Goal: Task Accomplishment & Management: Use online tool/utility

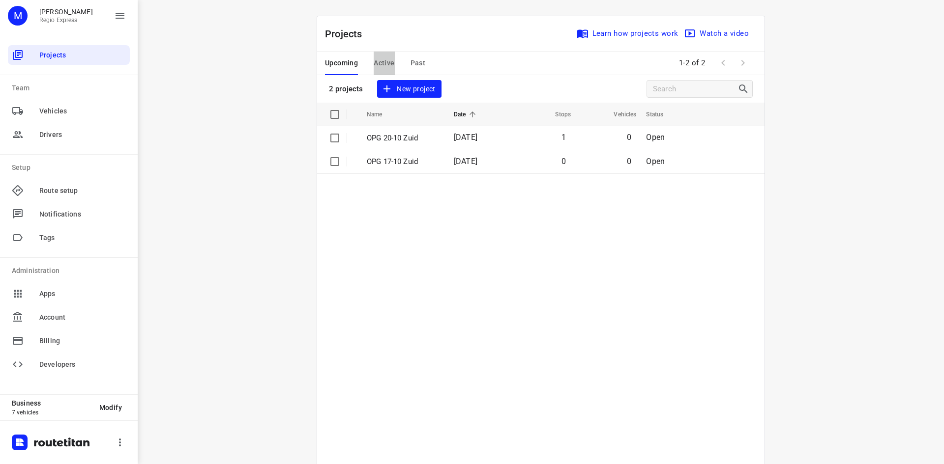
click at [383, 65] on span "Active" at bounding box center [383, 63] width 21 height 12
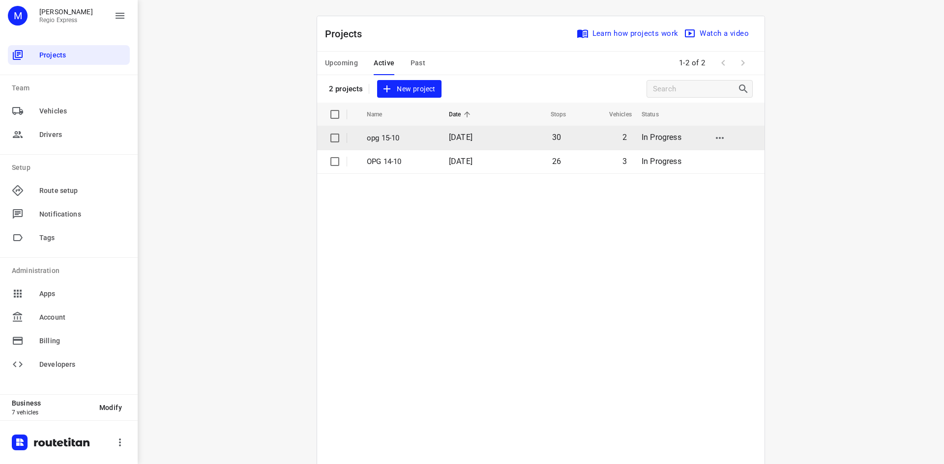
click at [459, 145] on td "15 Oct 2025" at bounding box center [472, 138] width 63 height 24
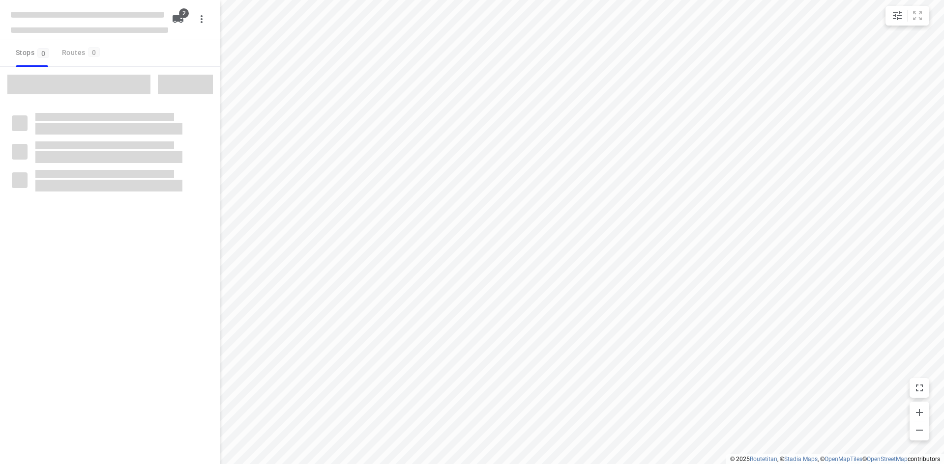
type input "distance"
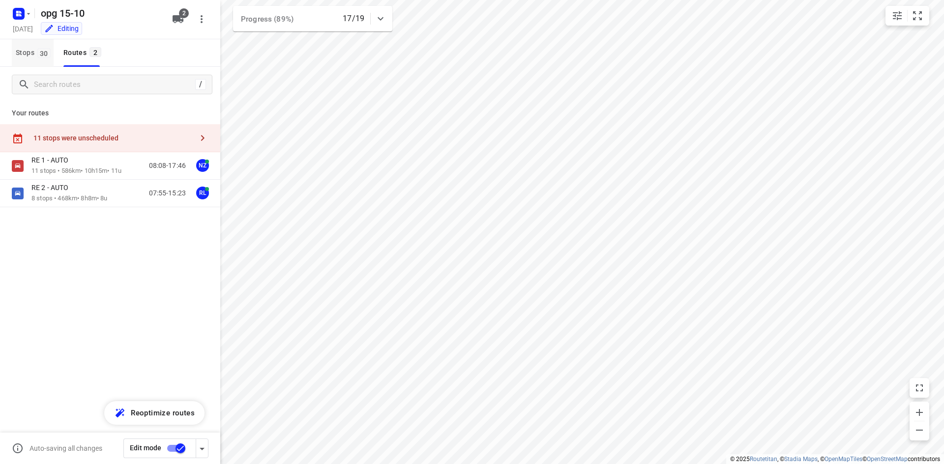
click at [25, 43] on button "Stops 30" at bounding box center [33, 53] width 42 height 28
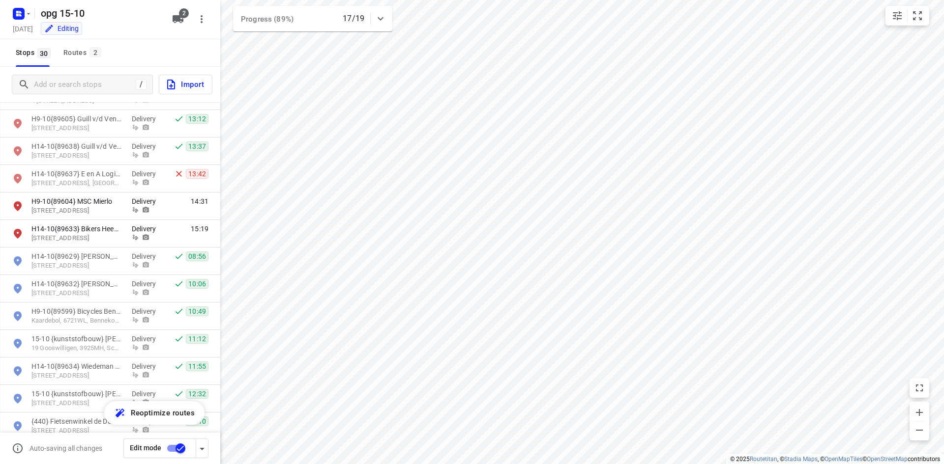
scroll to position [541, 0]
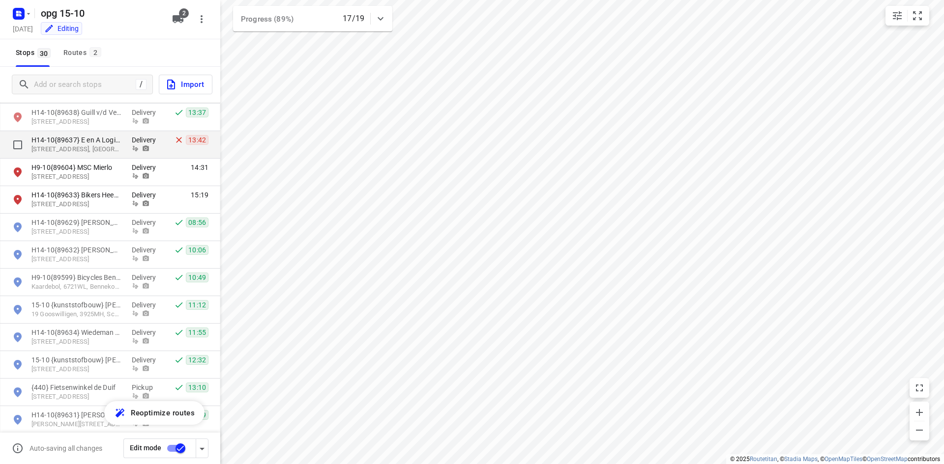
click at [12, 39] on button "Stops 30" at bounding box center [33, 53] width 42 height 28
click at [190, 140] on span "13:42" at bounding box center [197, 140] width 23 height 10
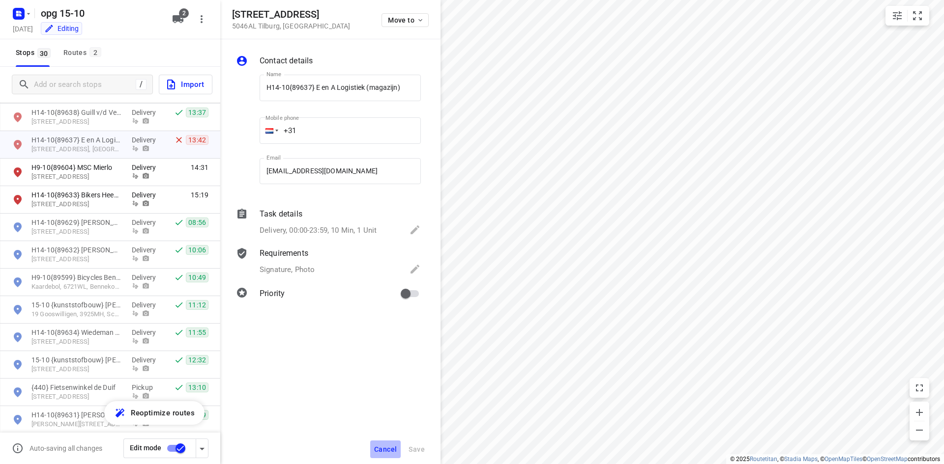
click at [397, 453] on span "Cancel" at bounding box center [385, 450] width 23 height 8
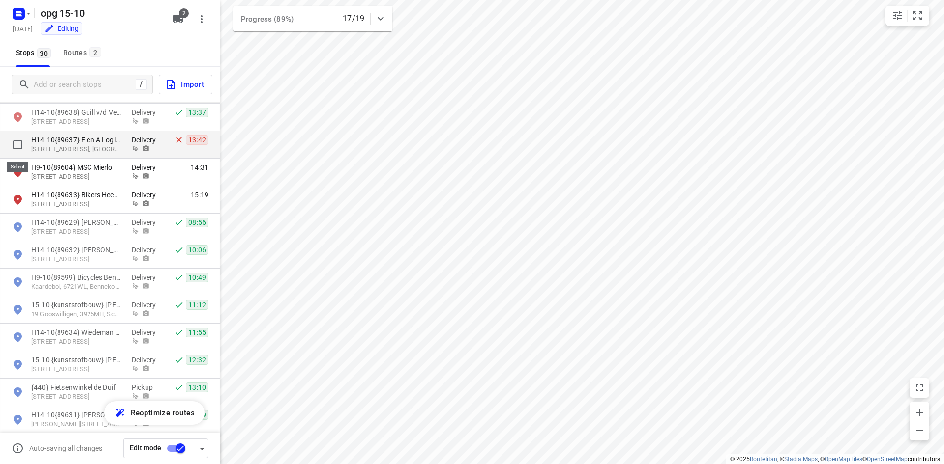
click at [20, 141] on input "grid" at bounding box center [18, 145] width 20 height 20
checkbox input "true"
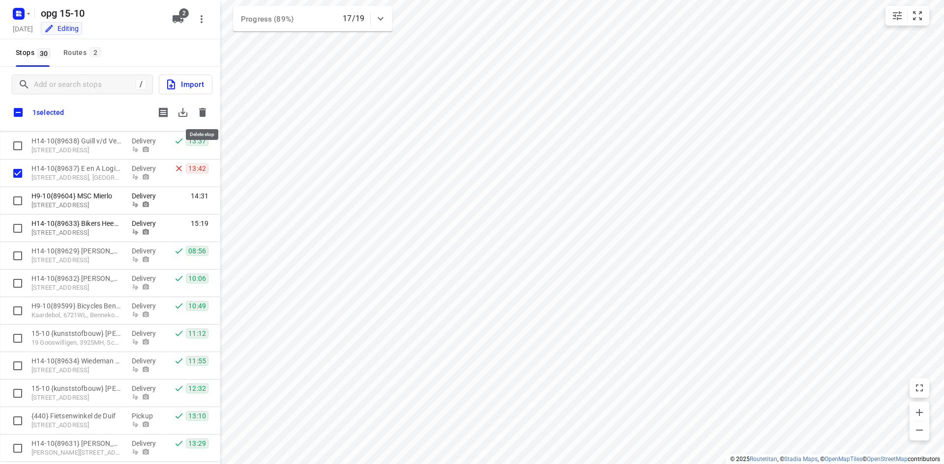
click at [204, 111] on icon "button" at bounding box center [202, 112] width 7 height 9
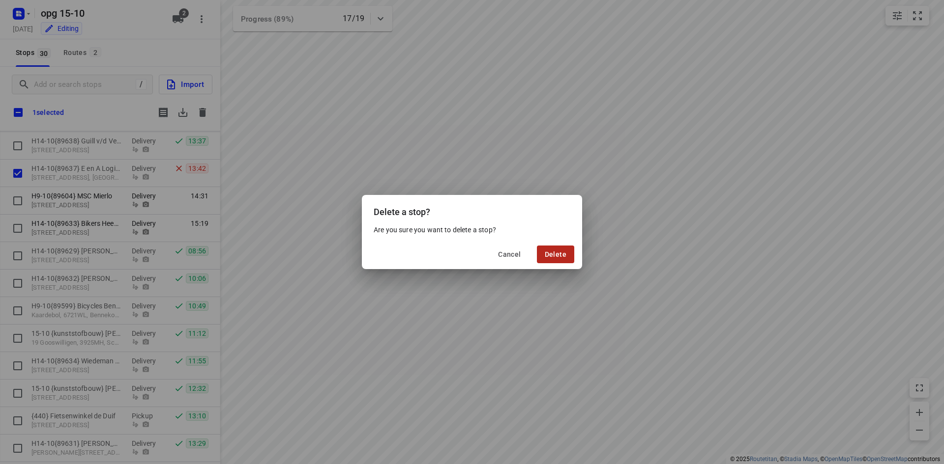
click at [547, 256] on span "Delete" at bounding box center [555, 255] width 22 height 8
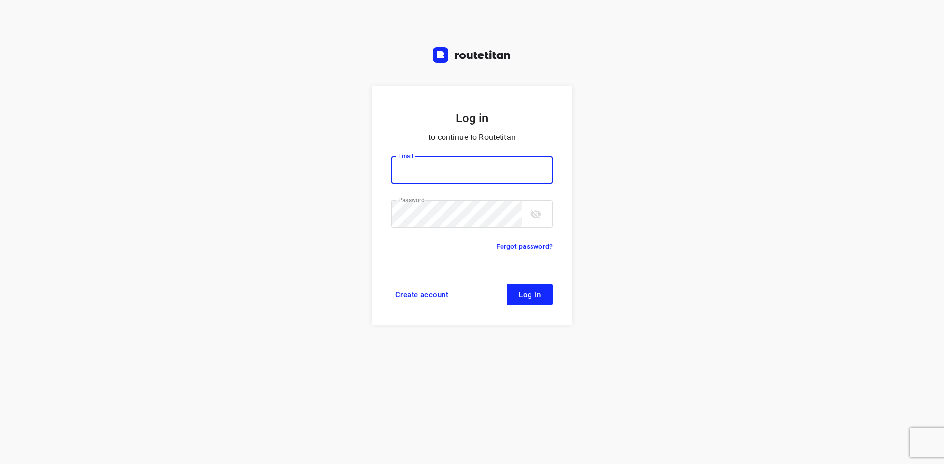
type input "max@onlineplasticsgroup.com"
click at [545, 298] on button "Log in" at bounding box center [530, 295] width 46 height 22
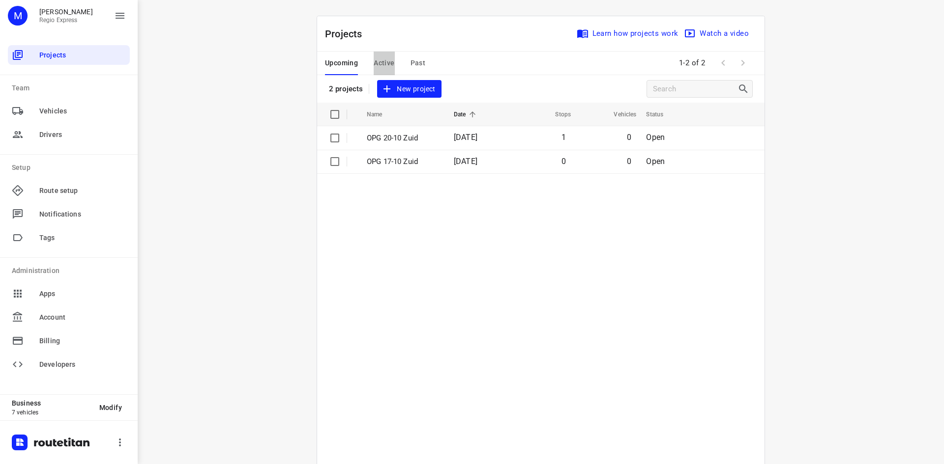
click at [386, 64] on span "Active" at bounding box center [383, 63] width 21 height 12
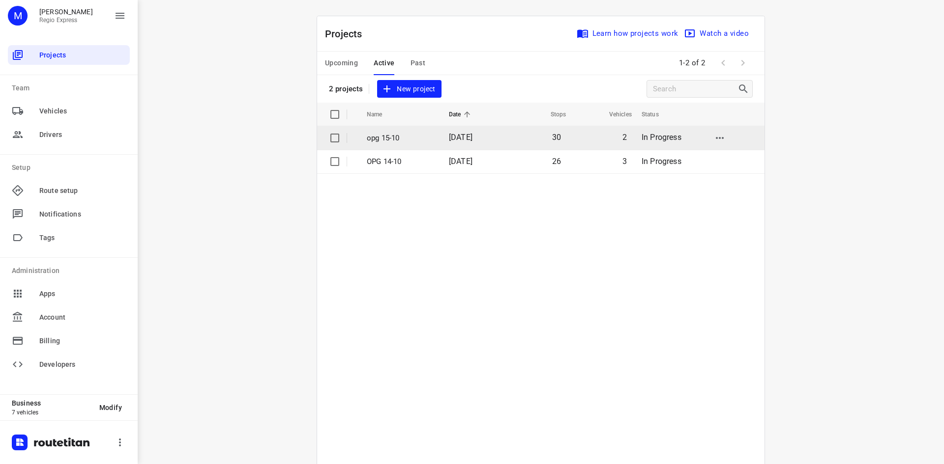
click at [441, 141] on td "[DATE]" at bounding box center [472, 138] width 63 height 24
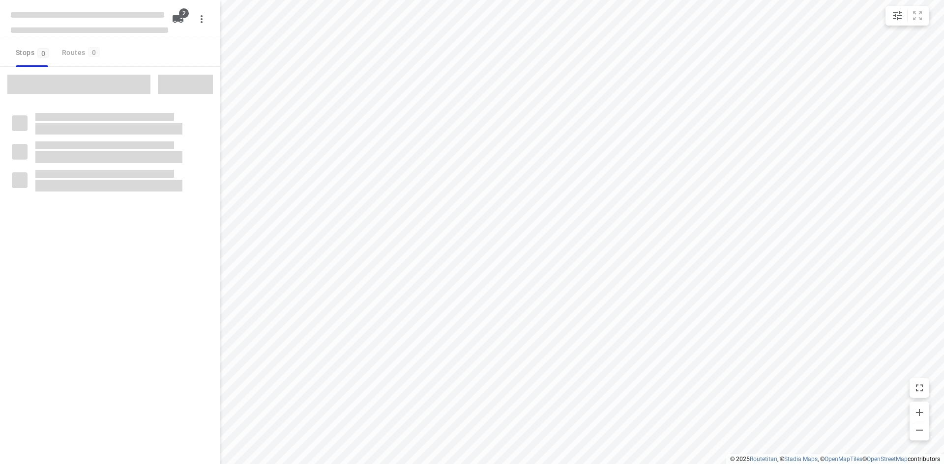
type input "distance"
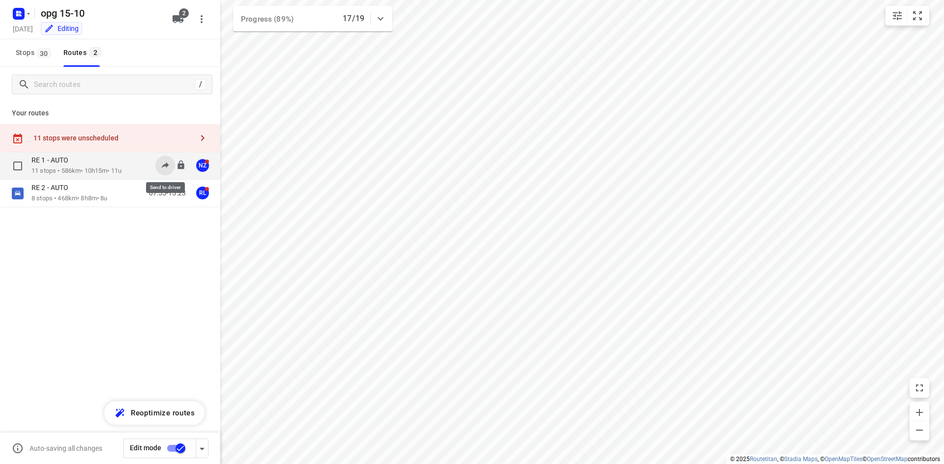
click at [156, 164] on button at bounding box center [165, 166] width 20 height 20
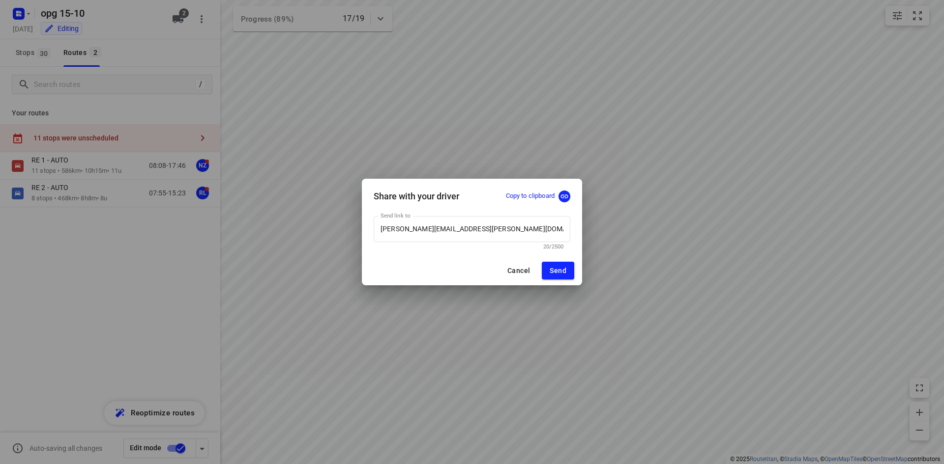
click at [518, 274] on span "Cancel" at bounding box center [518, 271] width 23 height 8
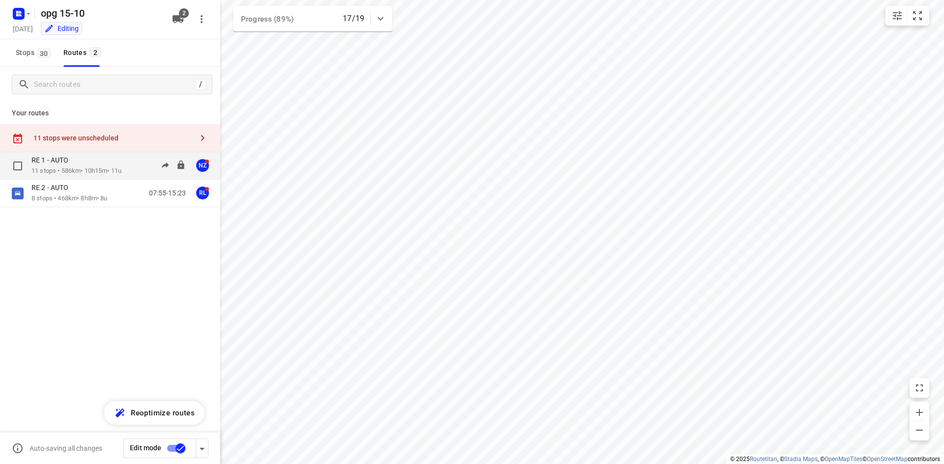
click at [102, 171] on p "11 stops • 586km • 10h15m • 11u" at bounding box center [76, 171] width 90 height 9
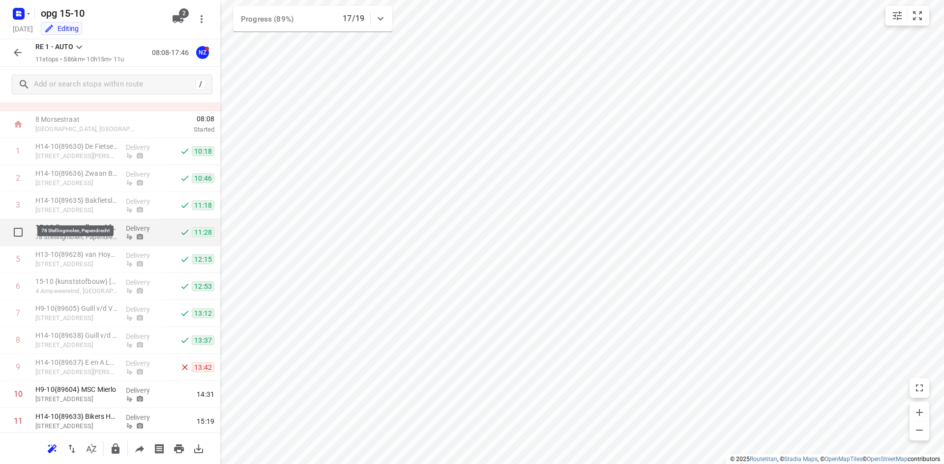
scroll to position [71, 0]
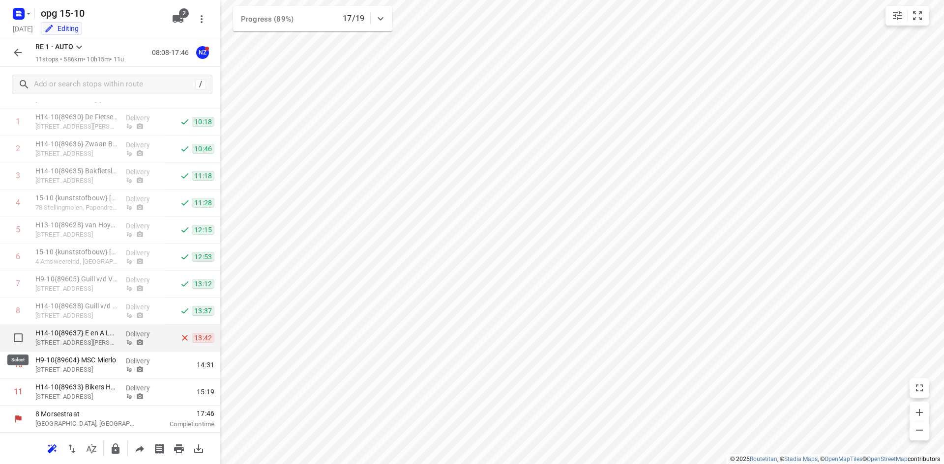
click at [18, 337] on input "checkbox" at bounding box center [18, 338] width 20 height 20
checkbox input "true"
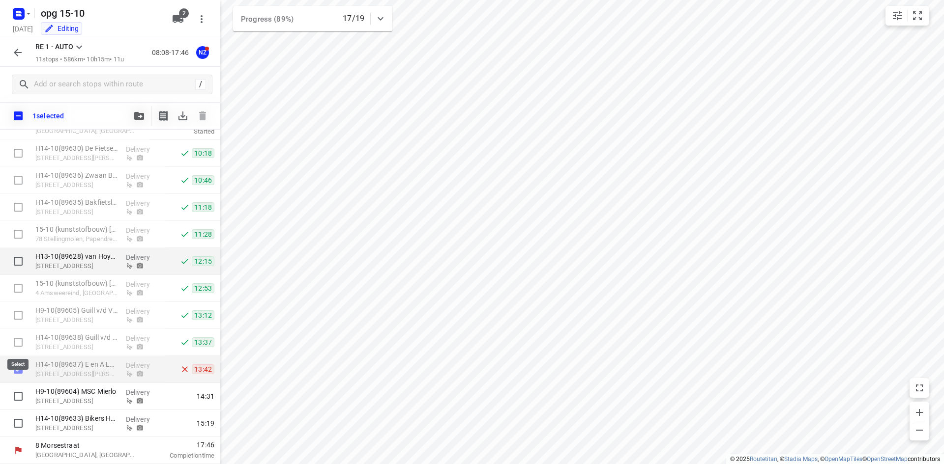
scroll to position [67, 0]
click at [18, 58] on button "button" at bounding box center [18, 53] width 20 height 20
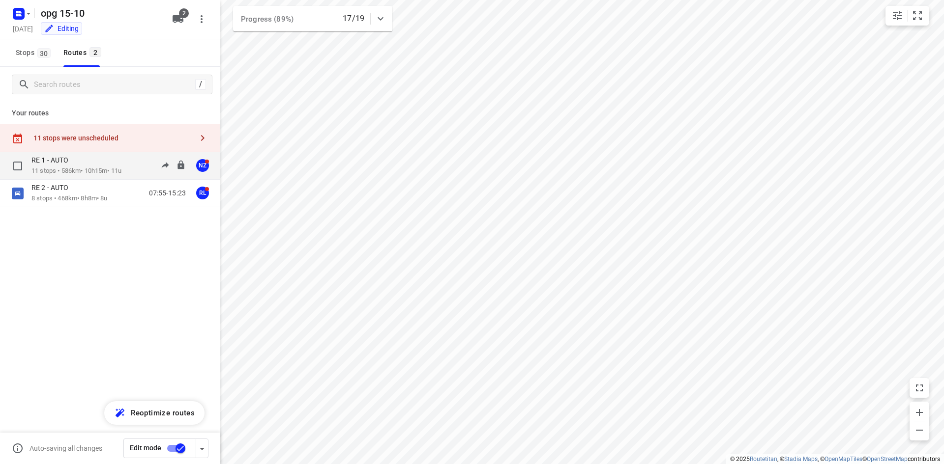
click at [94, 163] on div "RE 1 - AUTO" at bounding box center [76, 161] width 90 height 11
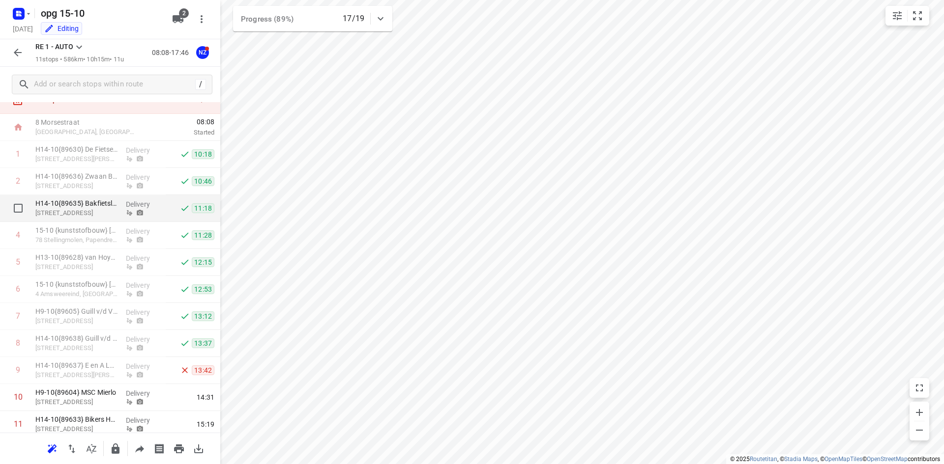
scroll to position [71, 0]
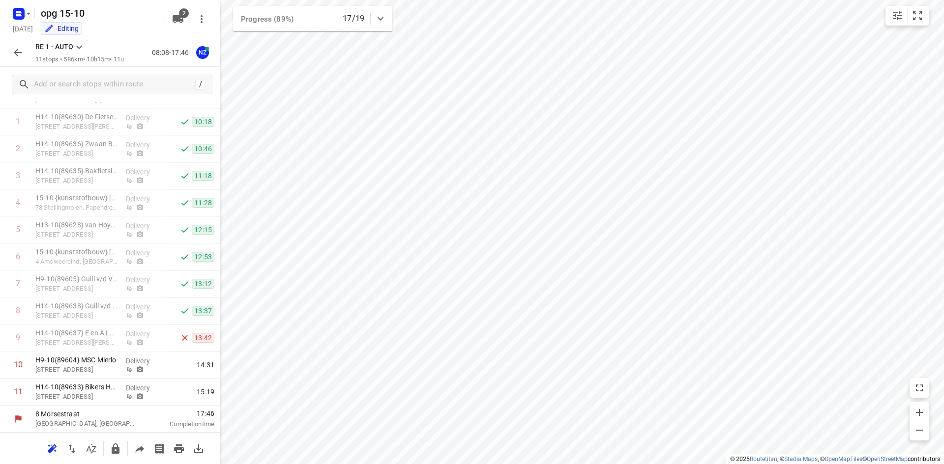
click at [17, 62] on button "button" at bounding box center [18, 53] width 20 height 20
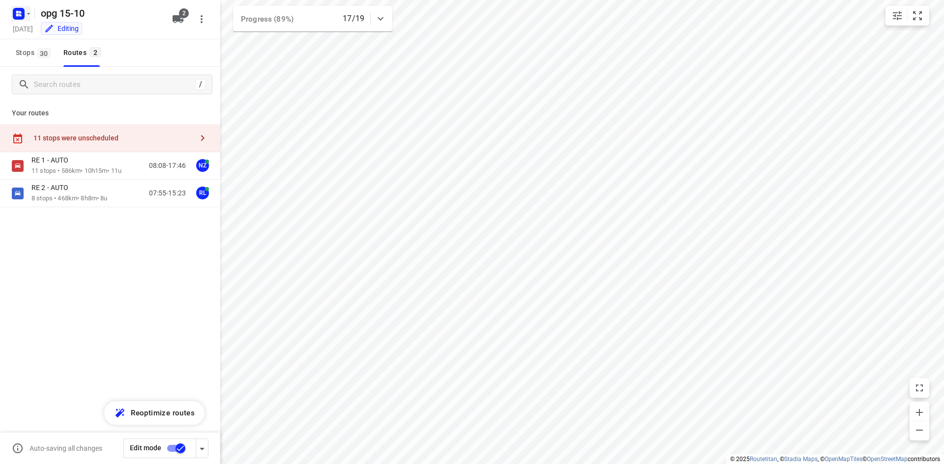
click at [23, 18] on rect "button" at bounding box center [19, 14] width 12 height 12
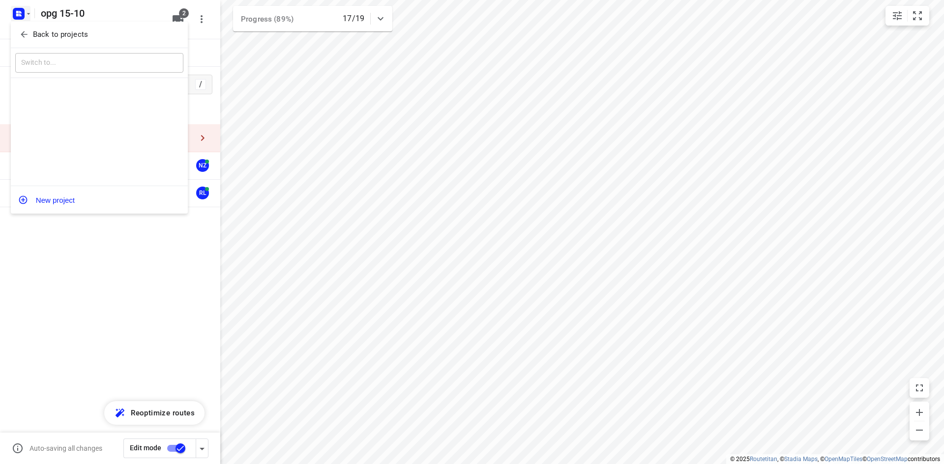
click at [25, 36] on icon "button" at bounding box center [24, 34] width 10 height 10
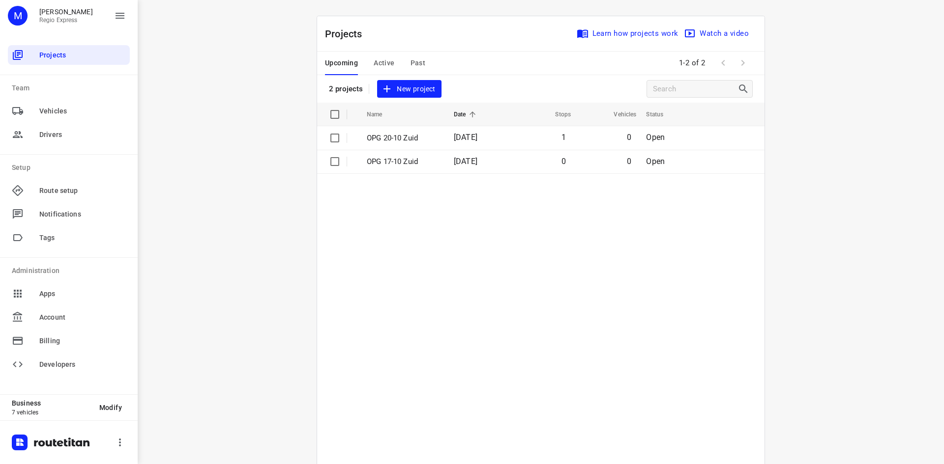
click at [552, 342] on table "Name Date Stops Vehicles Status OPG 20-10 Zuid [DATE] 1 0 Open OPG 17-10 Zuid […" at bounding box center [540, 303] width 447 height 401
click at [363, 60] on div "Upcoming Active Past" at bounding box center [383, 64] width 116 height 24
click at [387, 65] on span "Active" at bounding box center [383, 63] width 21 height 12
click at [367, 141] on p "opg 15-10" at bounding box center [400, 138] width 67 height 11
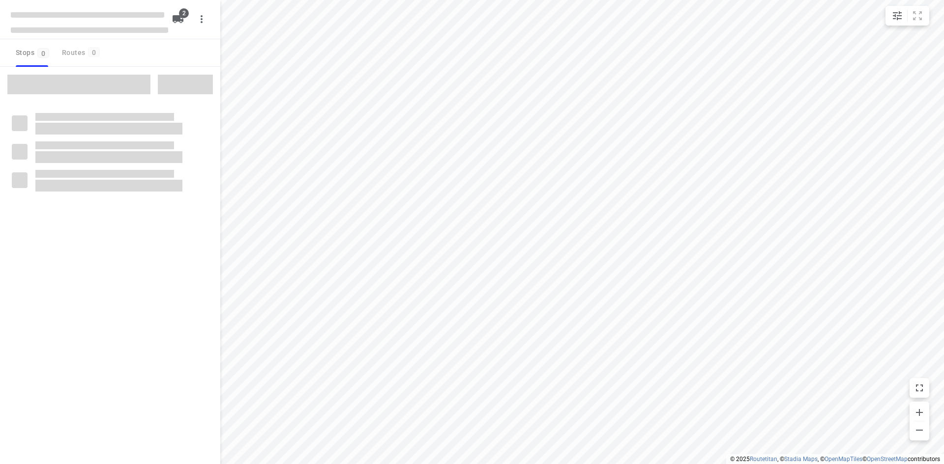
type input "distance"
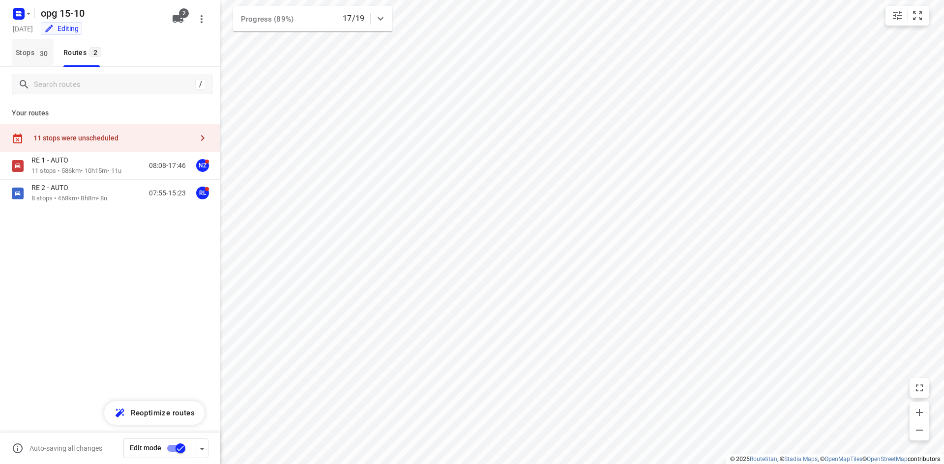
click at [35, 56] on span "Stops 30" at bounding box center [35, 53] width 38 height 12
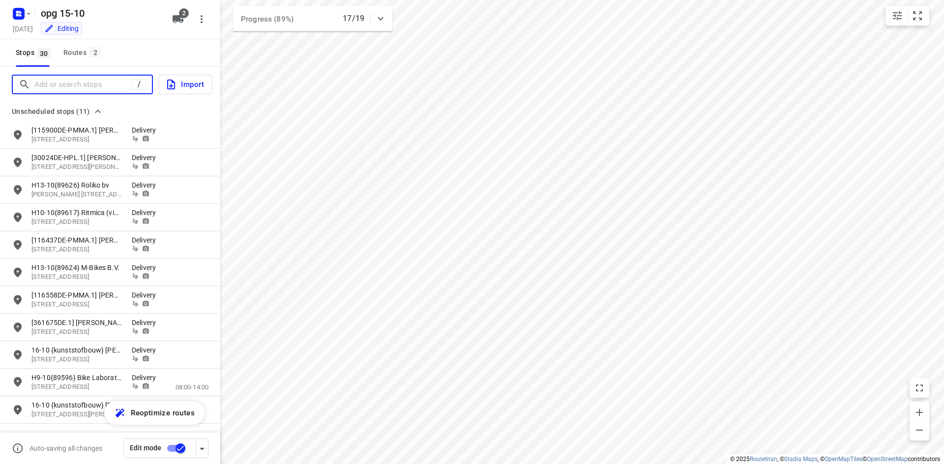
click at [44, 84] on input "Add or search stops" at bounding box center [83, 84] width 98 height 15
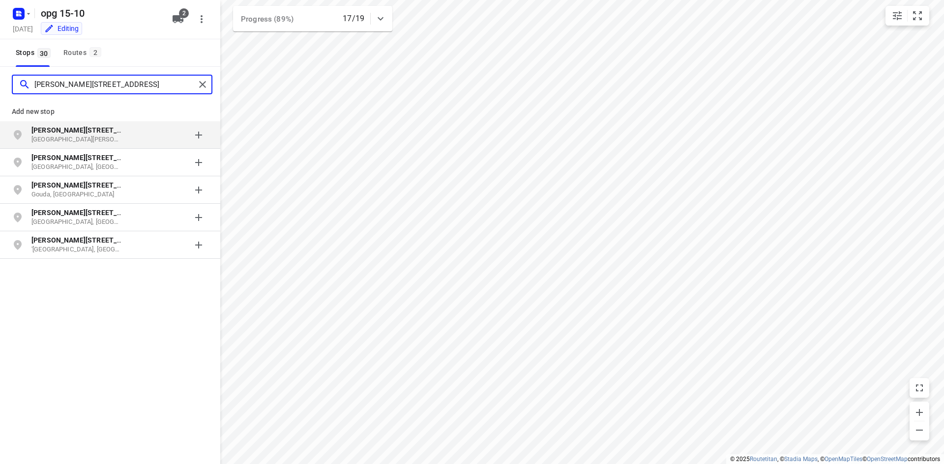
type input "[PERSON_NAME][STREET_ADDRESS]"
click at [94, 132] on b "[PERSON_NAME][STREET_ADDRESS]" at bounding box center [90, 130] width 118 height 8
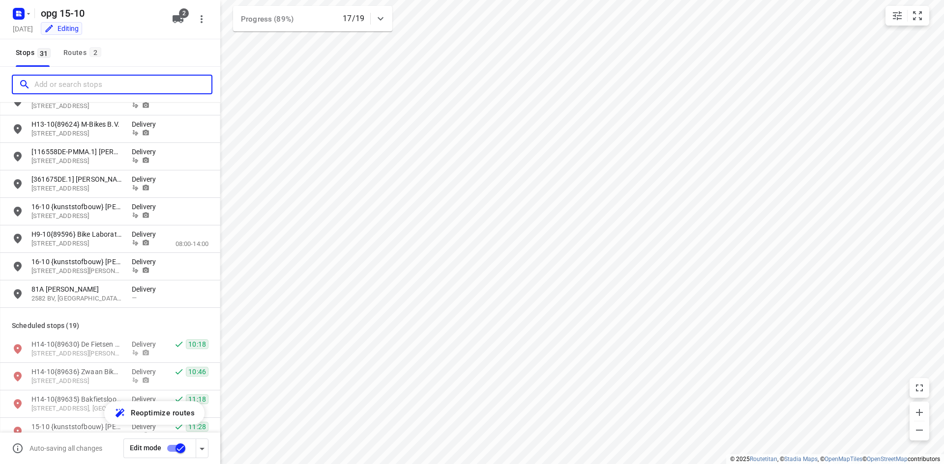
scroll to position [197, 0]
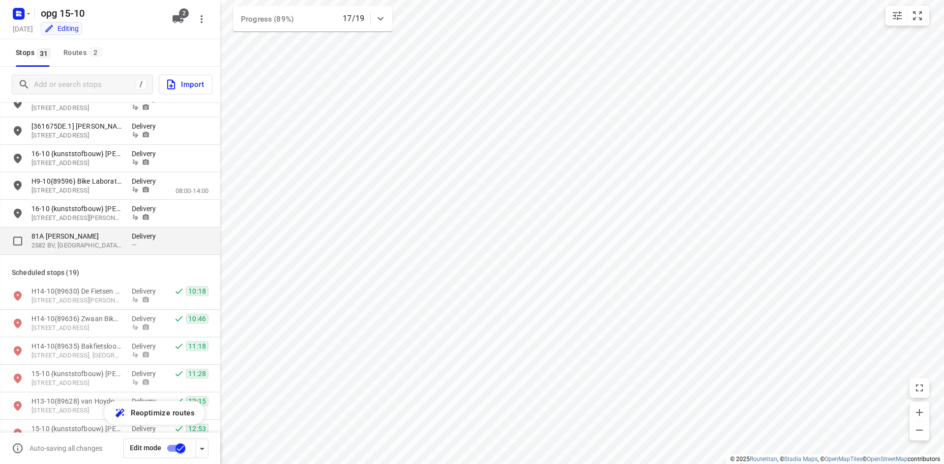
click at [128, 237] on p "81A [PERSON_NAME]" at bounding box center [81, 236] width 100 height 10
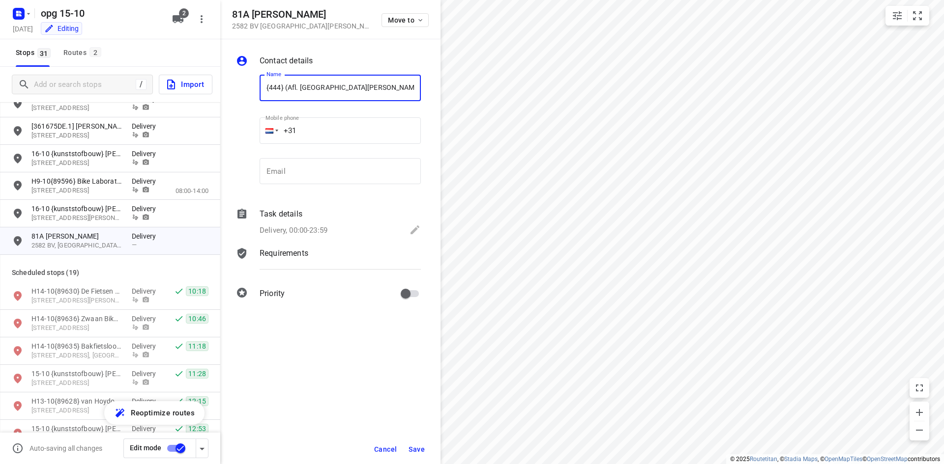
type input "{444} (Afl. [GEOGRAPHIC_DATA][PERSON_NAME]) ZFP"
click at [356, 156] on div "Email Email" at bounding box center [340, 175] width 169 height 46
click at [356, 139] on input "+31" at bounding box center [339, 130] width 161 height 27
type input "[PHONE_NUMBER]"
click at [340, 226] on div "Delivery, 00:00-23:59" at bounding box center [339, 231] width 161 height 14
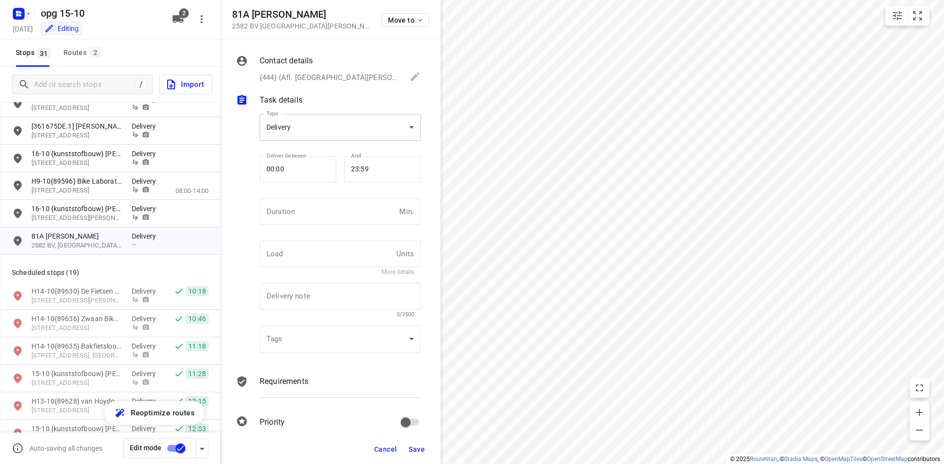
click at [338, 125] on body "i © 2025 Routetitan , © Stadia Maps , © OpenMapTiles © OpenStreetMap contributo…" at bounding box center [472, 232] width 944 height 464
click at [333, 140] on div "Pickup" at bounding box center [336, 145] width 138 height 12
type input "pickup"
click at [339, 203] on input "number" at bounding box center [327, 212] width 136 height 27
type input "10"
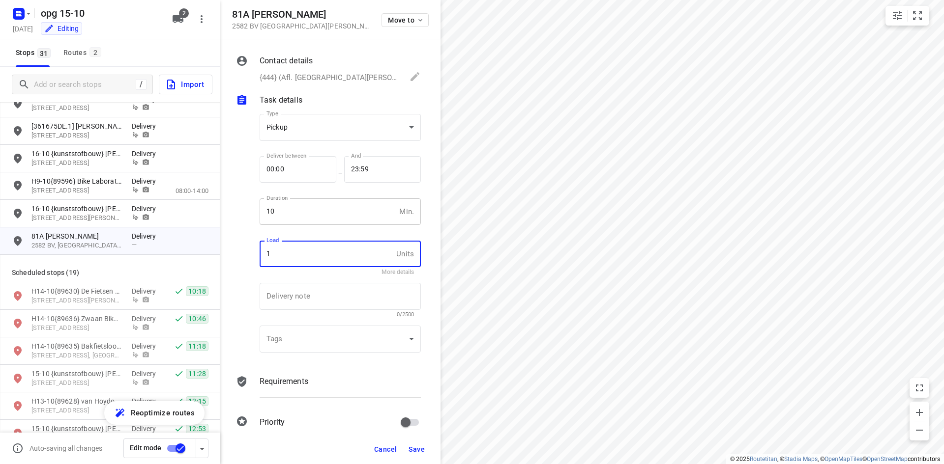
type input "1"
click at [265, 375] on div "Requirements" at bounding box center [339, 390] width 165 height 33
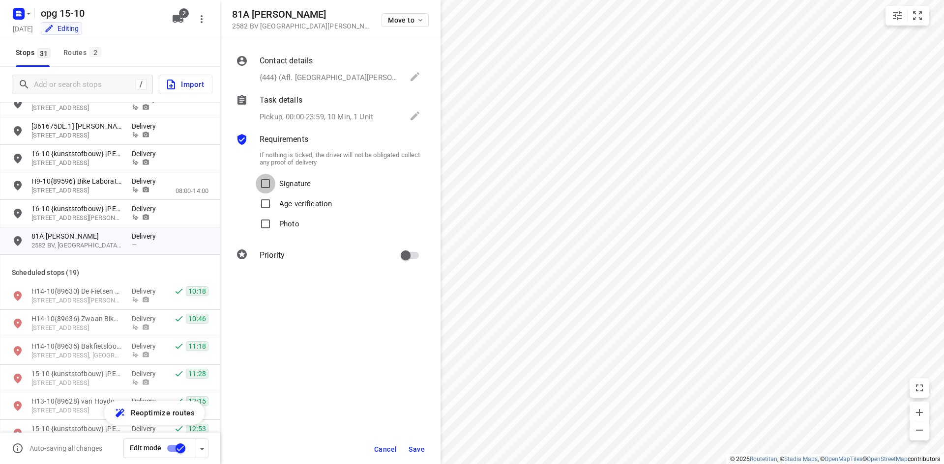
click at [261, 189] on input "Signature" at bounding box center [266, 184] width 20 height 20
checkbox input "true"
click at [262, 226] on input "Photo" at bounding box center [266, 224] width 20 height 20
checkbox input "true"
click at [421, 446] on span "Save" at bounding box center [416, 450] width 16 height 8
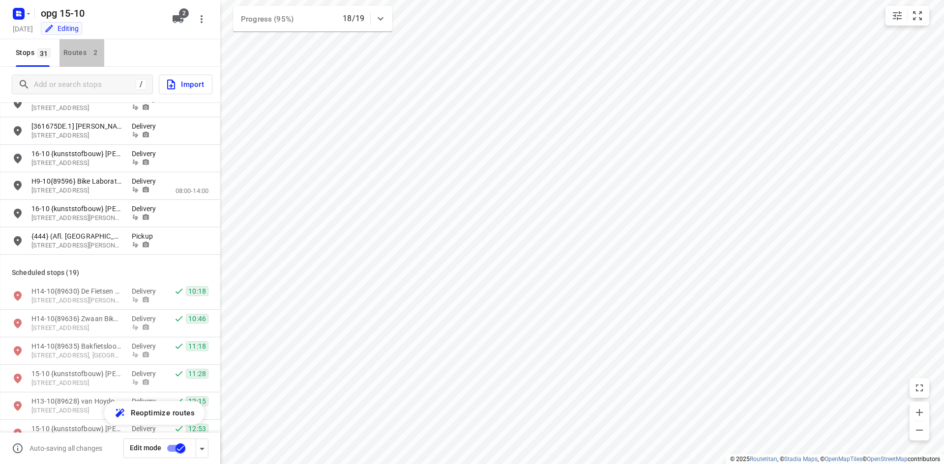
click at [88, 56] on div "Routes 2" at bounding box center [83, 53] width 41 height 12
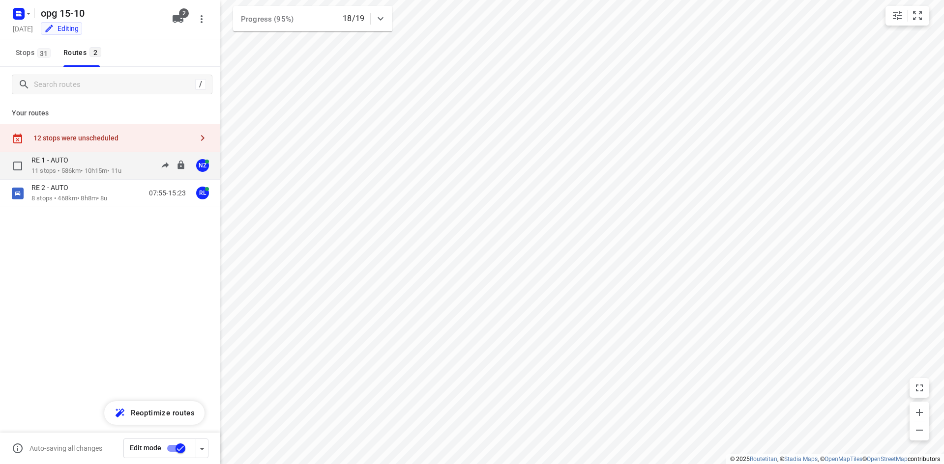
click at [61, 174] on p "11 stops • 586km • 10h15m • 11u" at bounding box center [76, 171] width 90 height 9
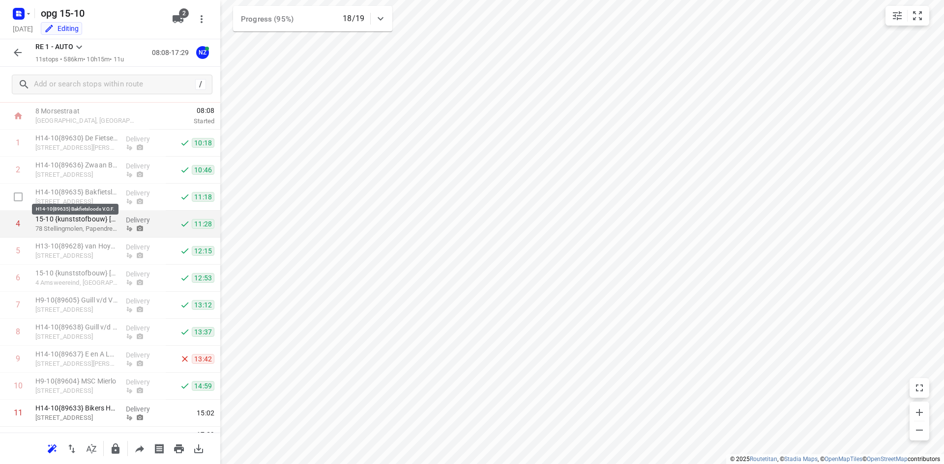
scroll to position [71, 0]
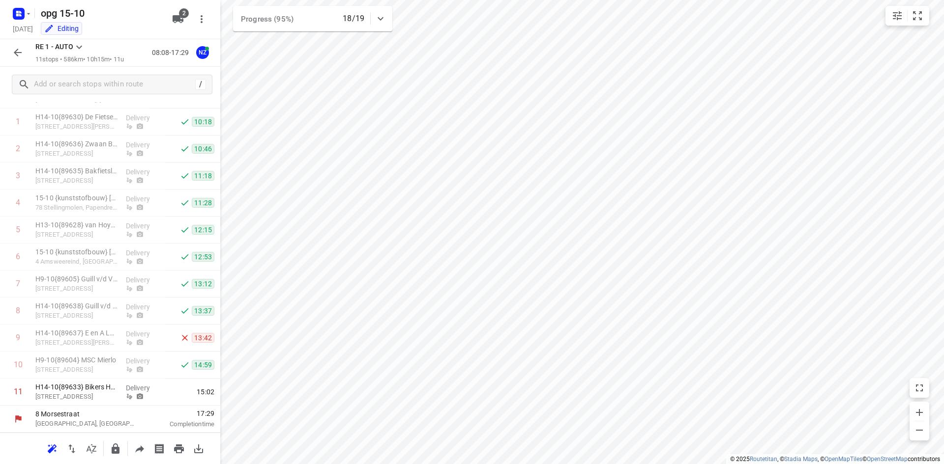
click at [17, 58] on icon "button" at bounding box center [18, 53] width 12 height 12
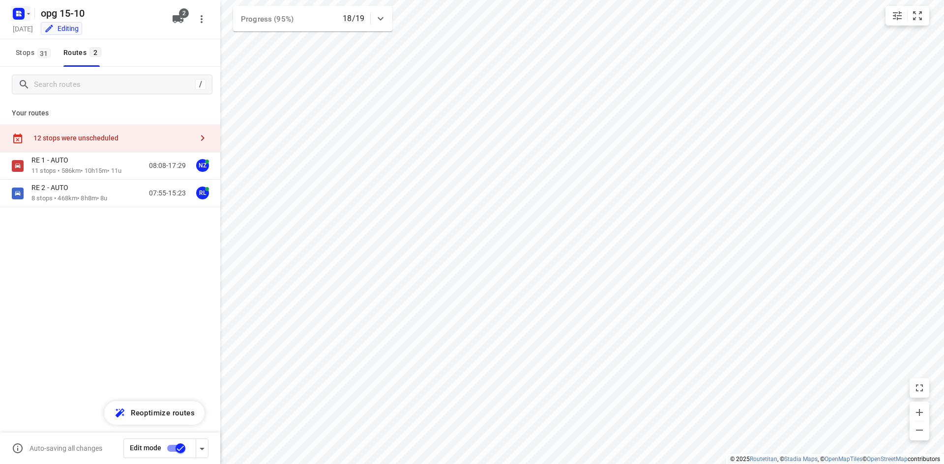
click at [28, 19] on button "button" at bounding box center [21, 14] width 20 height 16
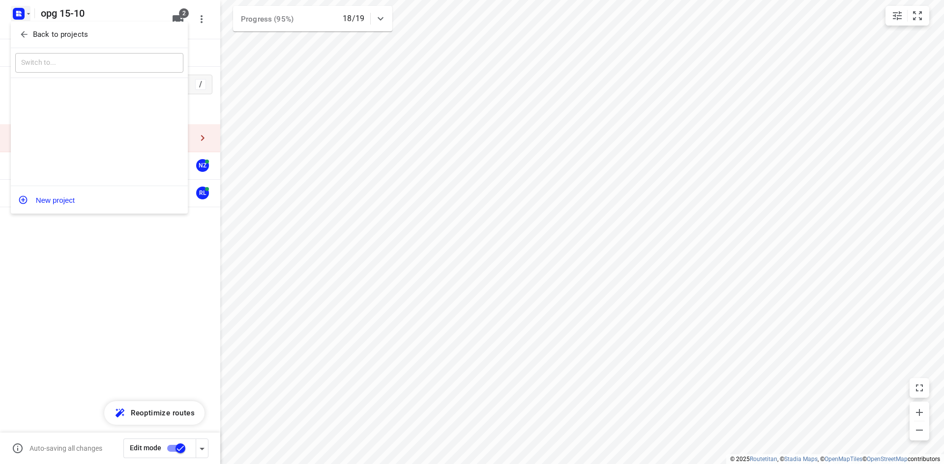
click at [27, 31] on icon "button" at bounding box center [24, 34] width 10 height 10
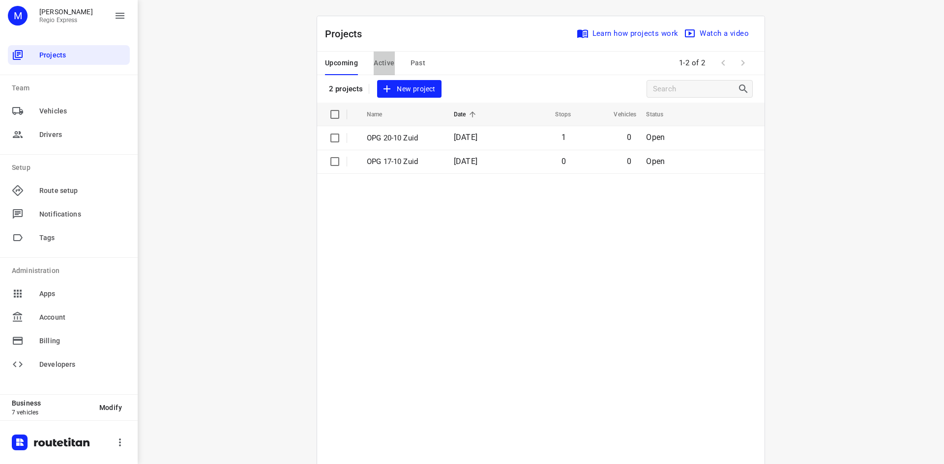
click at [380, 61] on span "Active" at bounding box center [383, 63] width 21 height 12
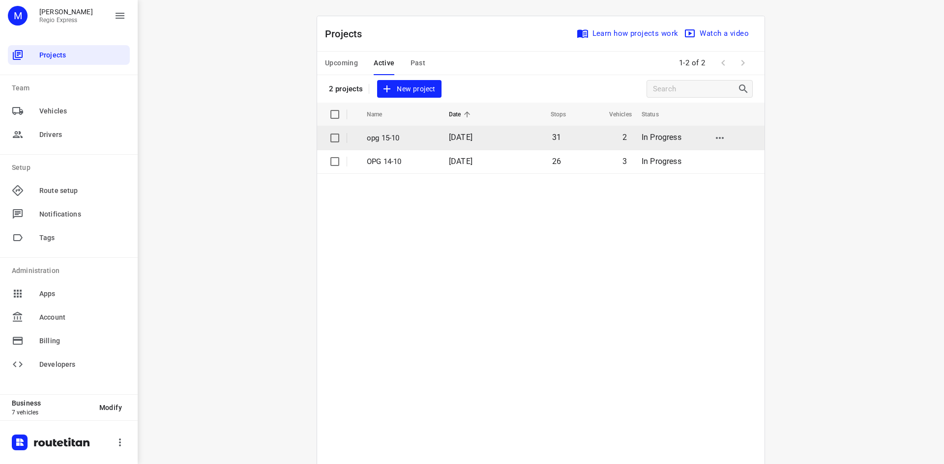
click at [494, 138] on td "[DATE]" at bounding box center [472, 138] width 63 height 24
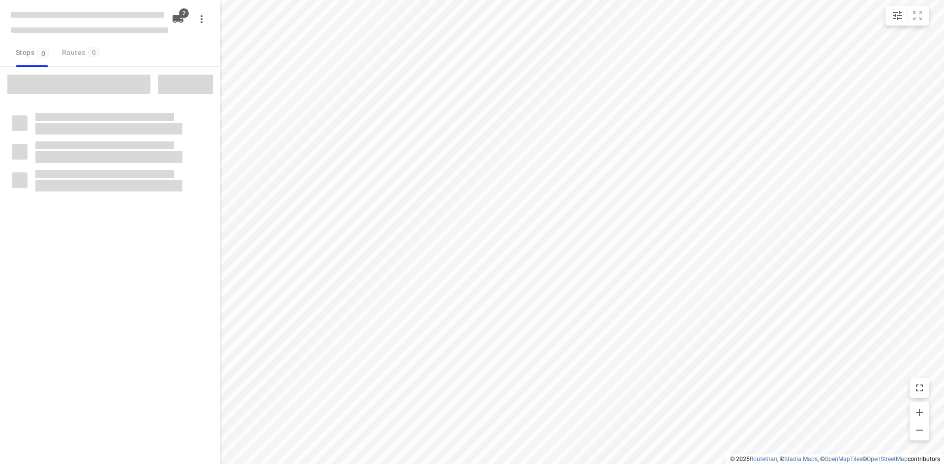
type input "distance"
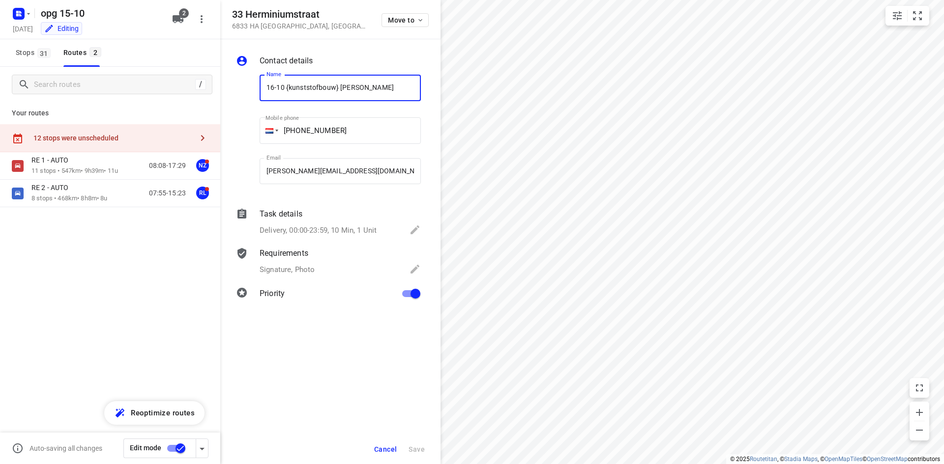
click at [384, 449] on span "Cancel" at bounding box center [385, 450] width 23 height 8
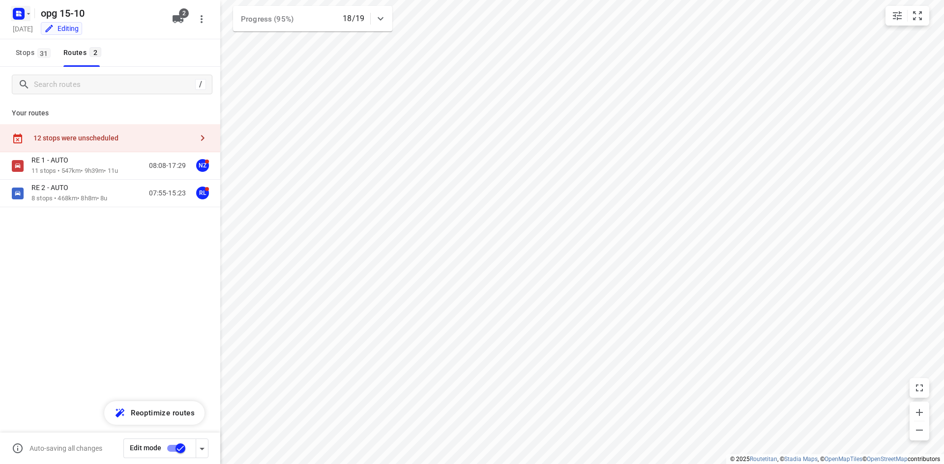
click at [16, 14] on icon "button" at bounding box center [17, 15] width 2 height 2
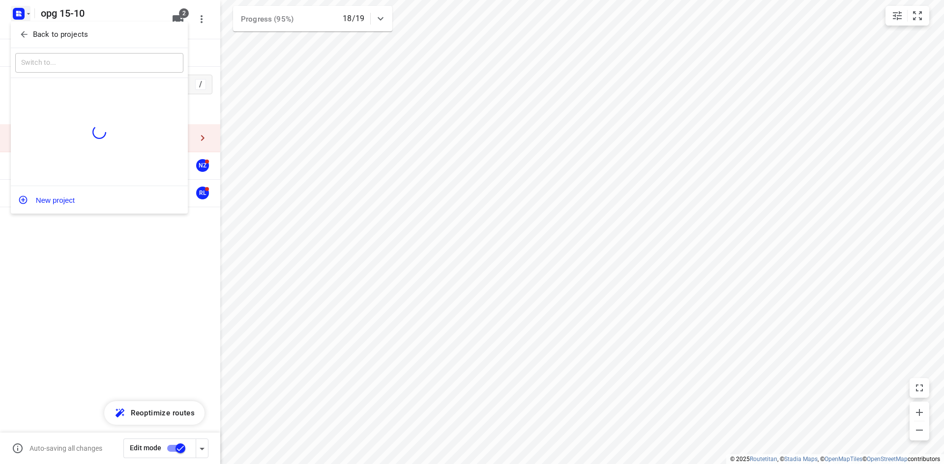
click at [22, 33] on icon "button" at bounding box center [24, 34] width 6 height 6
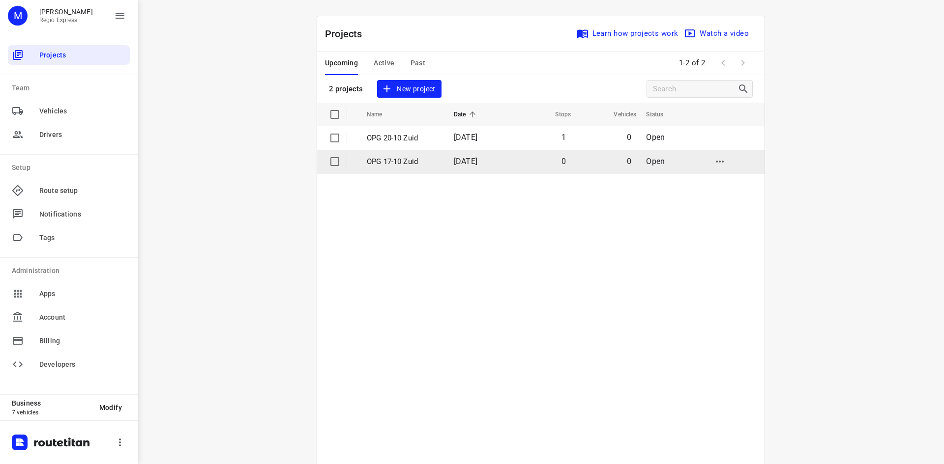
click at [330, 164] on input "checkbox" at bounding box center [335, 162] width 20 height 20
click at [327, 167] on input "checkbox" at bounding box center [335, 162] width 20 height 20
click at [326, 158] on input "checkbox" at bounding box center [335, 162] width 20 height 20
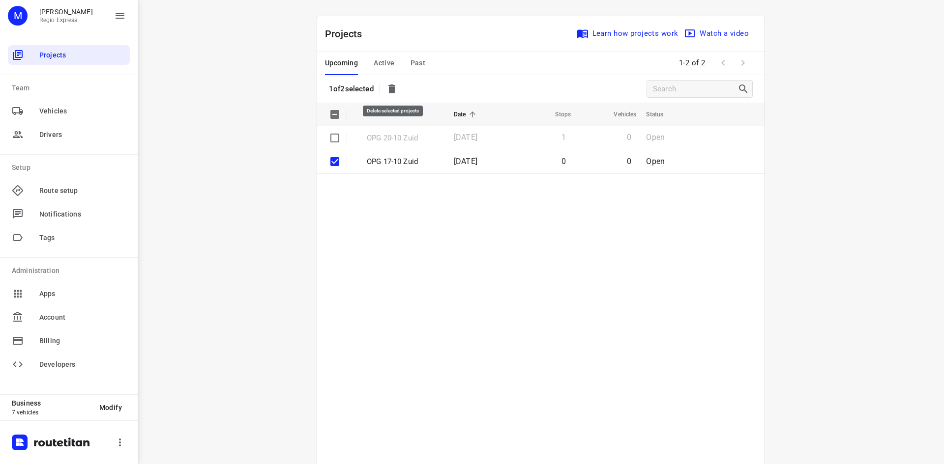
click at [390, 82] on button "button" at bounding box center [392, 89] width 20 height 20
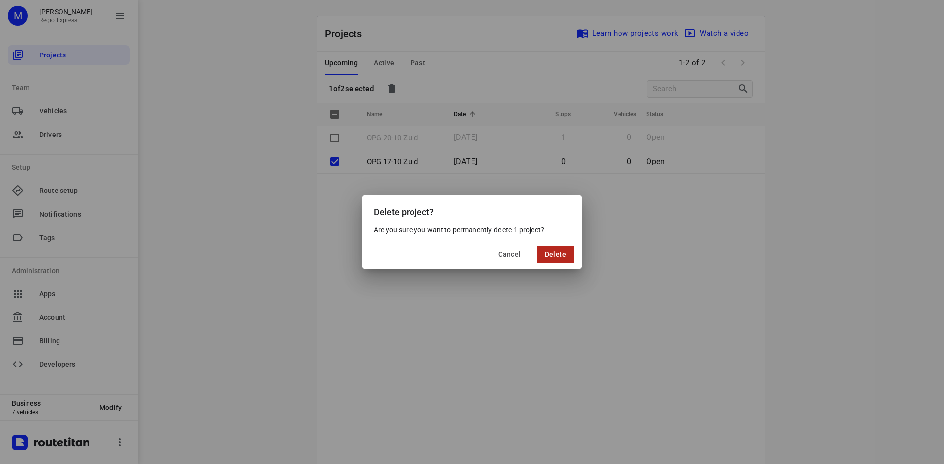
click at [551, 251] on span "Delete" at bounding box center [555, 255] width 22 height 8
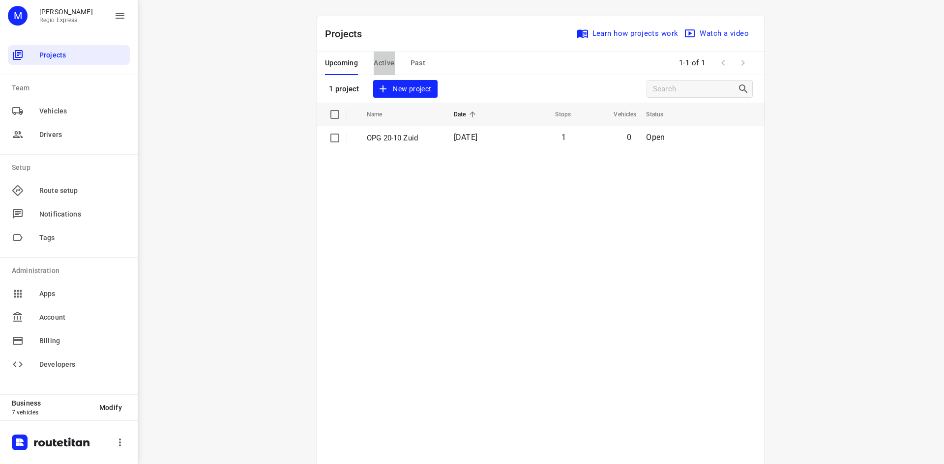
click at [386, 70] on button "Active" at bounding box center [383, 64] width 21 height 24
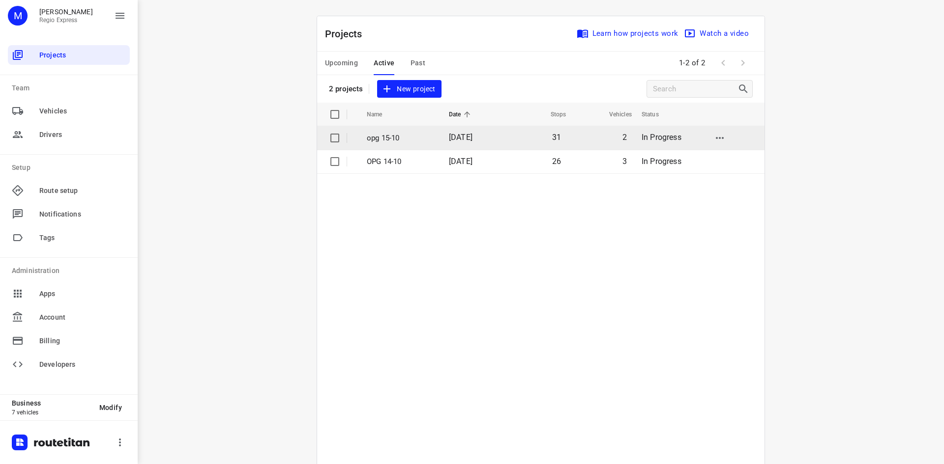
click at [402, 145] on td "opg 15-10" at bounding box center [399, 138] width 84 height 24
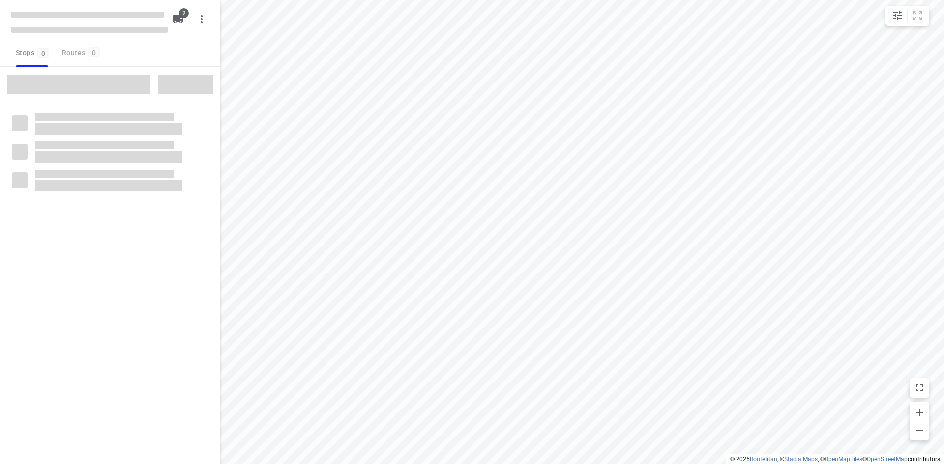
type input "distance"
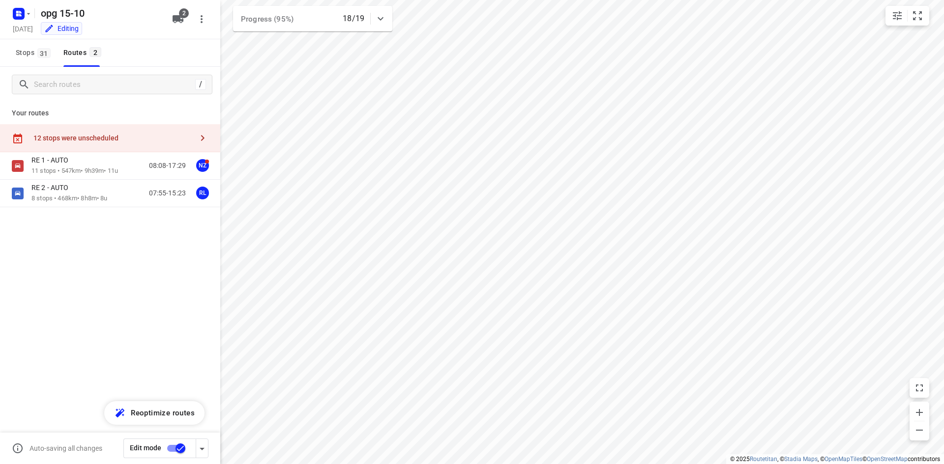
click at [116, 136] on div "12 stops were unscheduled" at bounding box center [112, 138] width 159 height 8
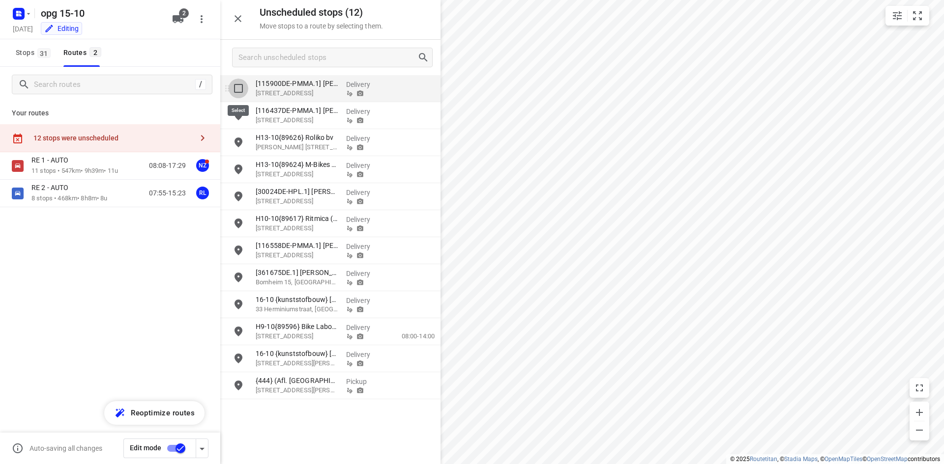
click at [235, 88] on input "grid" at bounding box center [239, 89] width 20 height 20
checkbox input "true"
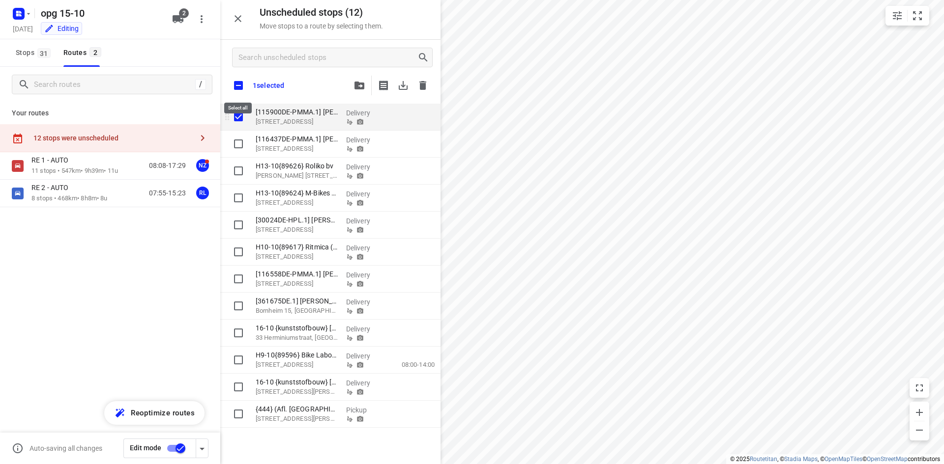
click at [235, 88] on input "checkbox" at bounding box center [238, 85] width 21 height 21
checkbox input "true"
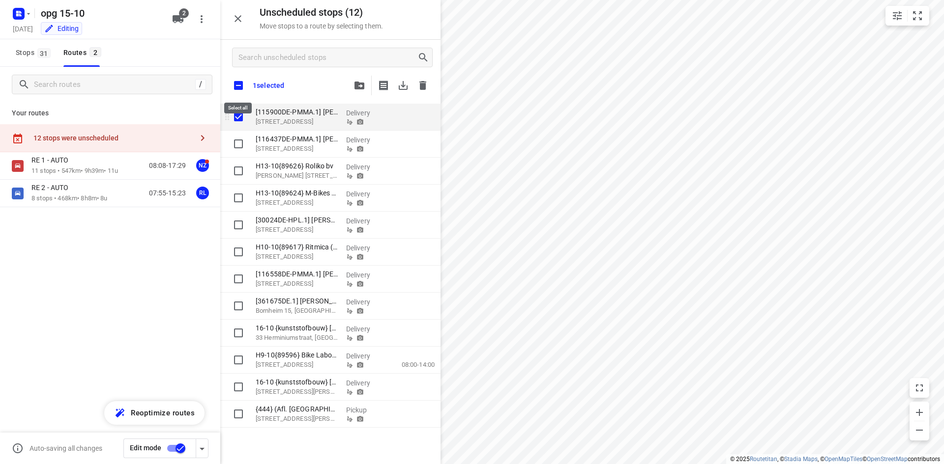
checkbox input "true"
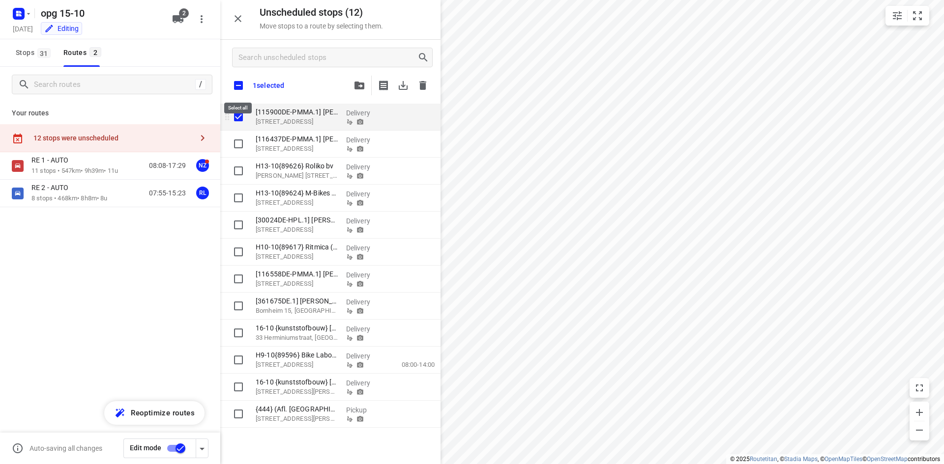
checkbox input "true"
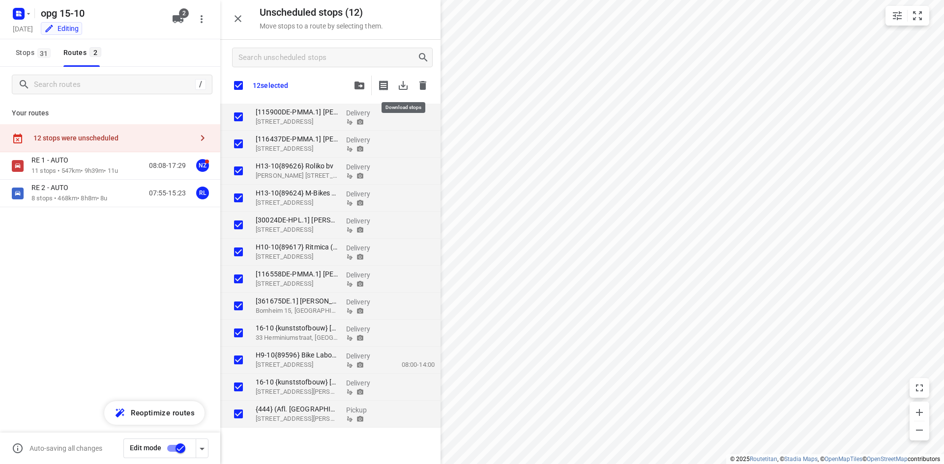
click at [398, 88] on icon "button" at bounding box center [403, 86] width 12 height 12
checkbox input "true"
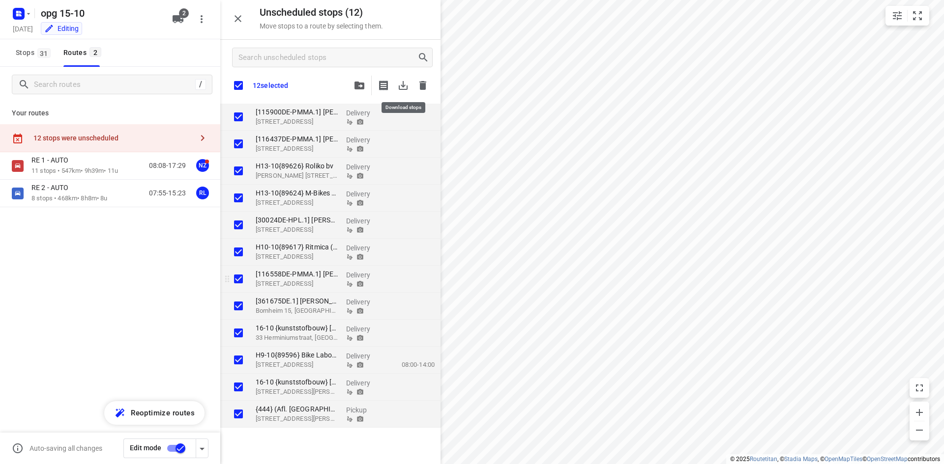
checkbox input "true"
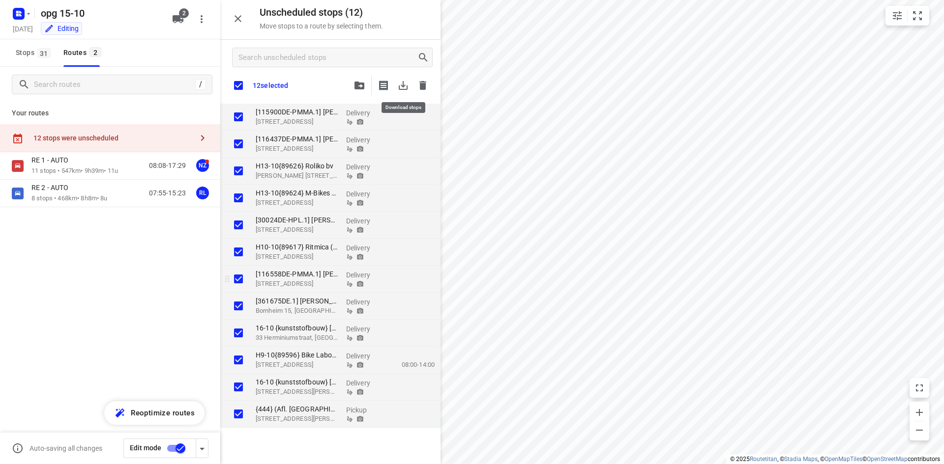
checkbox input "true"
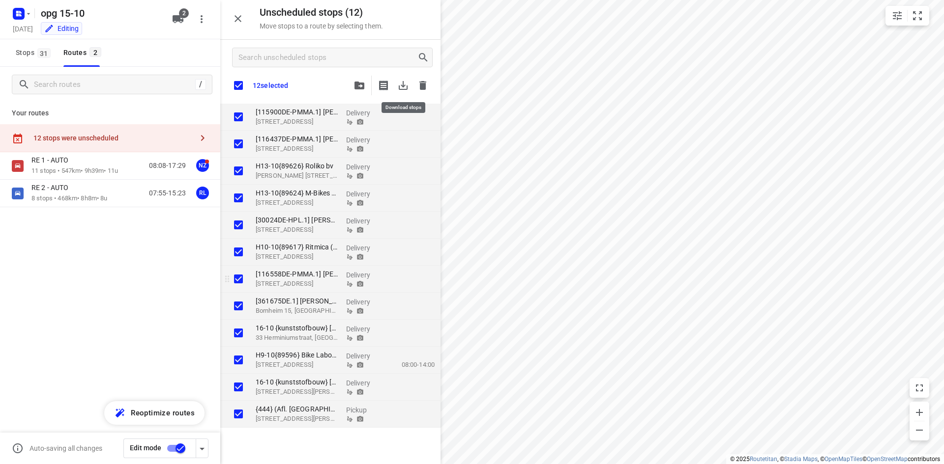
checkbox input "true"
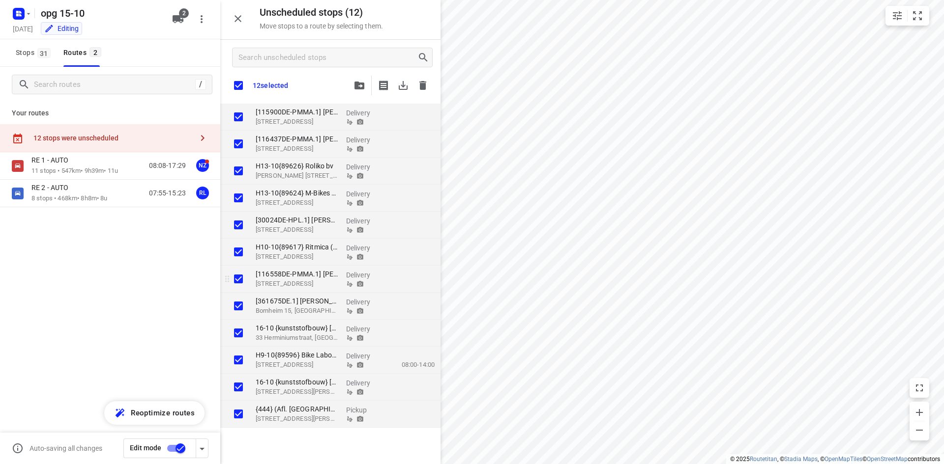
checkbox input "true"
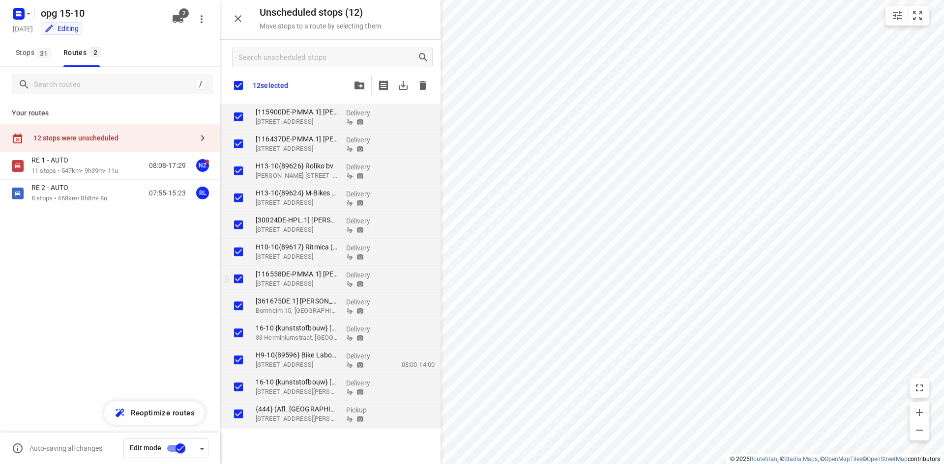
checkbox input "true"
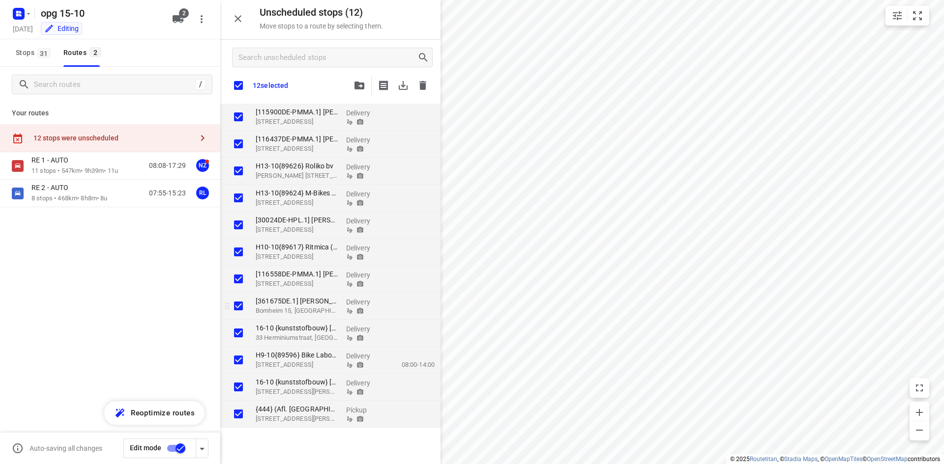
checkbox input "true"
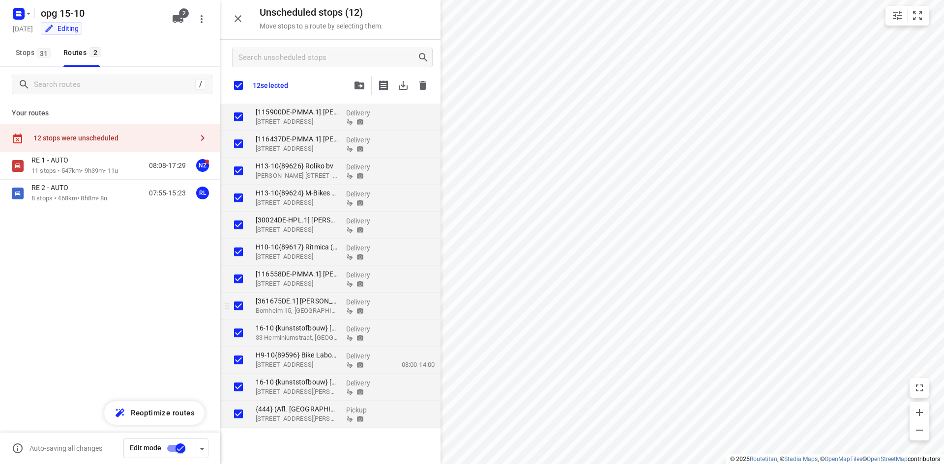
checkbox input "true"
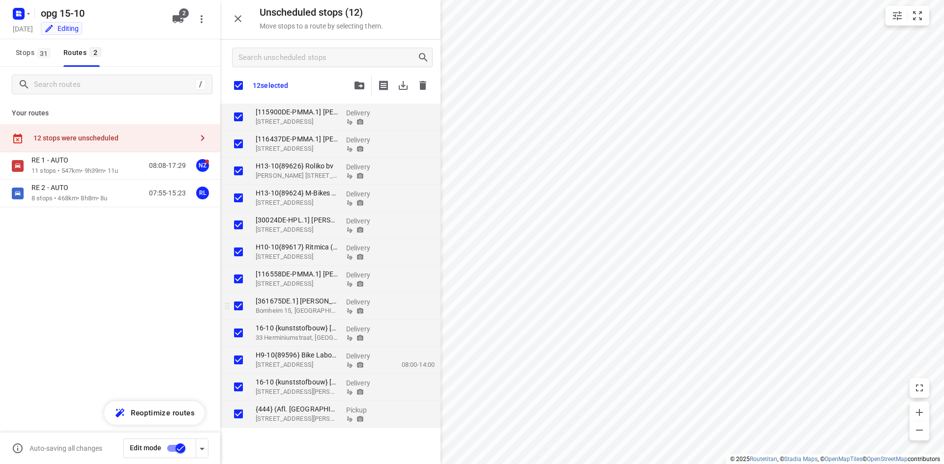
checkbox input "true"
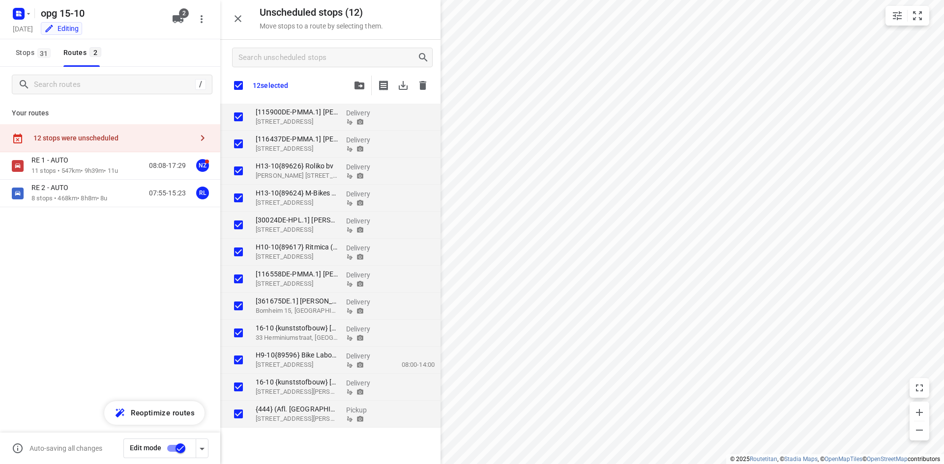
checkbox input "true"
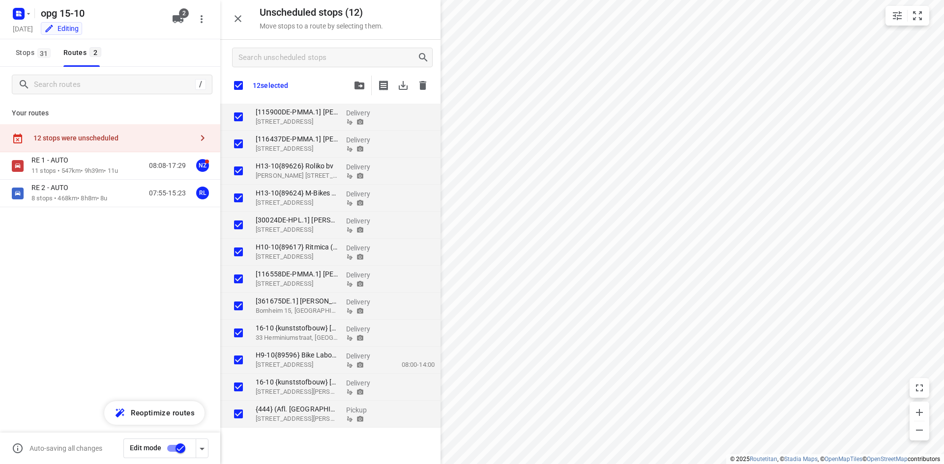
checkbox input "true"
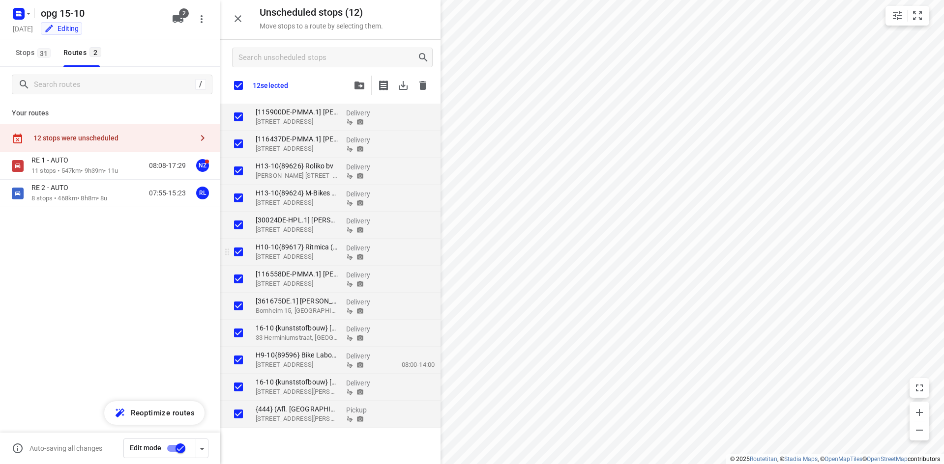
checkbox input "true"
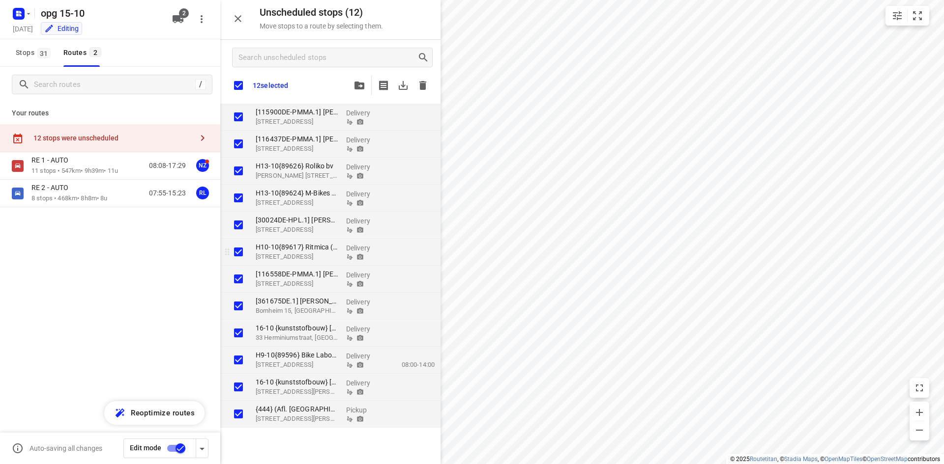
checkbox input "true"
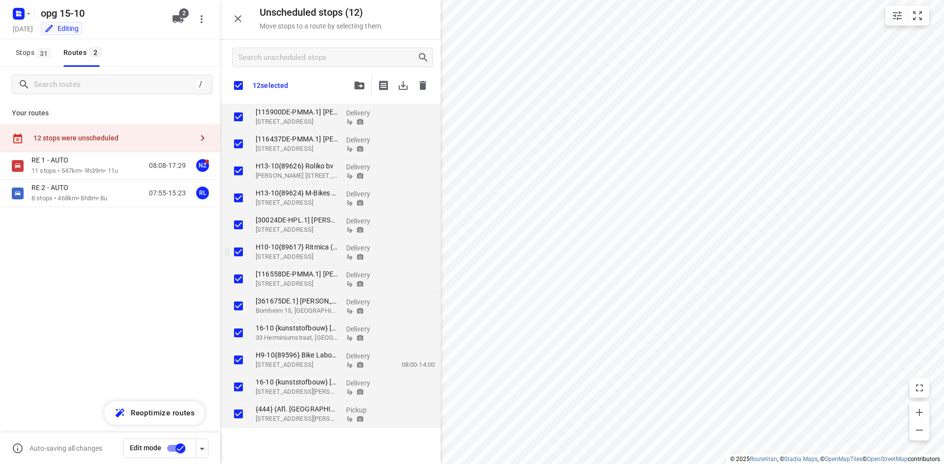
checkbox input "true"
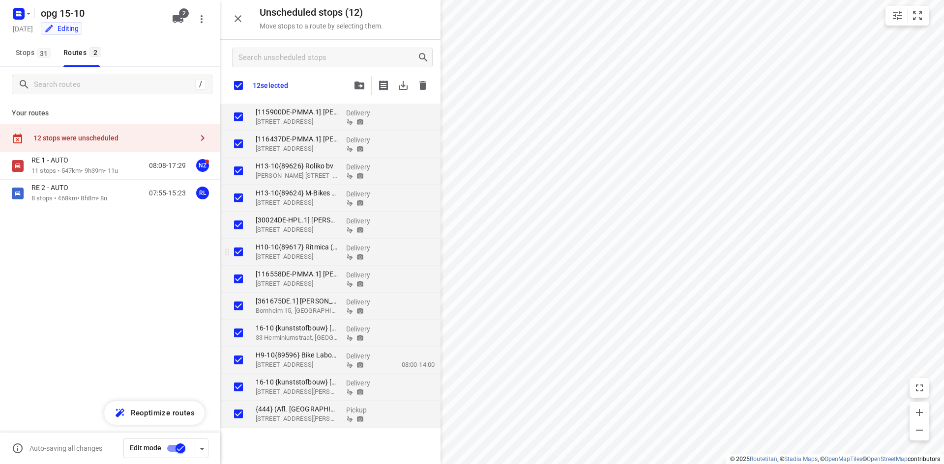
checkbox input "true"
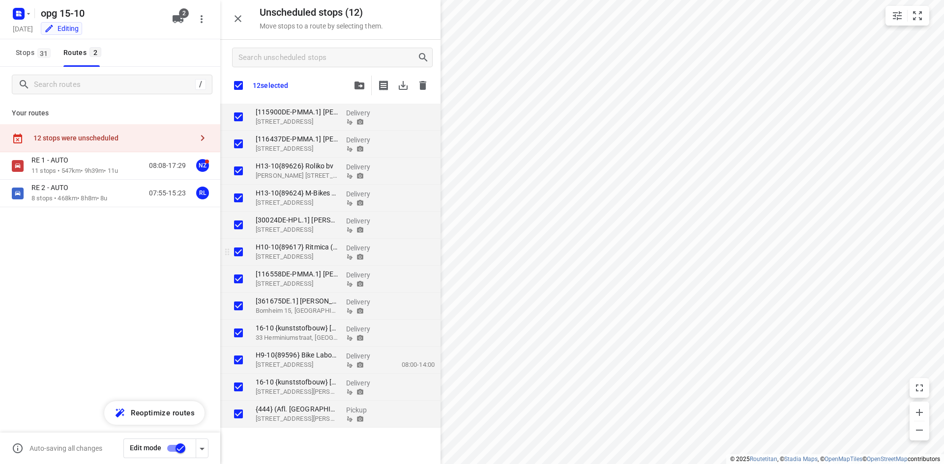
checkbox input "true"
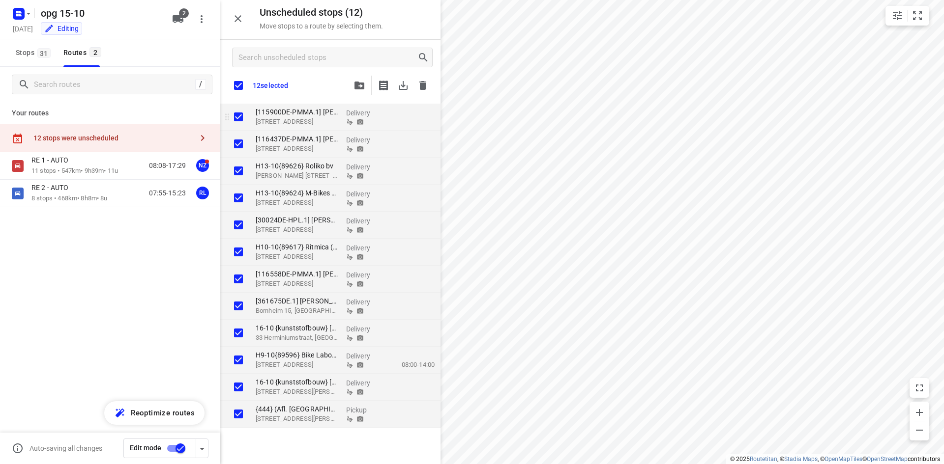
checkbox input "true"
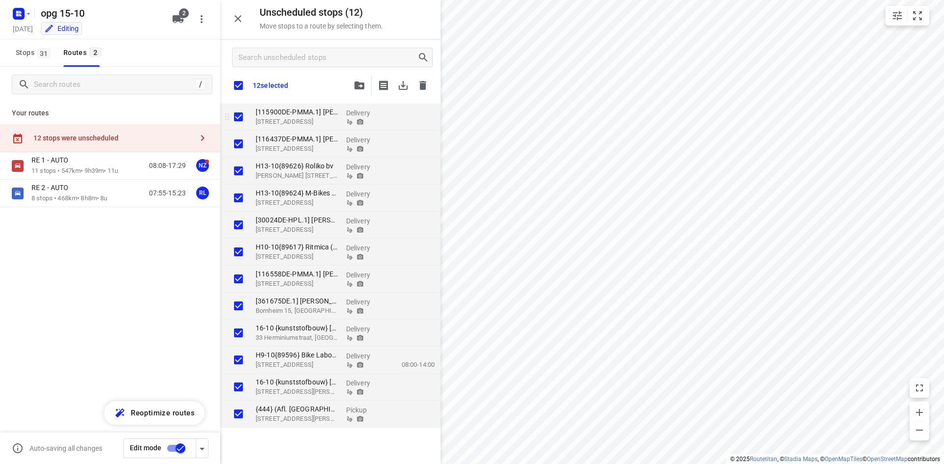
checkbox input "true"
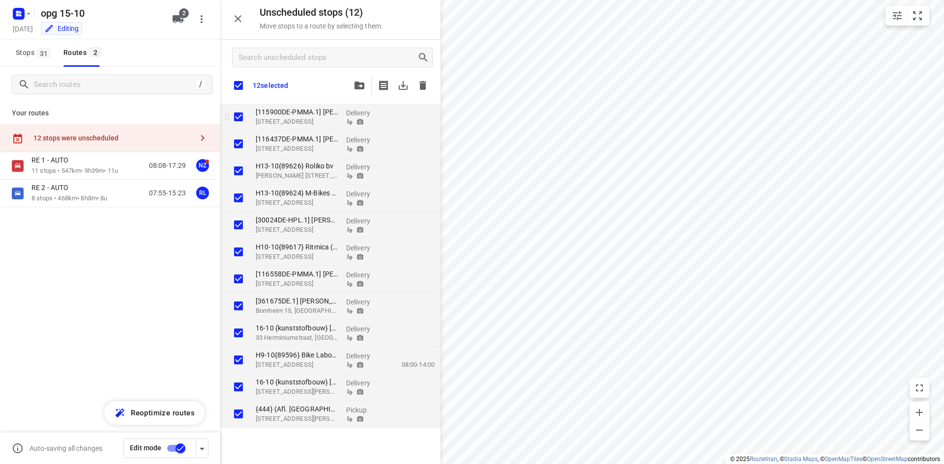
checkbox input "true"
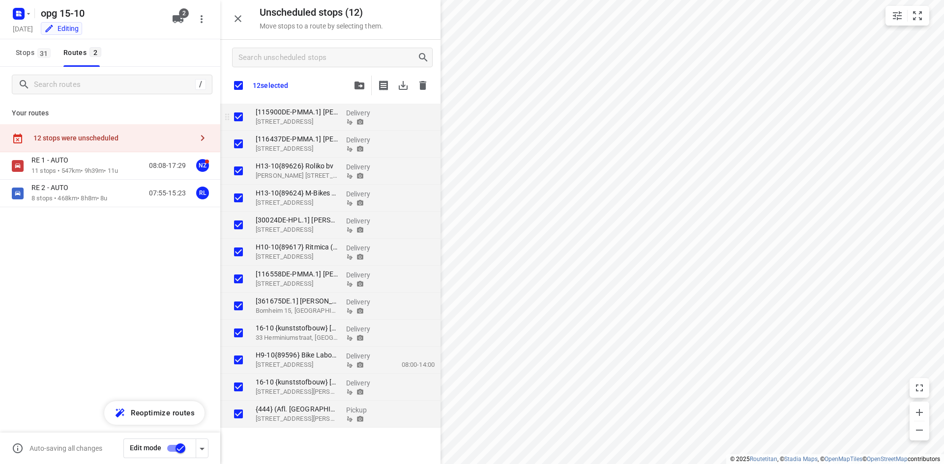
checkbox input "true"
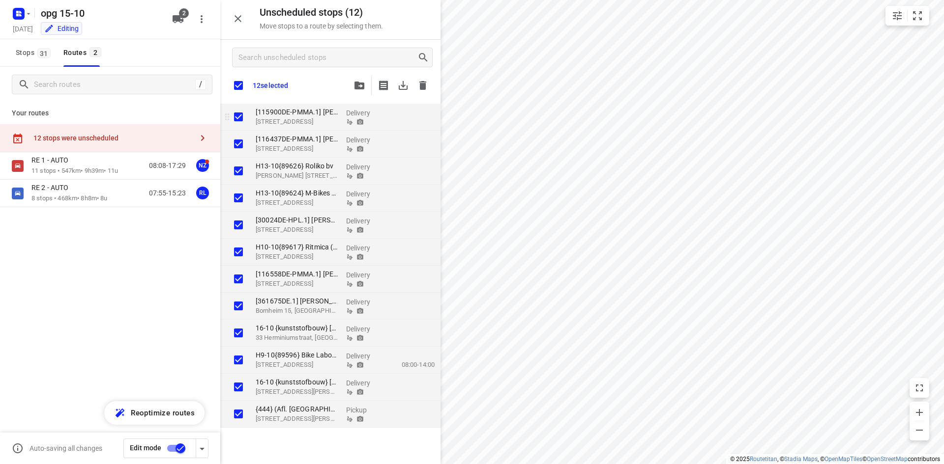
checkbox input "true"
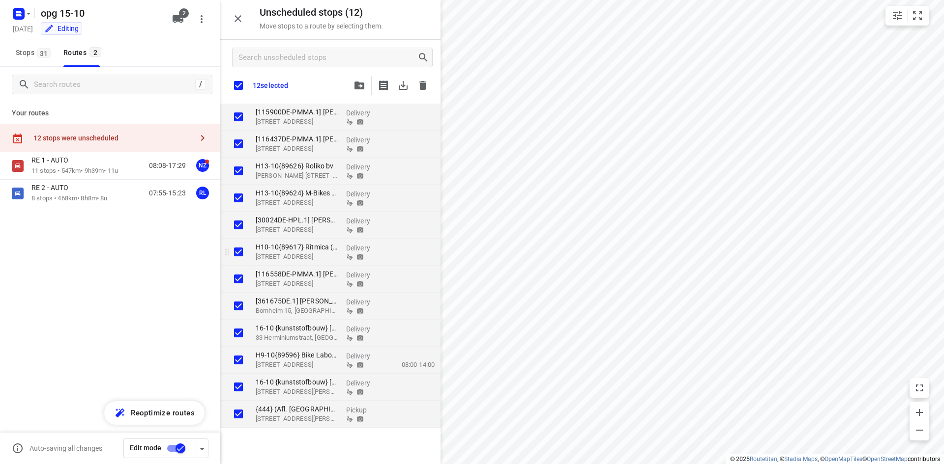
checkbox input "true"
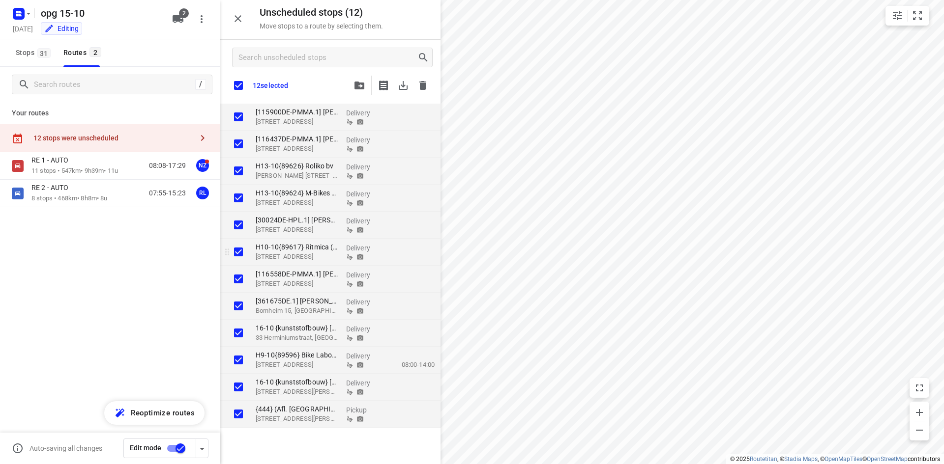
checkbox input "true"
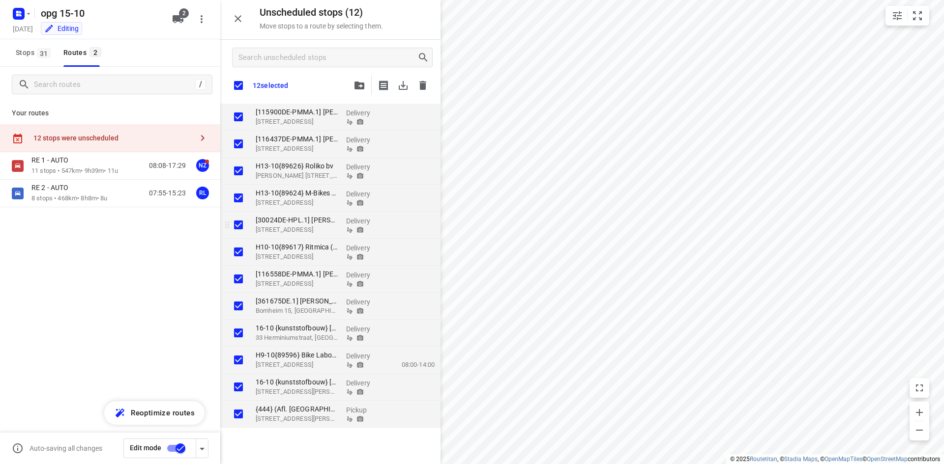
checkbox input "true"
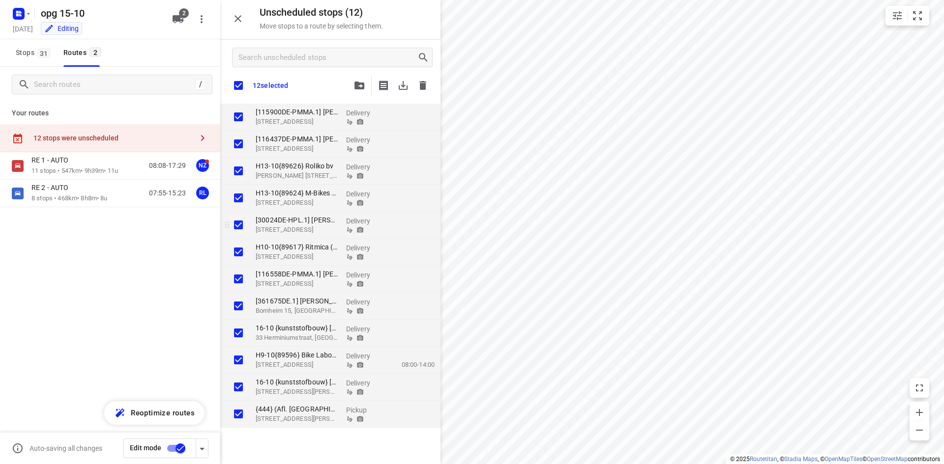
checkbox input "true"
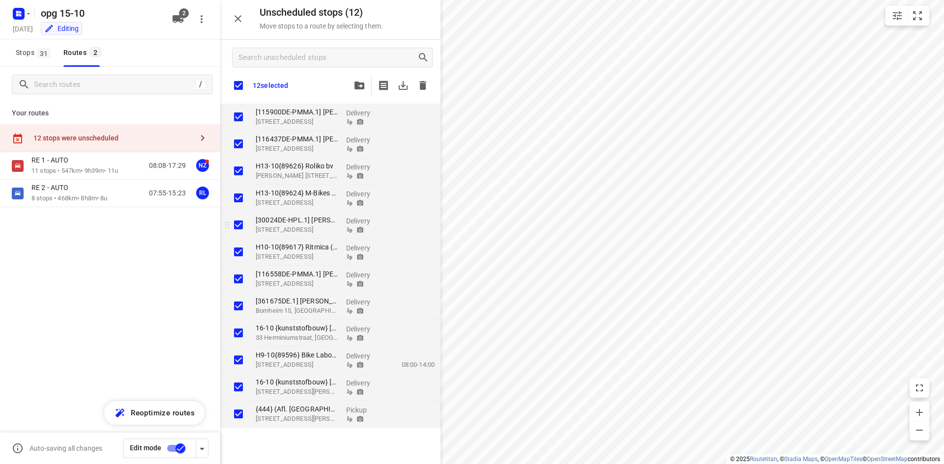
checkbox input "true"
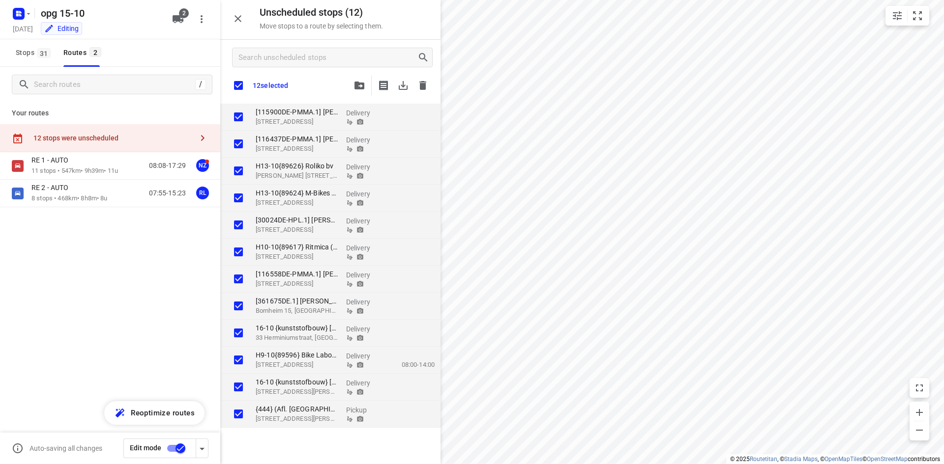
checkbox input "true"
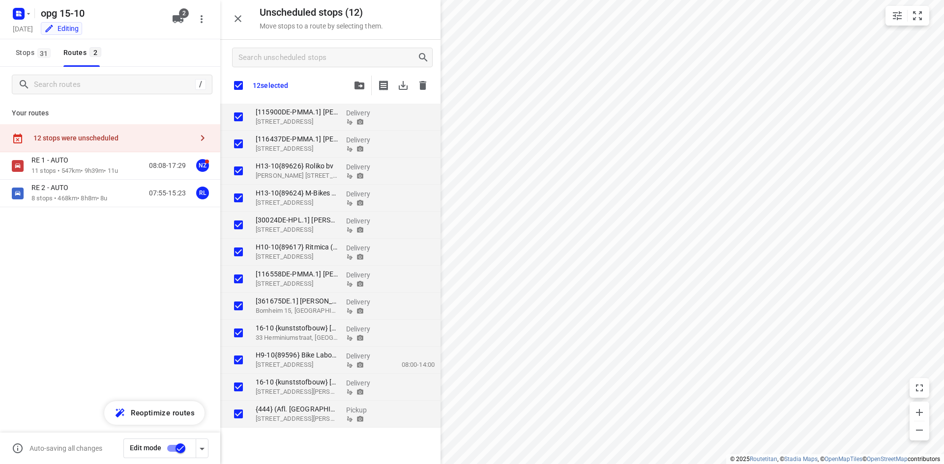
checkbox input "true"
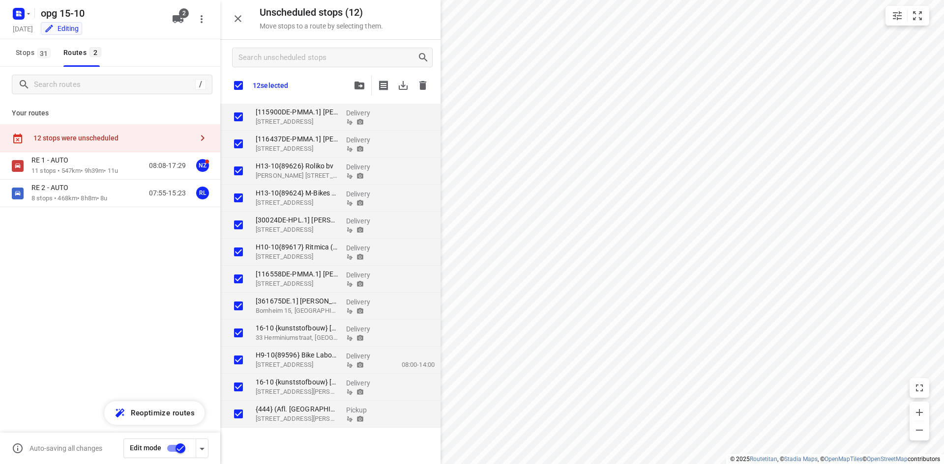
checkbox input "true"
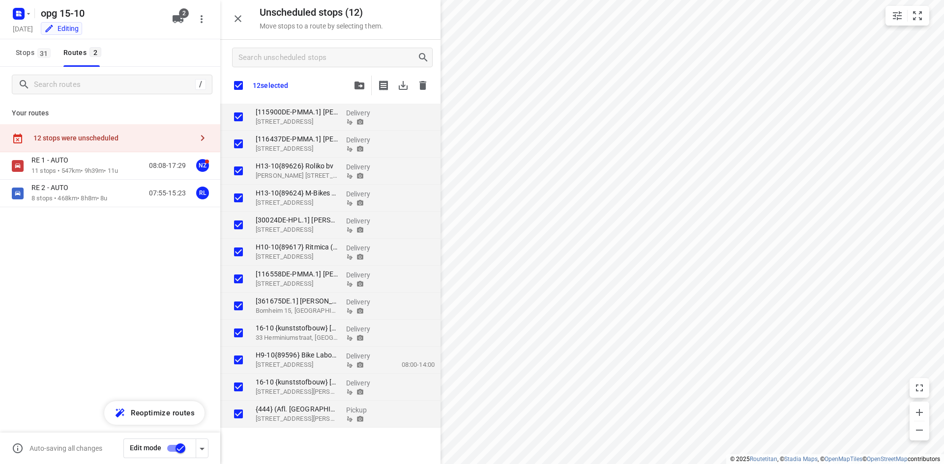
checkbox input "true"
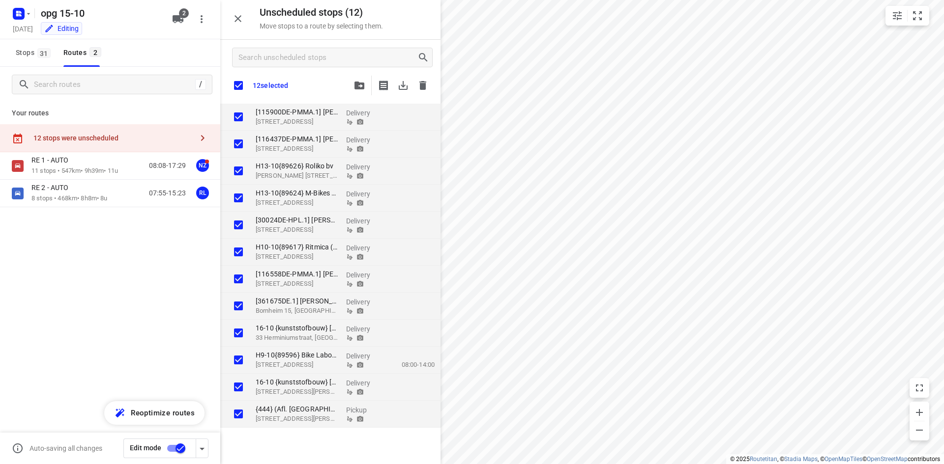
checkbox input "true"
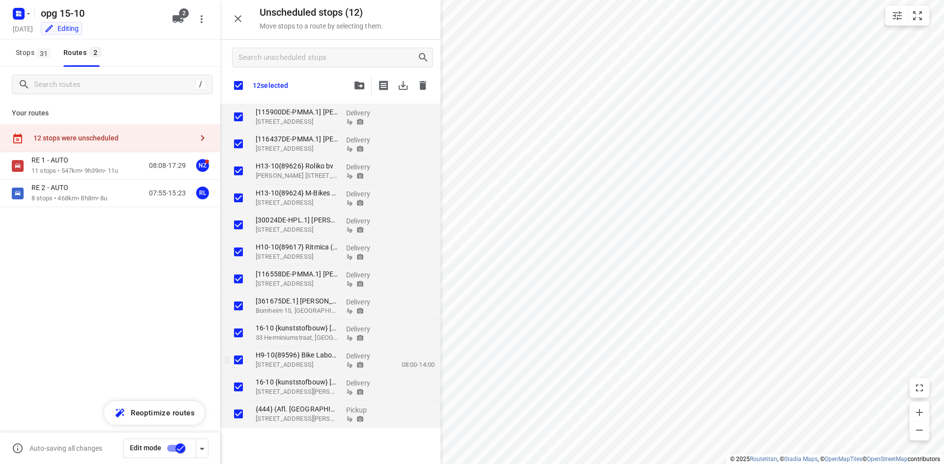
checkbox input "true"
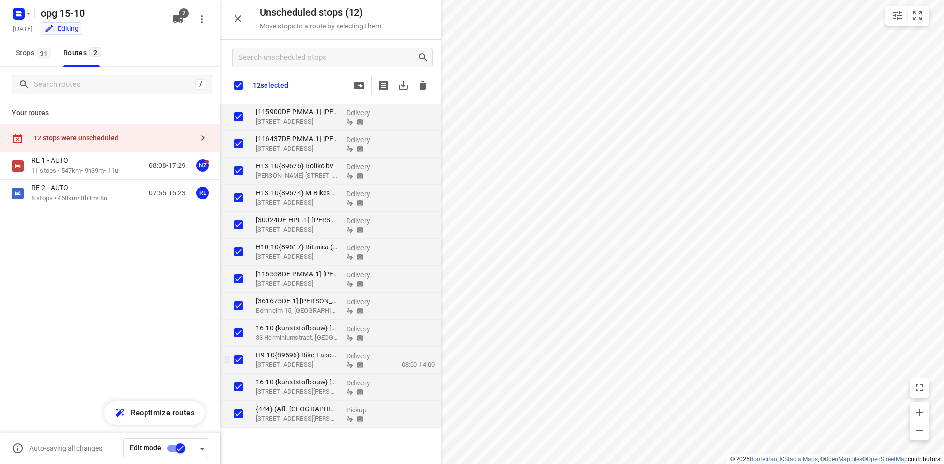
checkbox input "true"
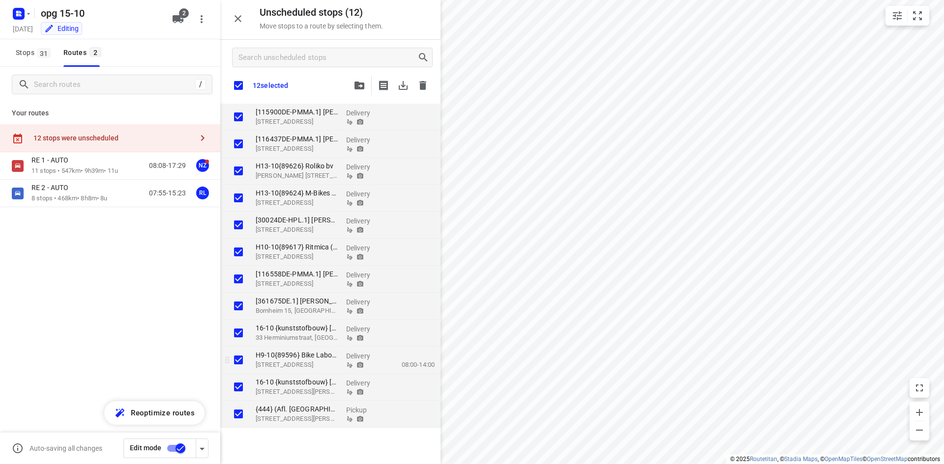
checkbox input "true"
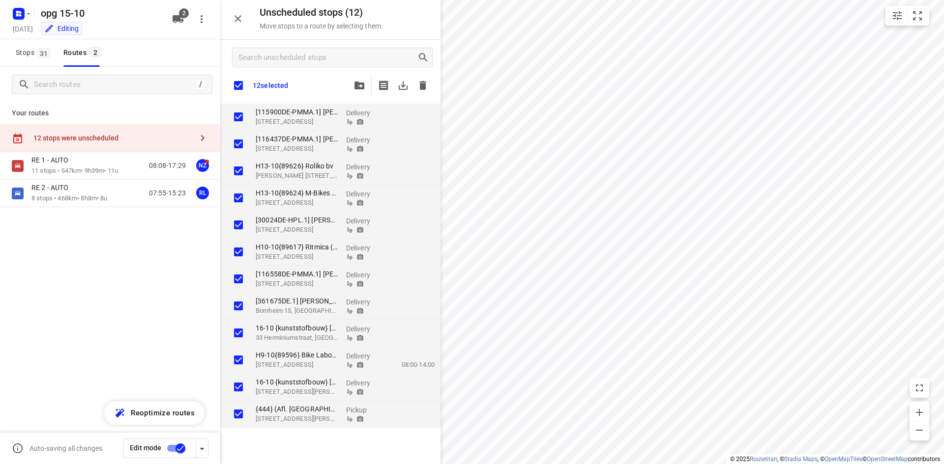
checkbox input "true"
click at [423, 85] on icon "button" at bounding box center [422, 85] width 7 height 9
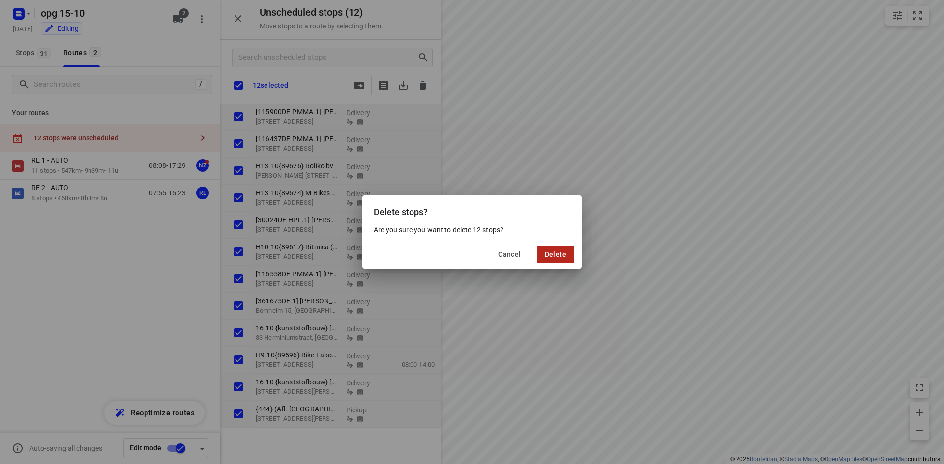
click at [563, 257] on span "Delete" at bounding box center [555, 255] width 22 height 8
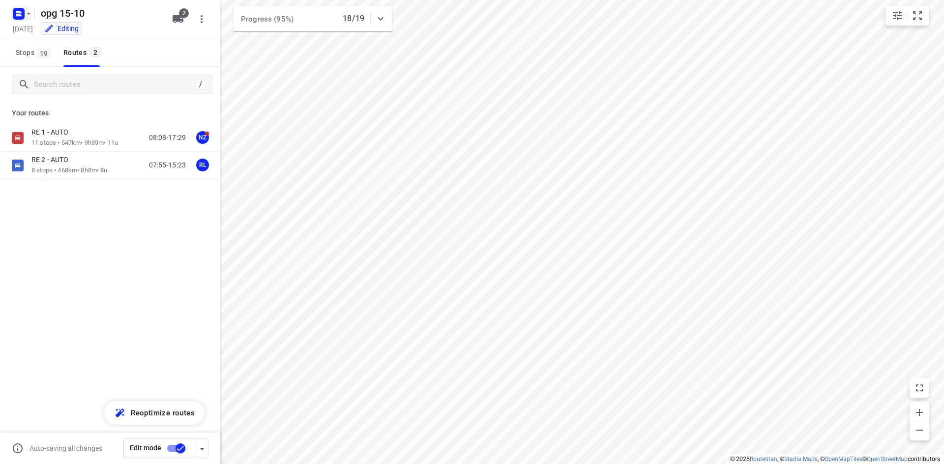
click at [23, 13] on rect "button" at bounding box center [19, 14] width 12 height 12
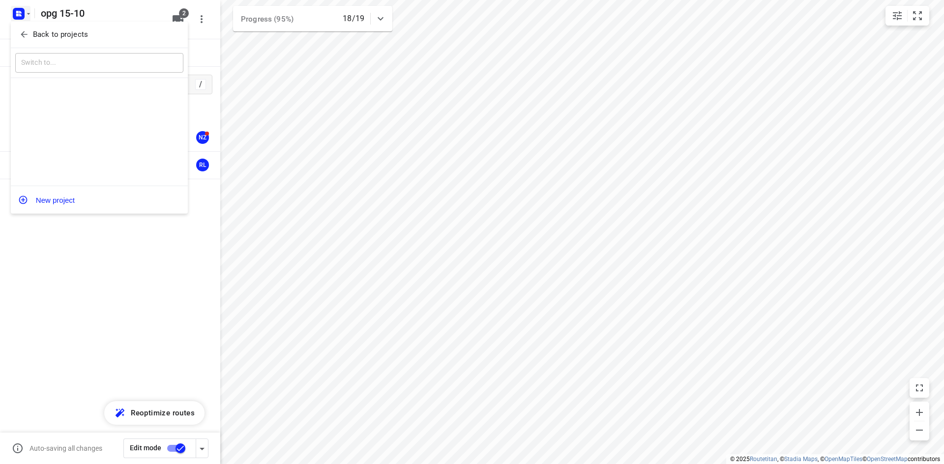
click at [29, 21] on div at bounding box center [472, 232] width 944 height 464
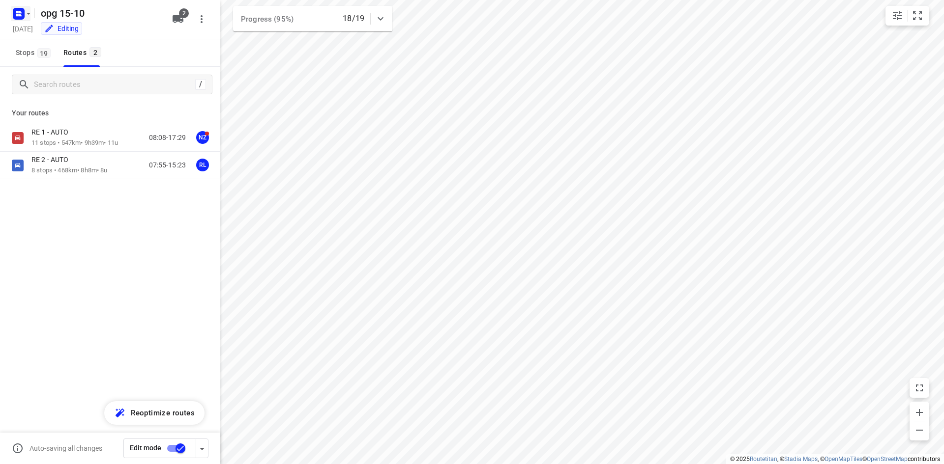
click at [11, 7] on icon "button" at bounding box center [19, 14] width 16 height 16
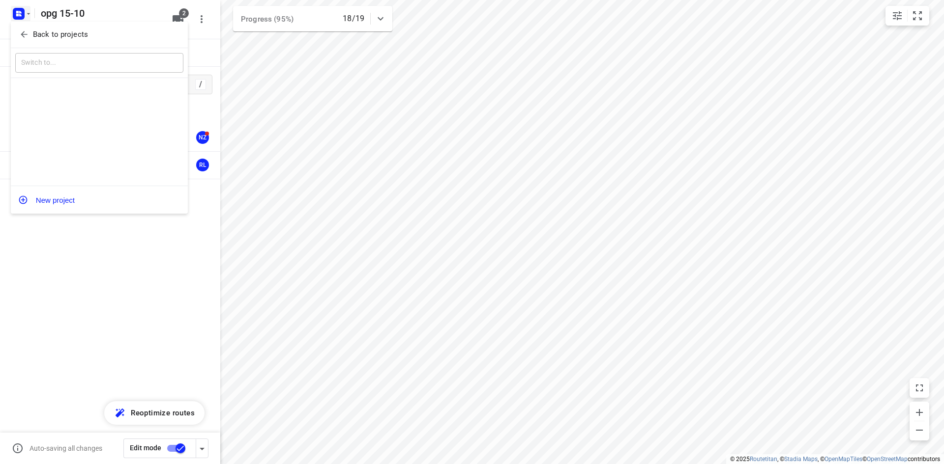
click at [12, 30] on div "Back to projects" at bounding box center [99, 35] width 177 height 27
click at [28, 33] on icon "button" at bounding box center [24, 34] width 10 height 10
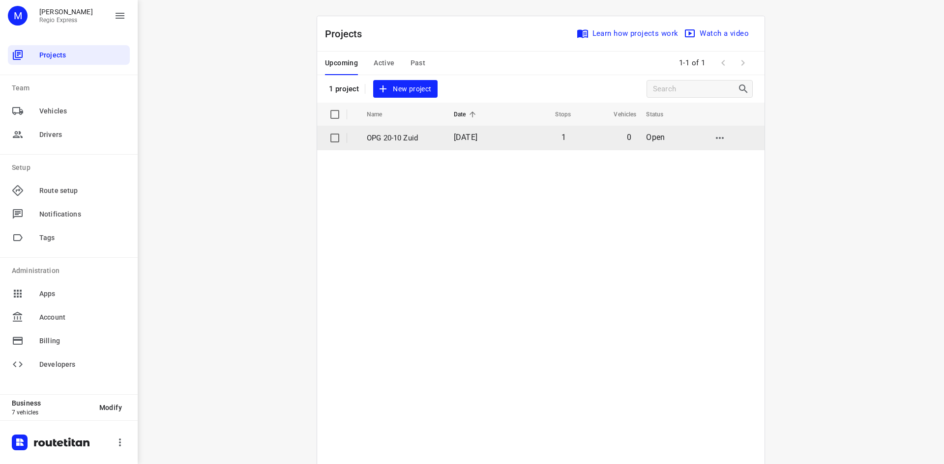
click at [539, 138] on td "1" at bounding box center [540, 138] width 63 height 24
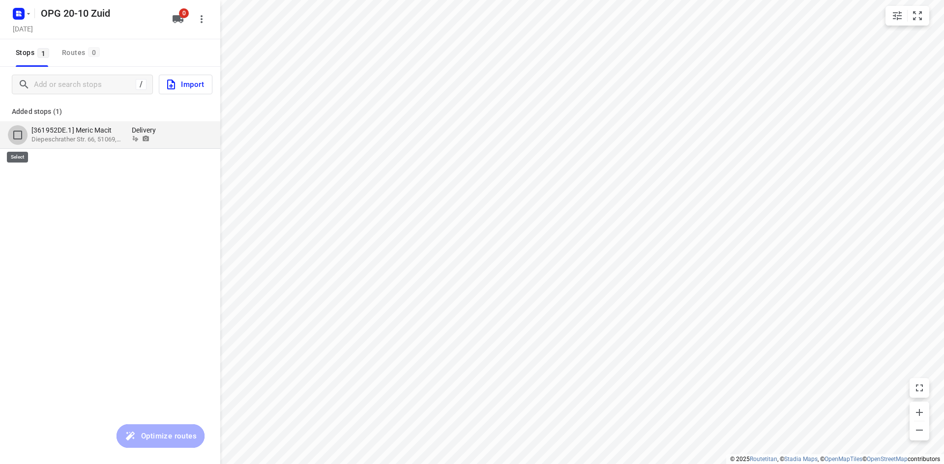
click at [18, 131] on input "grid" at bounding box center [18, 135] width 20 height 20
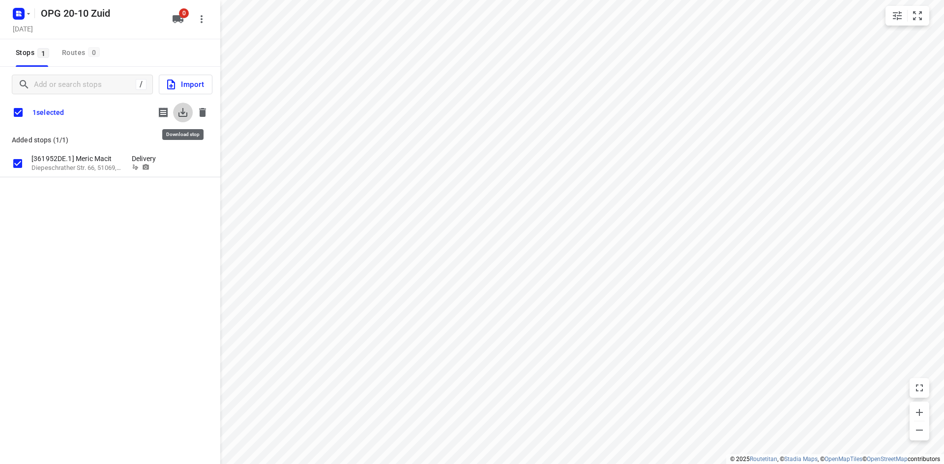
click at [182, 114] on icon "button" at bounding box center [183, 113] width 12 height 12
click at [196, 113] on button "button" at bounding box center [203, 113] width 20 height 20
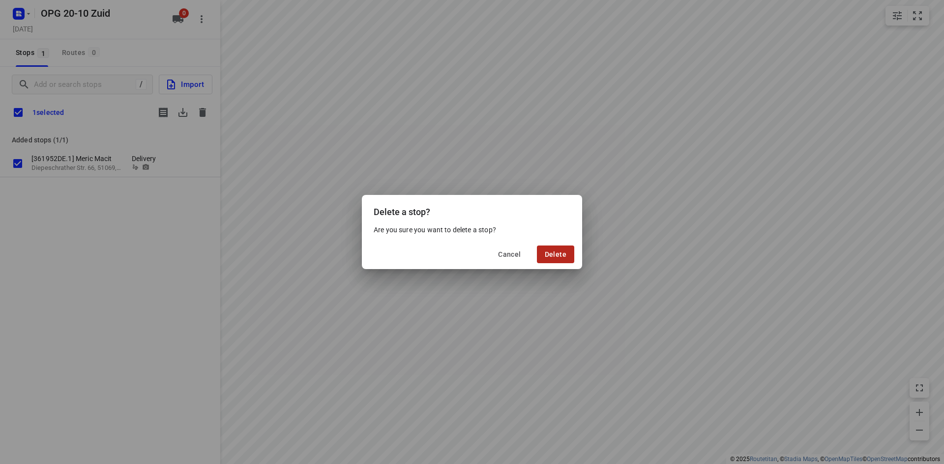
click at [552, 258] on span "Delete" at bounding box center [555, 255] width 22 height 8
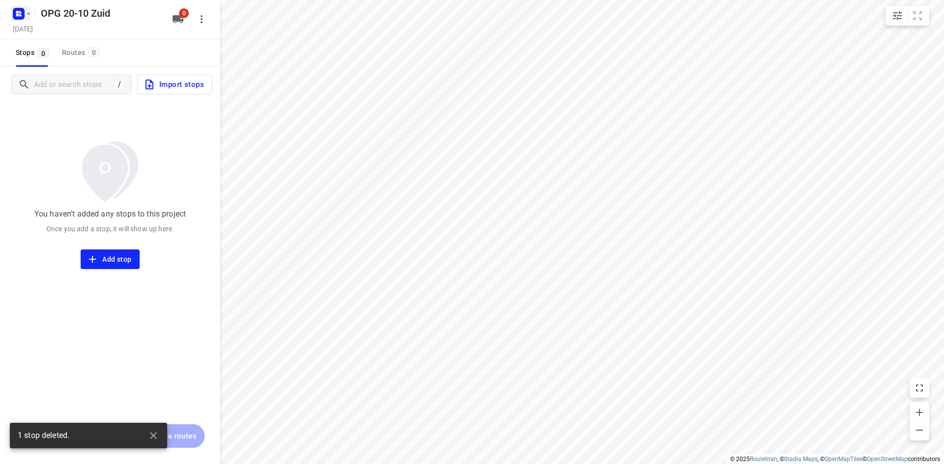
click at [27, 16] on icon "button" at bounding box center [29, 14] width 8 height 8
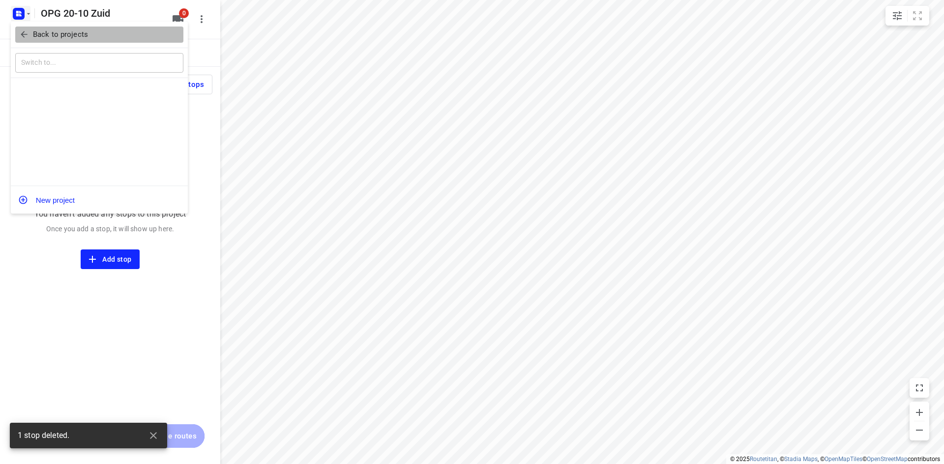
click at [27, 33] on icon "button" at bounding box center [24, 34] width 10 height 10
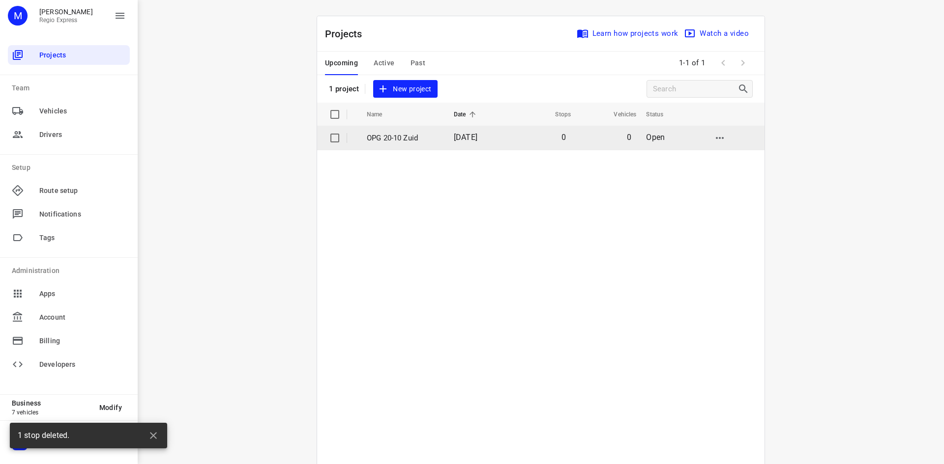
click at [392, 131] on td "OPG 20-10 Zuid" at bounding box center [401, 138] width 89 height 24
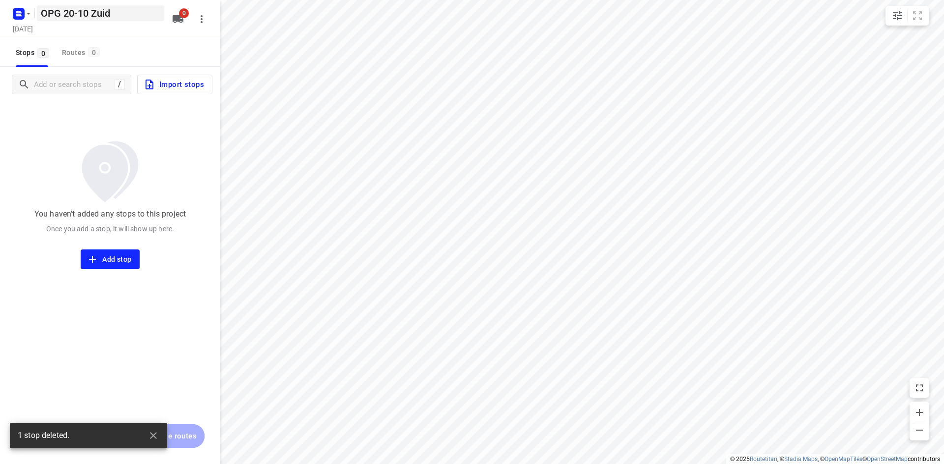
click at [68, 19] on h5 "OPG 20-10 Zuid" at bounding box center [100, 13] width 127 height 16
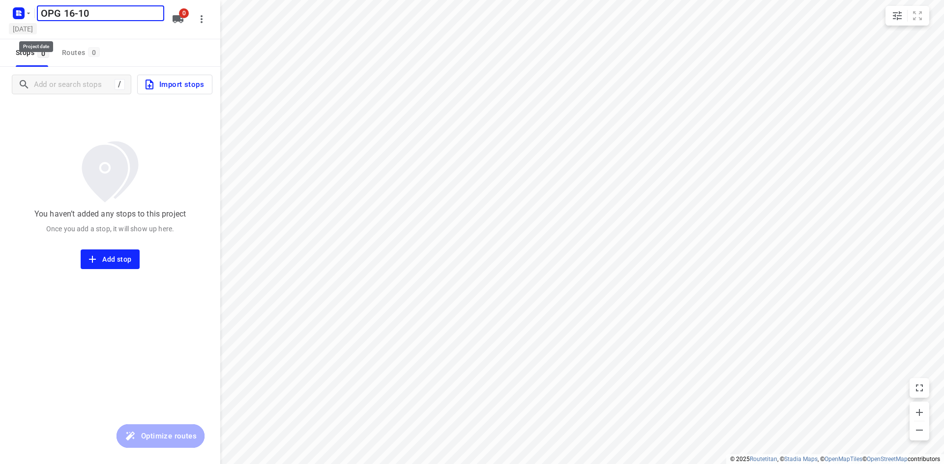
click at [19, 29] on h5 "[DATE]" at bounding box center [23, 28] width 28 height 11
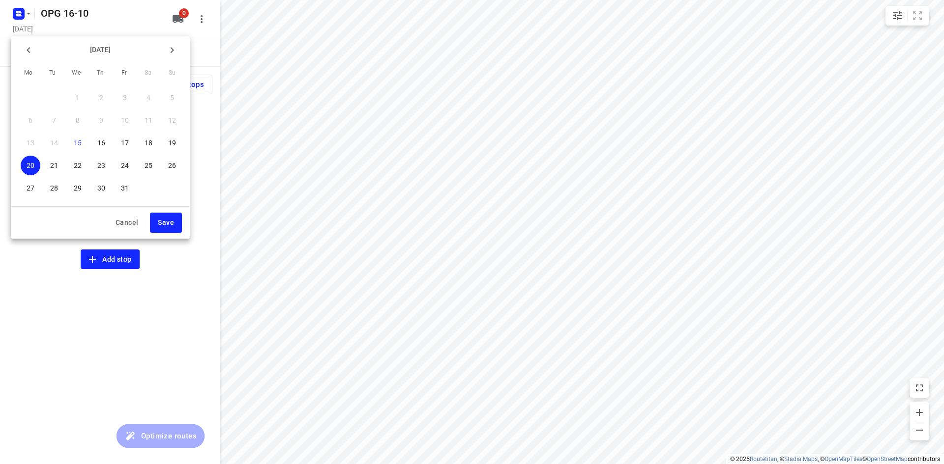
click at [103, 149] on button "16" at bounding box center [101, 143] width 20 height 20
click at [172, 223] on span "Save" at bounding box center [166, 223] width 16 height 12
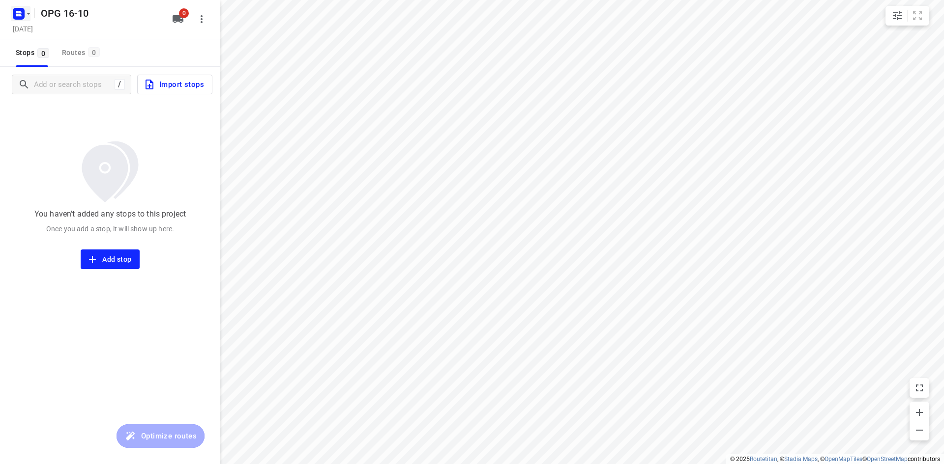
click at [15, 12] on rect "button" at bounding box center [19, 14] width 12 height 12
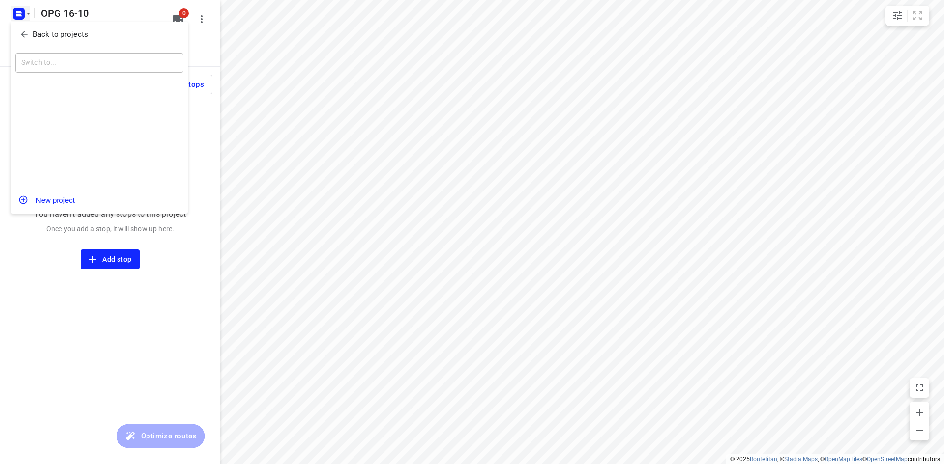
click at [39, 51] on div "​" at bounding box center [99, 63] width 177 height 30
click at [40, 40] on p "Back to projects" at bounding box center [60, 34] width 55 height 11
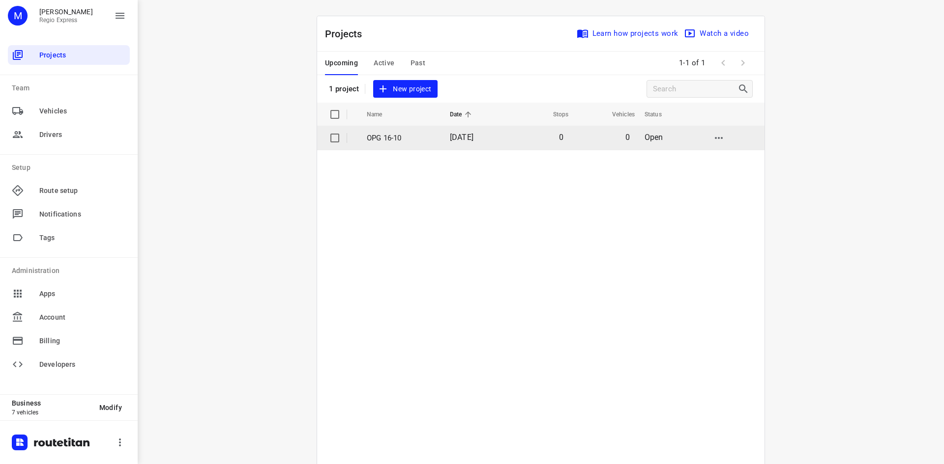
click at [429, 144] on td "OPG 16-10" at bounding box center [399, 138] width 85 height 24
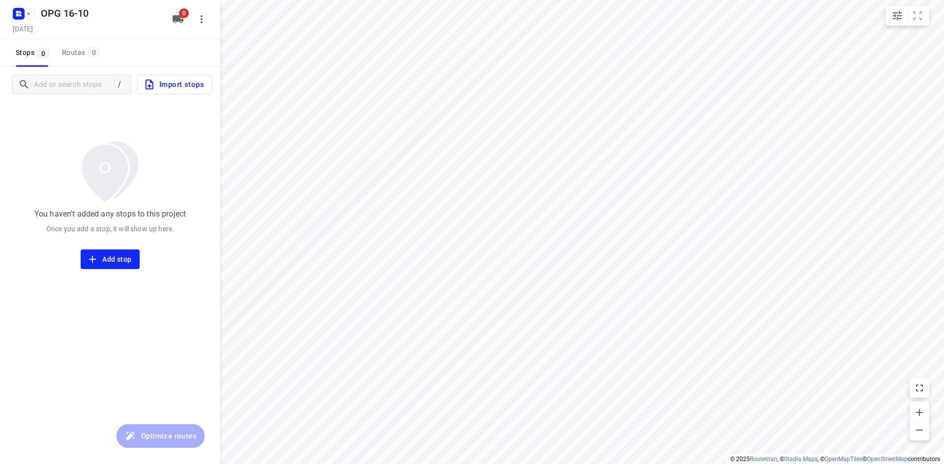
click at [198, 82] on span "Import stops" at bounding box center [173, 84] width 60 height 13
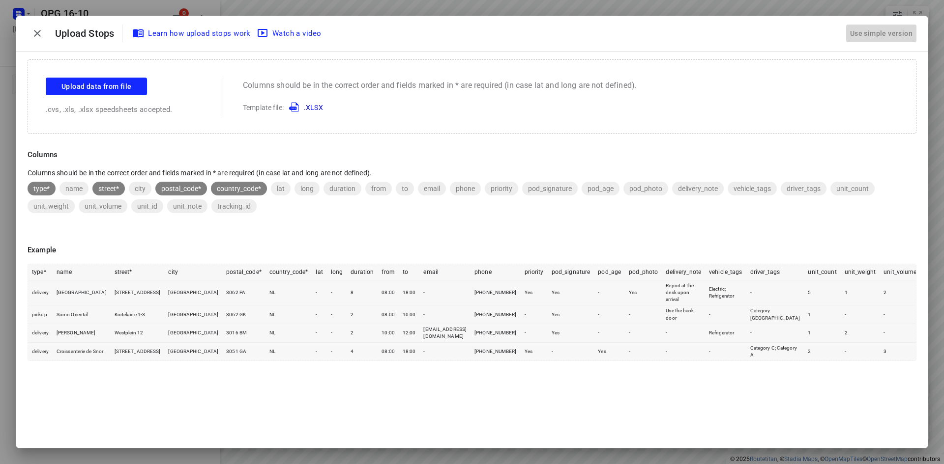
click at [902, 38] on div "Use simple version" at bounding box center [881, 34] width 66 height 16
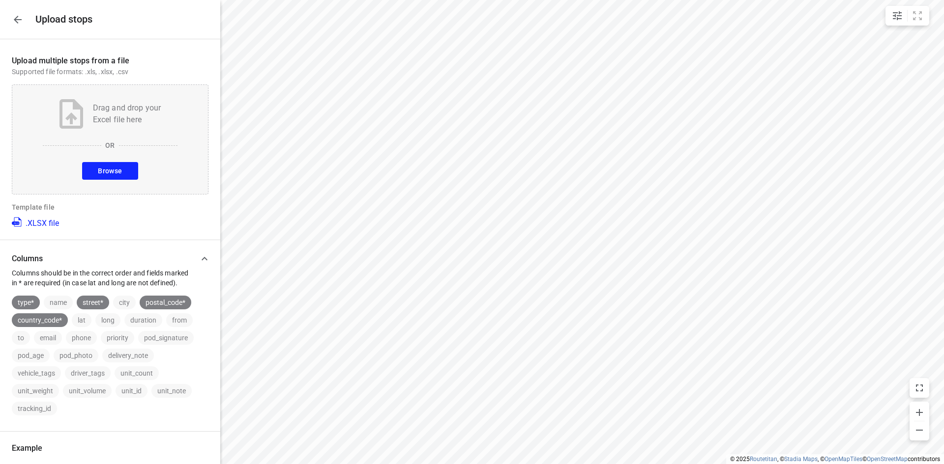
click at [110, 173] on span "Browse" at bounding box center [110, 171] width 24 height 12
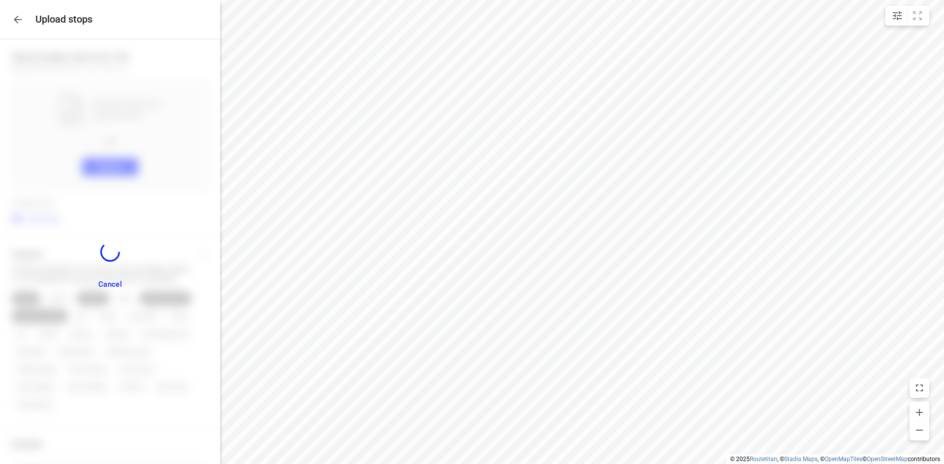
scroll to position [38, 0]
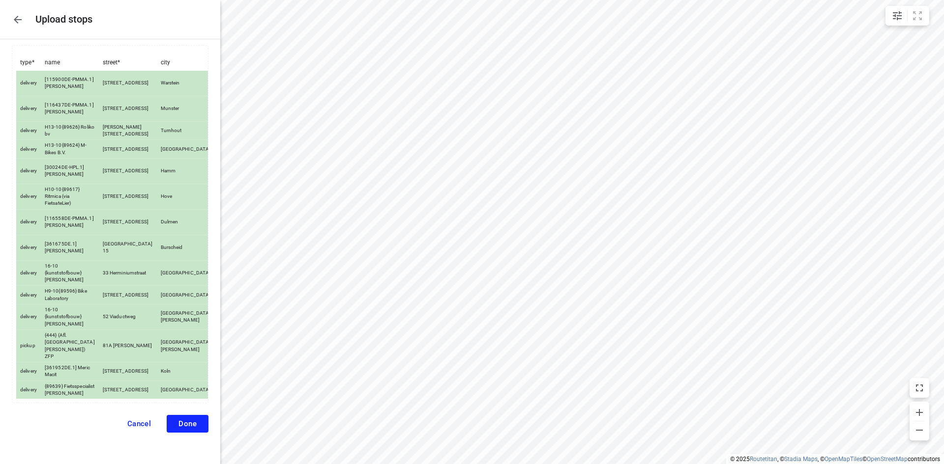
click at [178, 420] on span "Done" at bounding box center [187, 424] width 18 height 9
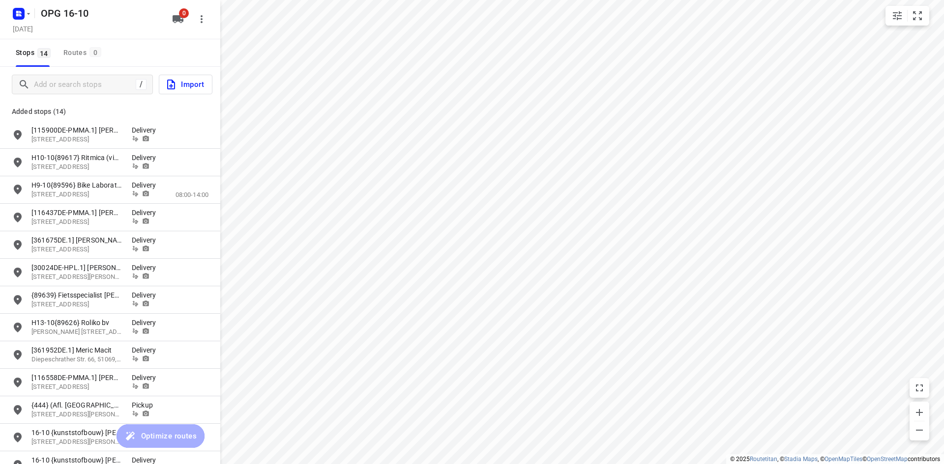
click at [173, 9] on div "0" at bounding box center [180, 19] width 24 height 20
click at [177, 18] on icon "button" at bounding box center [177, 19] width 11 height 8
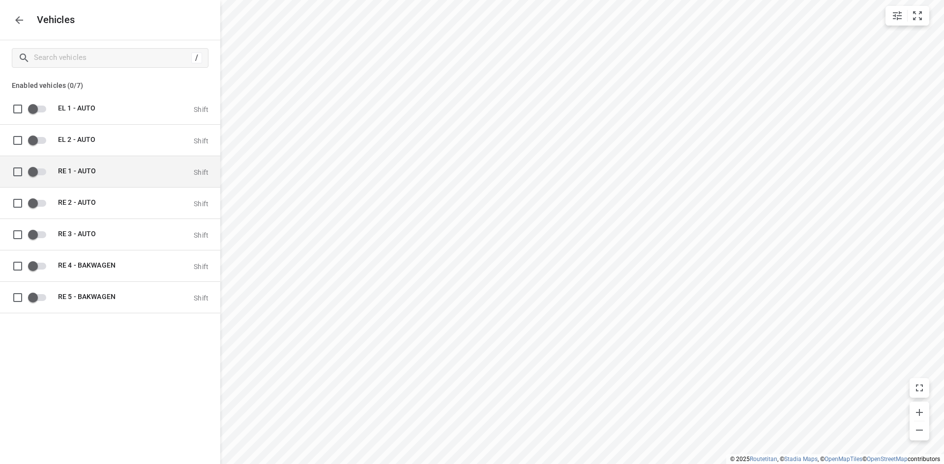
click at [33, 176] on input "grid" at bounding box center [33, 171] width 56 height 19
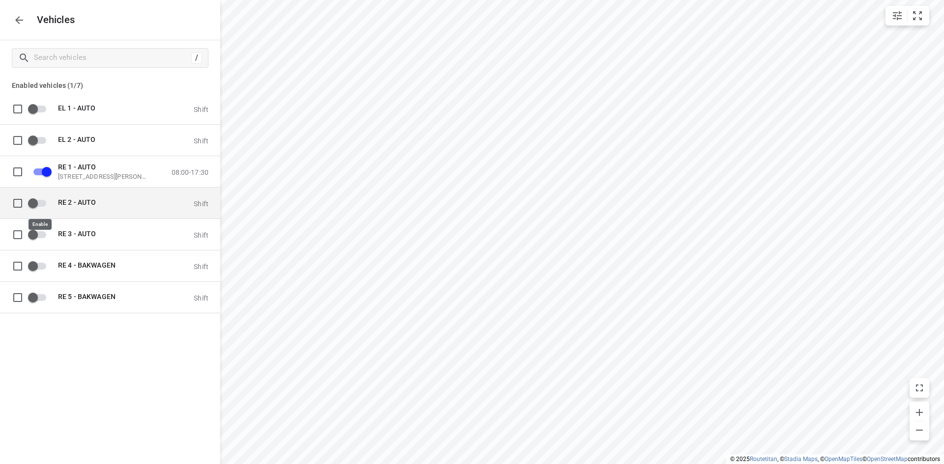
click at [43, 202] on input "grid" at bounding box center [33, 203] width 56 height 19
click at [27, 23] on button "button" at bounding box center [19, 20] width 20 height 20
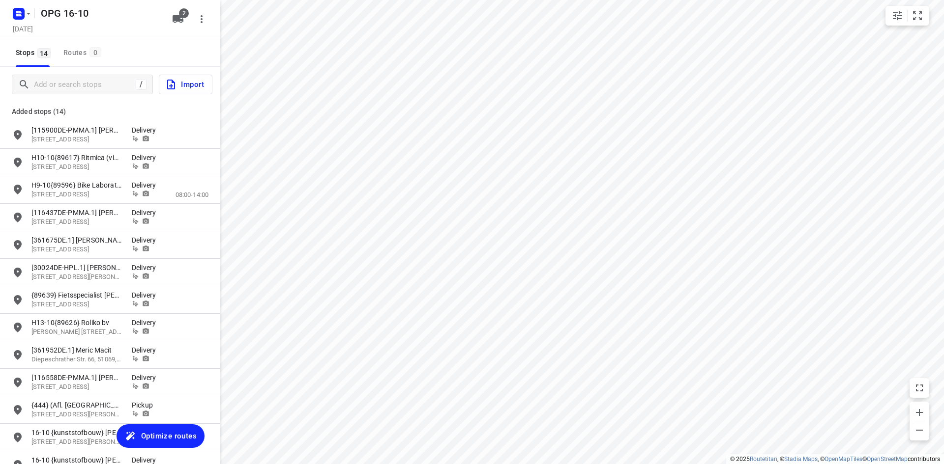
click at [167, 433] on span "Optimize routes" at bounding box center [169, 436] width 56 height 13
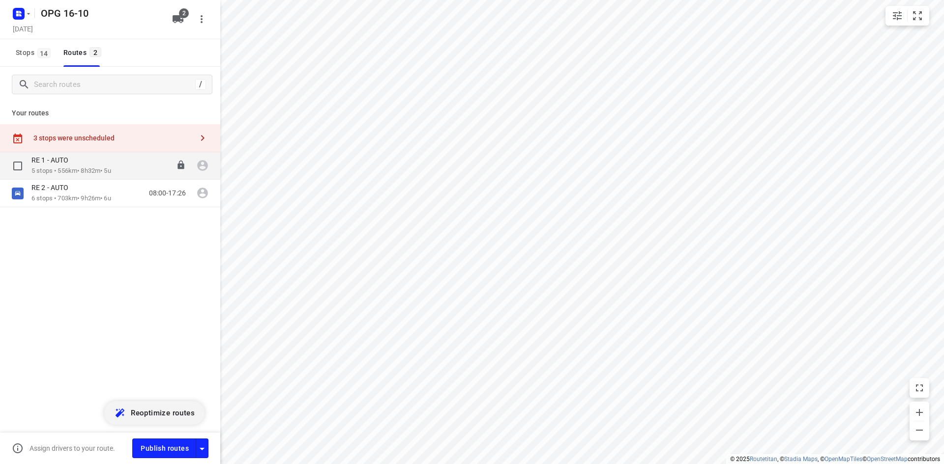
click at [78, 173] on p "5 stops • 556km • 8h32m • 5u" at bounding box center [71, 171] width 80 height 9
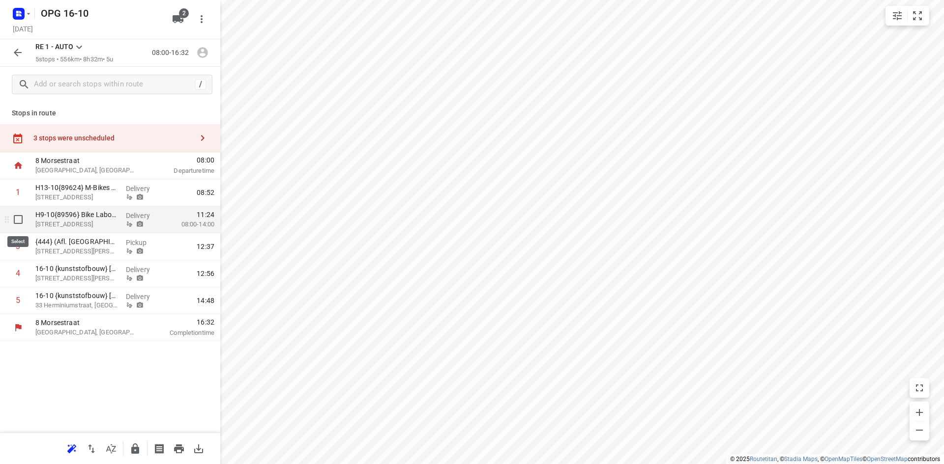
click at [16, 218] on input "checkbox" at bounding box center [18, 220] width 20 height 20
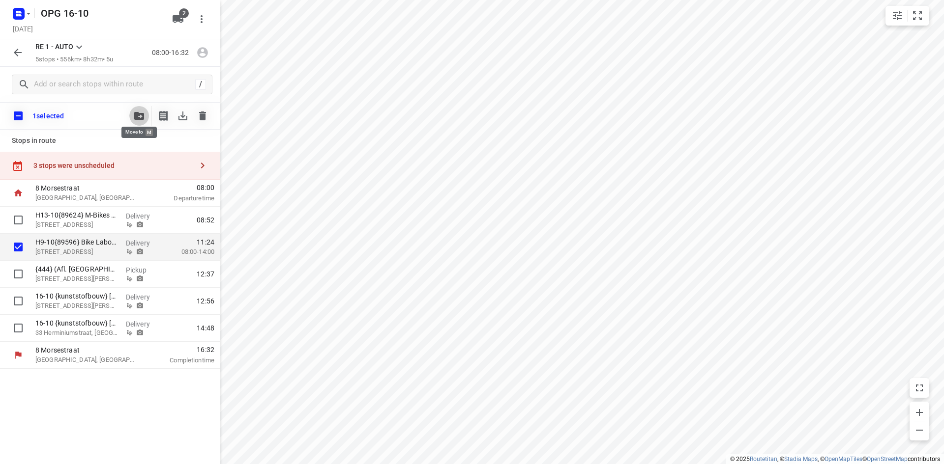
click at [130, 117] on button "button" at bounding box center [139, 116] width 20 height 20
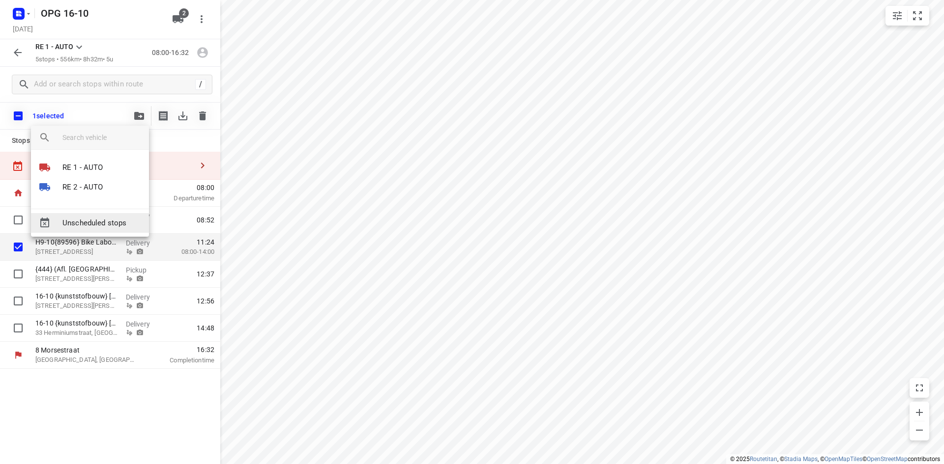
click at [121, 226] on span "Unscheduled stops" at bounding box center [101, 223] width 79 height 11
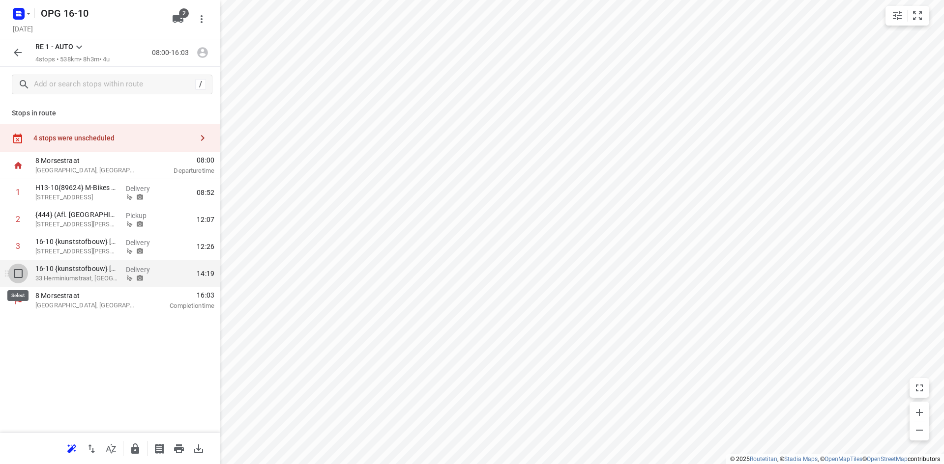
click at [18, 274] on input "checkbox" at bounding box center [18, 274] width 20 height 20
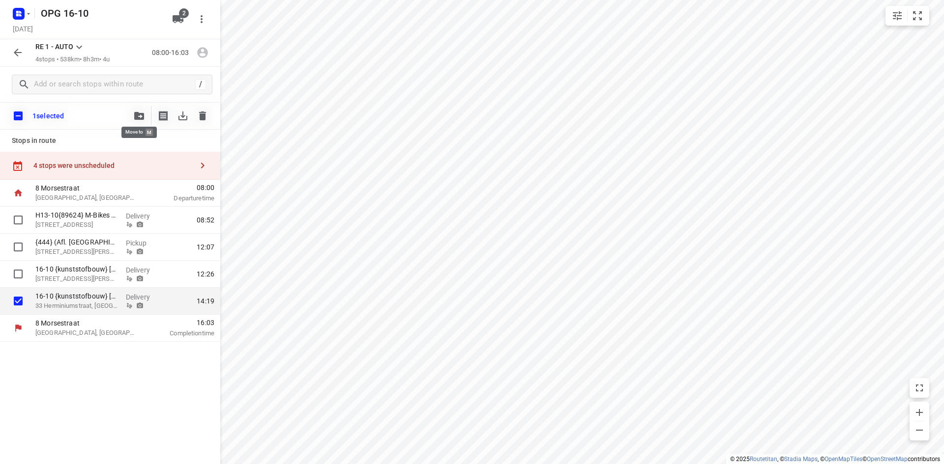
click at [132, 117] on button "button" at bounding box center [139, 116] width 20 height 20
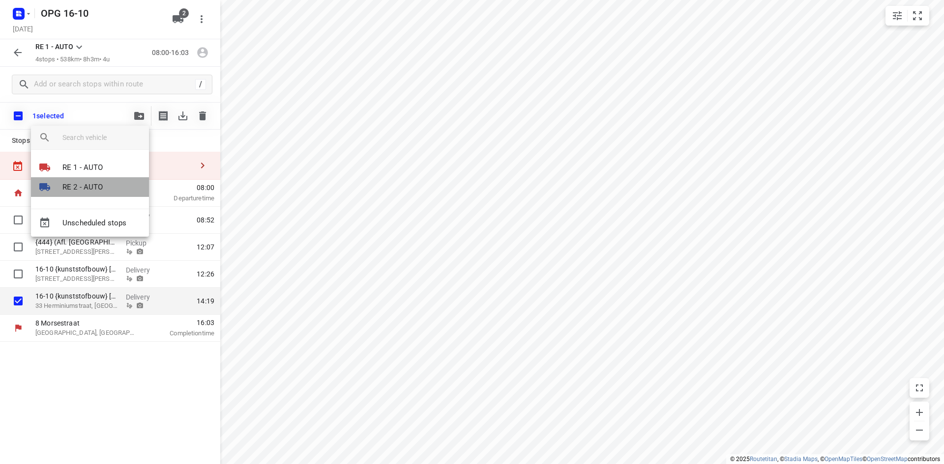
click at [112, 189] on li "RE 2 - AUTO" at bounding box center [90, 187] width 118 height 20
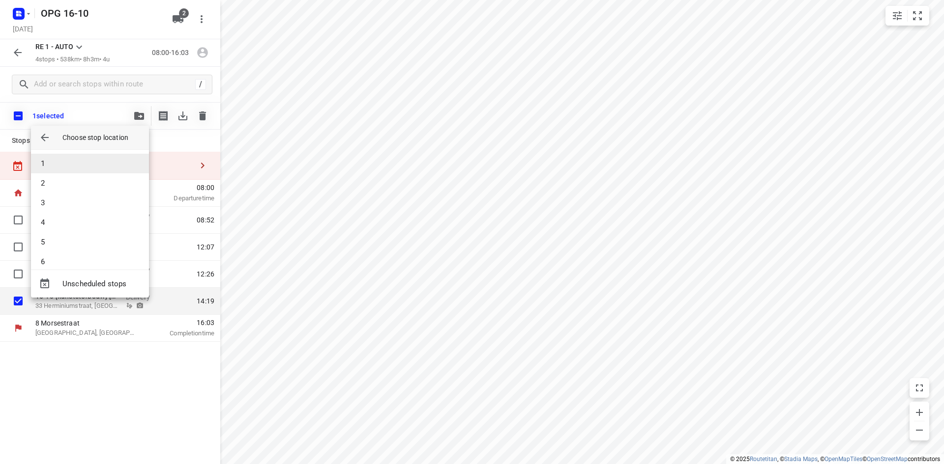
click at [101, 164] on li "1" at bounding box center [90, 164] width 118 height 20
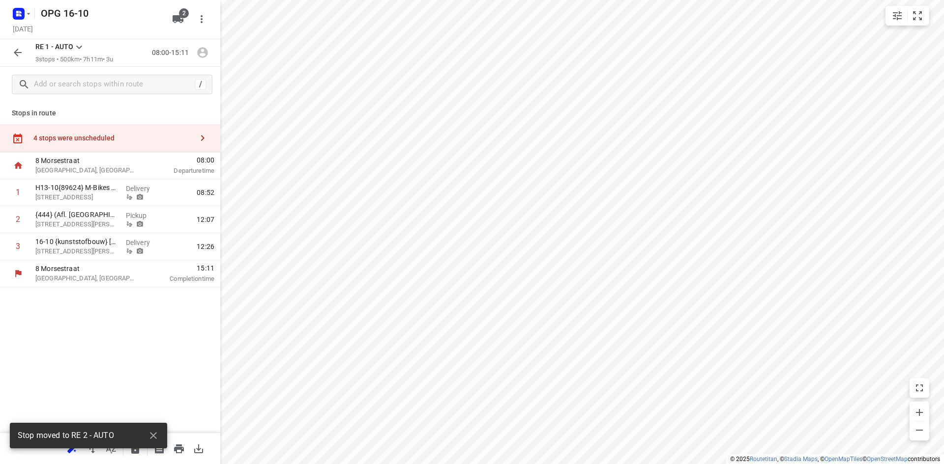
click at [16, 53] on icon "button" at bounding box center [18, 53] width 8 height 8
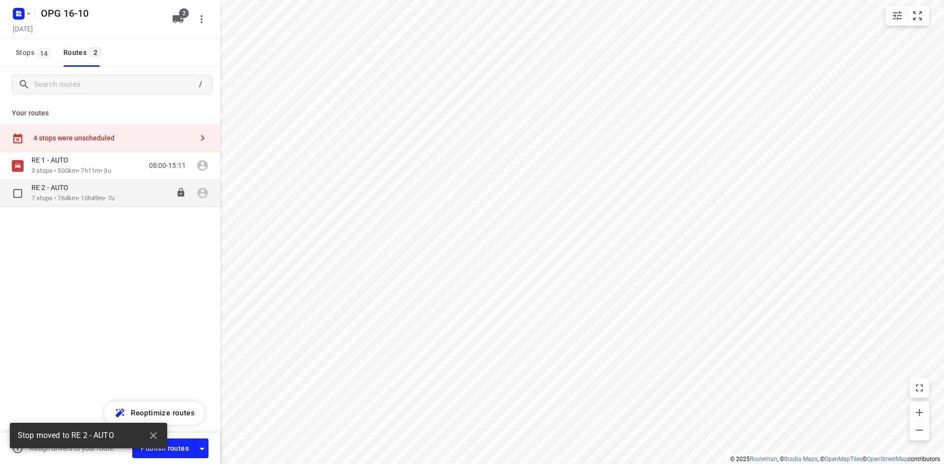
click at [102, 199] on p "7 stops • 764km • 10h49m • 7u" at bounding box center [72, 198] width 83 height 9
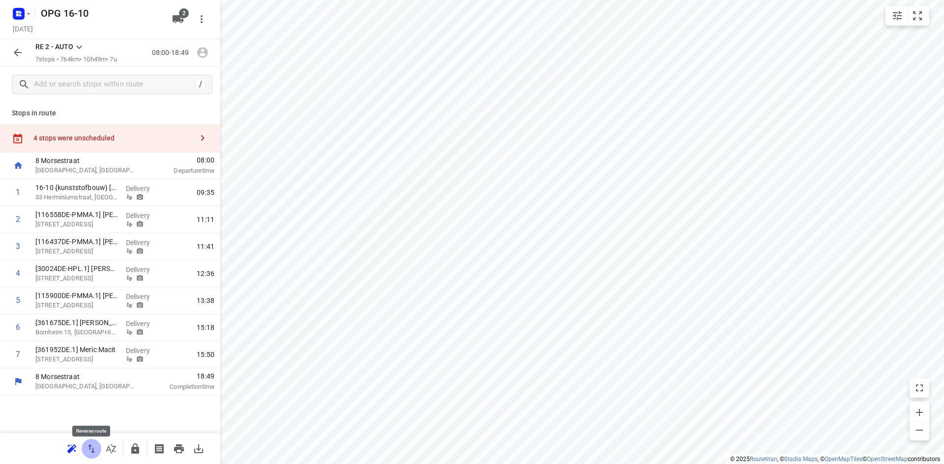
click at [86, 446] on icon "button" at bounding box center [92, 449] width 12 height 12
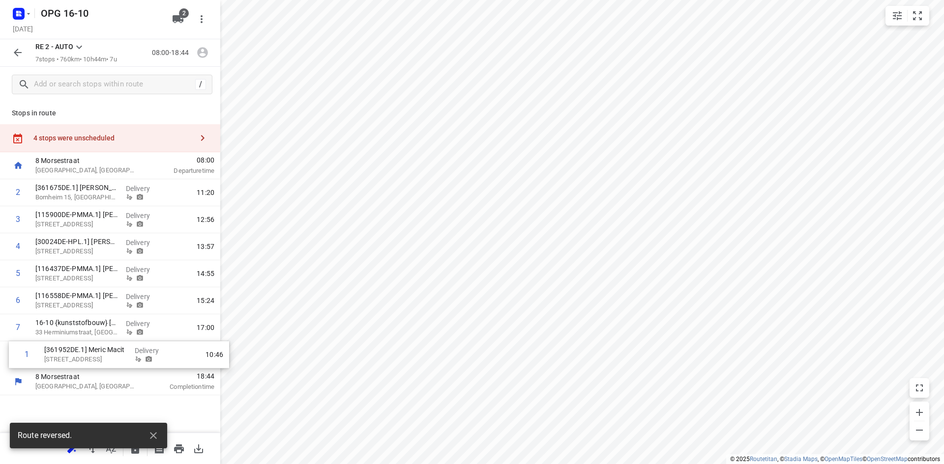
drag, startPoint x: 51, startPoint y: 196, endPoint x: 30, endPoint y: 353, distance: 158.2
click at [58, 362] on div "1 [361952DE.1] Meric Macit Diepeschrather Str. 66, Koln Delivery 10:46 2 [36167…" at bounding box center [110, 273] width 220 height 189
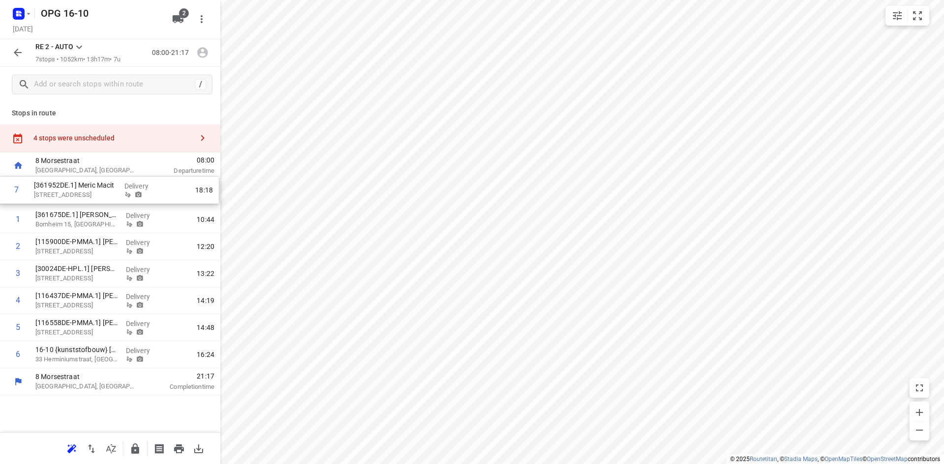
drag, startPoint x: 118, startPoint y: 354, endPoint x: 115, endPoint y: 187, distance: 167.6
click at [115, 187] on div "1 [361675DE.1] [PERSON_NAME][GEOGRAPHIC_DATA][PERSON_NAME] 15, Burscheid Delive…" at bounding box center [110, 273] width 220 height 189
drag, startPoint x: 91, startPoint y: 359, endPoint x: 95, endPoint y: 186, distance: 173.0
click at [95, 186] on div "1 [361952DE.1] Meric Macit Diepeschrather Str. 66, Koln Delivery 10:46 2 [36167…" at bounding box center [110, 273] width 220 height 189
click at [17, 51] on icon "button" at bounding box center [18, 53] width 8 height 8
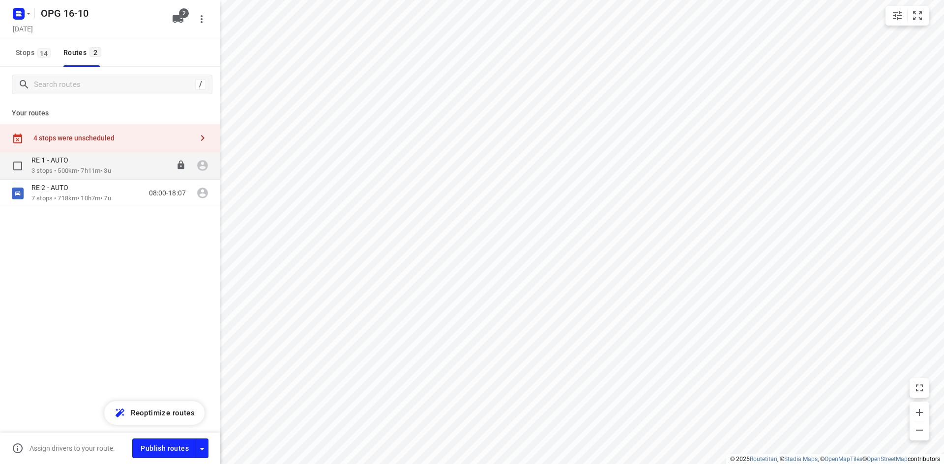
click at [73, 167] on p "3 stops • 500km • 7h11m • 3u" at bounding box center [71, 171] width 80 height 9
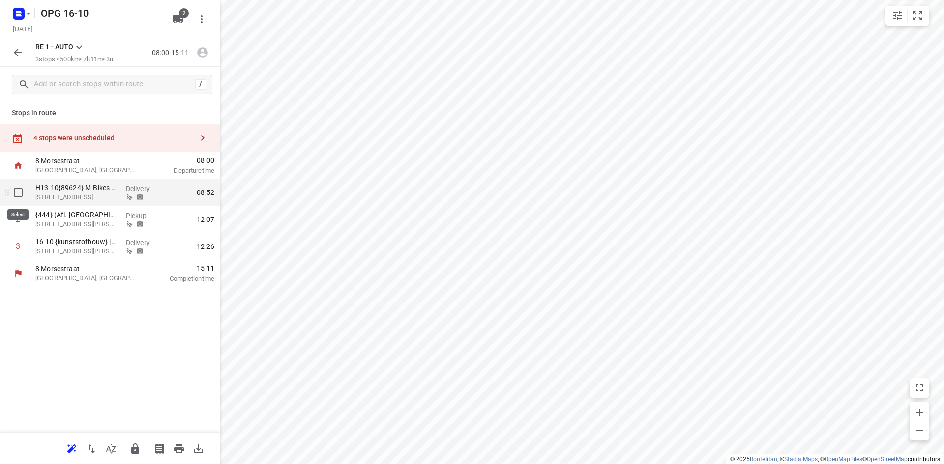
click at [14, 195] on input "checkbox" at bounding box center [18, 193] width 20 height 20
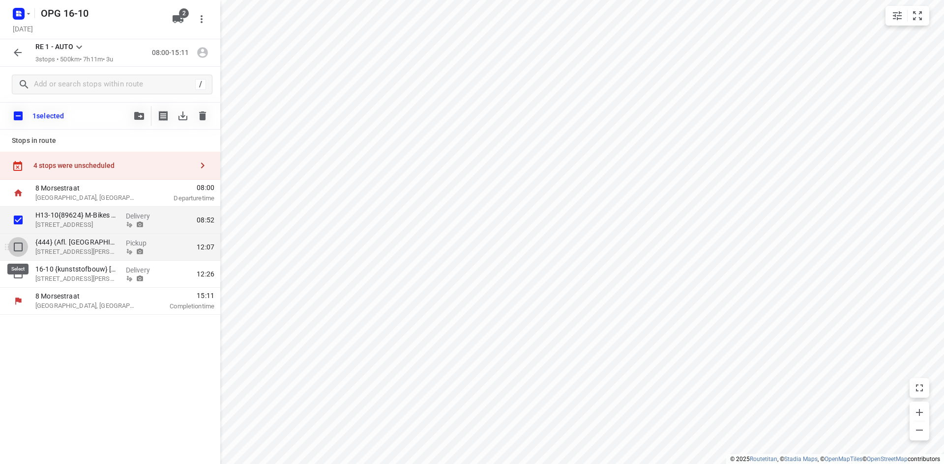
click at [18, 250] on input "checkbox" at bounding box center [18, 247] width 20 height 20
click at [20, 277] on input "checkbox" at bounding box center [18, 274] width 20 height 20
click at [133, 114] on button "button" at bounding box center [139, 116] width 20 height 20
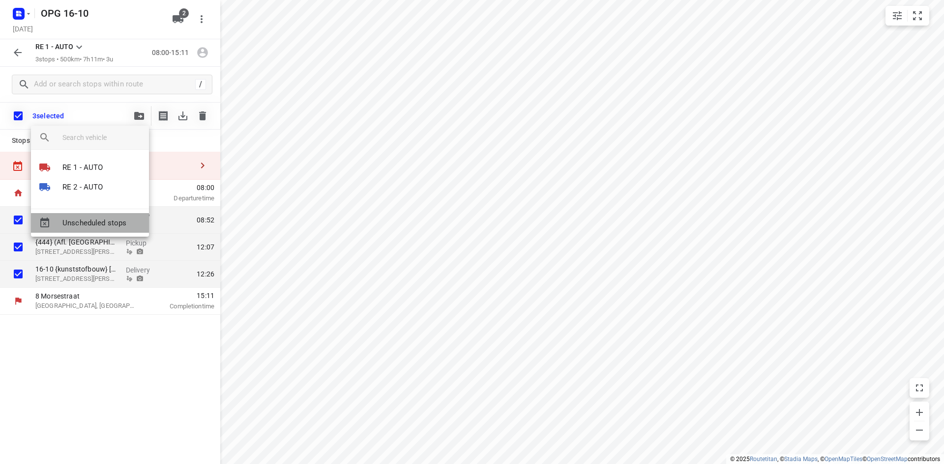
click at [98, 225] on span "Unscheduled stops" at bounding box center [101, 223] width 79 height 11
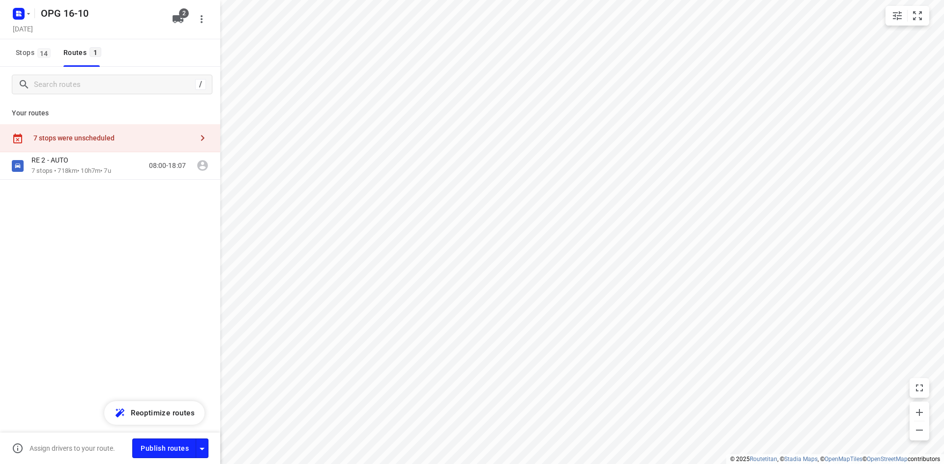
click at [106, 136] on div "7 stops were unscheduled" at bounding box center [112, 138] width 159 height 8
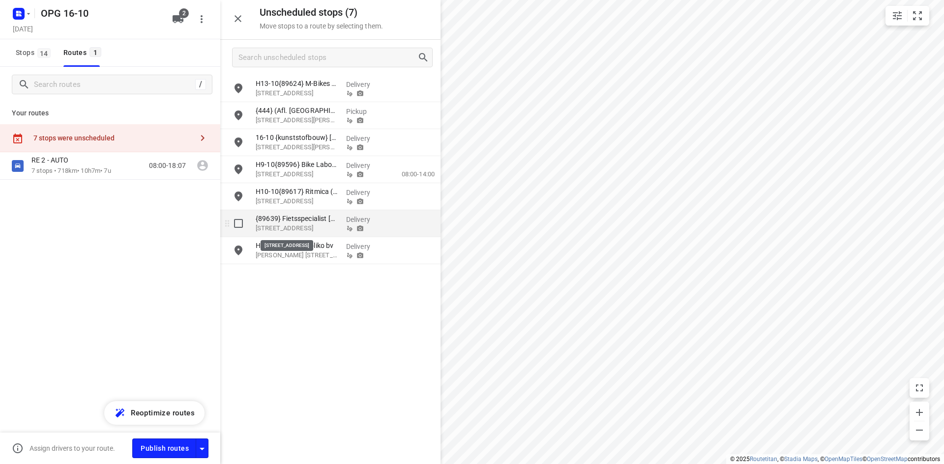
click at [325, 228] on p "[STREET_ADDRESS]" at bounding box center [297, 229] width 83 height 10
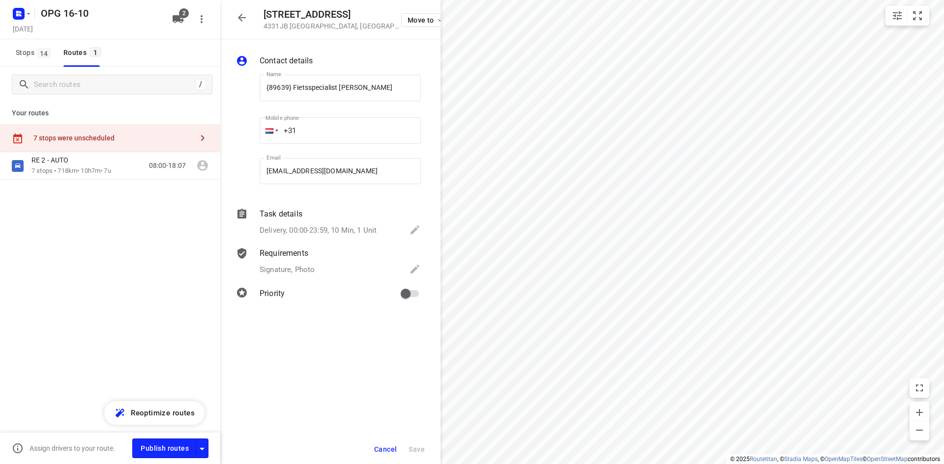
click at [258, 82] on div "Name {89639} Fietsspecialist [PERSON_NAME] Name" at bounding box center [340, 90] width 169 height 50
click at [261, 84] on input "{89639} Fietsspecialist [PERSON_NAME]" at bounding box center [339, 88] width 161 height 27
click at [417, 440] on div "Cancel Save" at bounding box center [330, 449] width 220 height 29
click at [416, 445] on button "Save" at bounding box center [416, 450] width 24 height 18
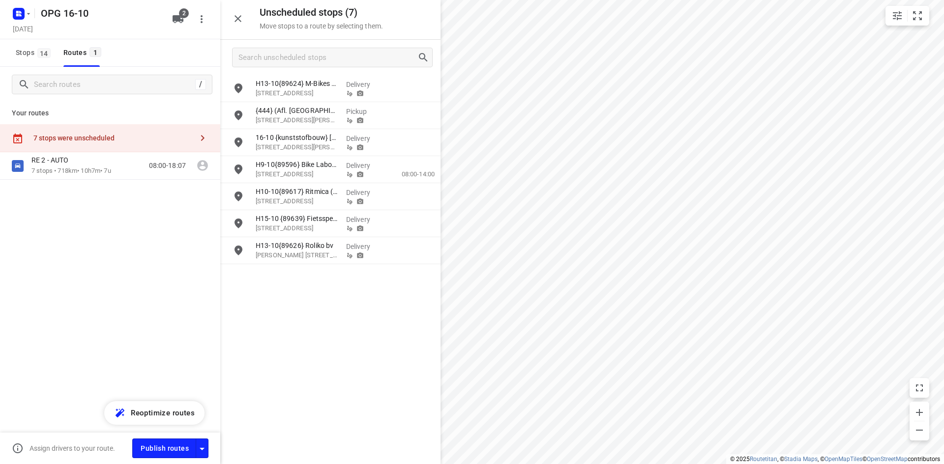
click at [141, 140] on div "7 stops were unscheduled" at bounding box center [112, 138] width 159 height 8
click at [312, 229] on p "[STREET_ADDRESS]" at bounding box center [297, 229] width 83 height 10
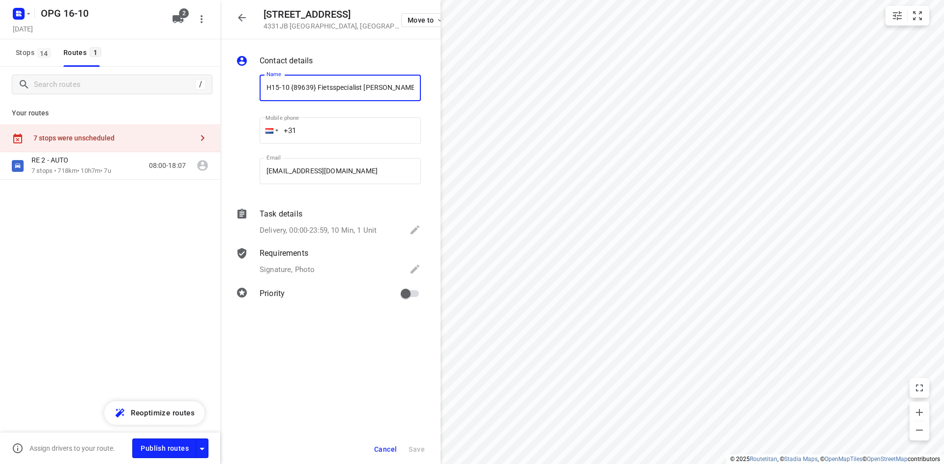
click at [290, 89] on input "H15-10 {89639} Fietsspecialist [PERSON_NAME]" at bounding box center [339, 88] width 161 height 27
click at [423, 443] on button "Save" at bounding box center [416, 450] width 24 height 18
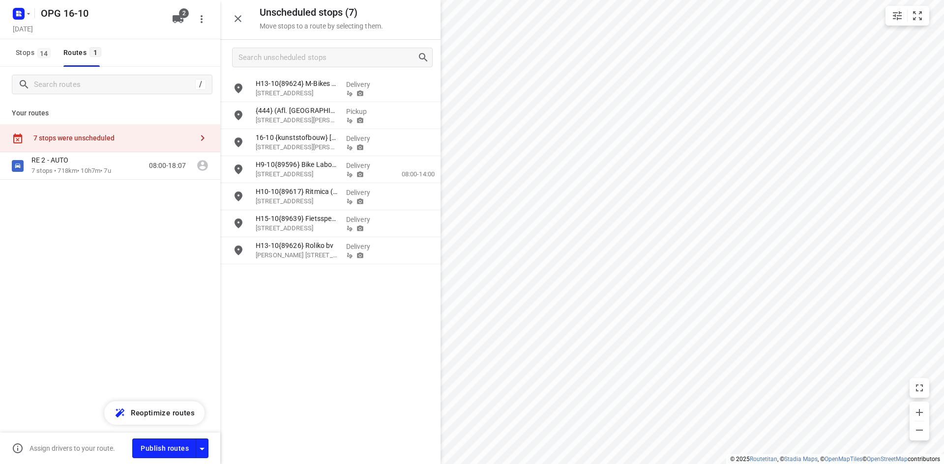
click at [237, 20] on icon "button" at bounding box center [238, 19] width 12 height 12
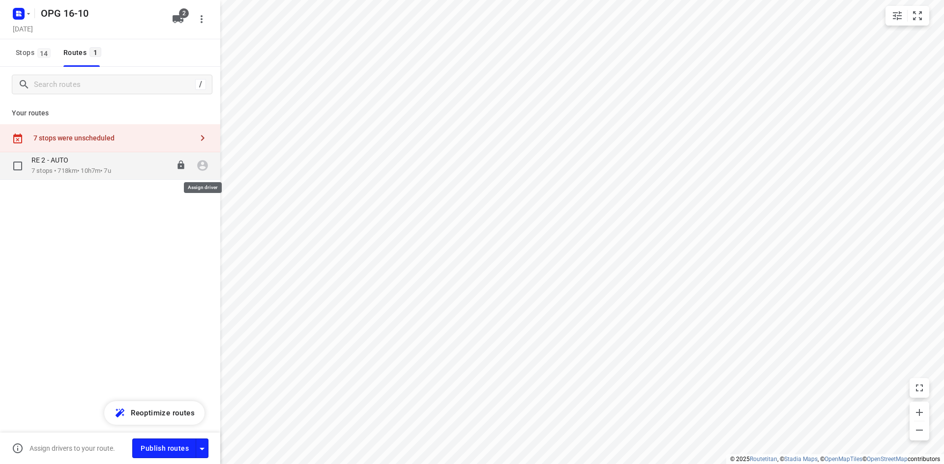
click at [194, 160] on button "button" at bounding box center [203, 166] width 20 height 20
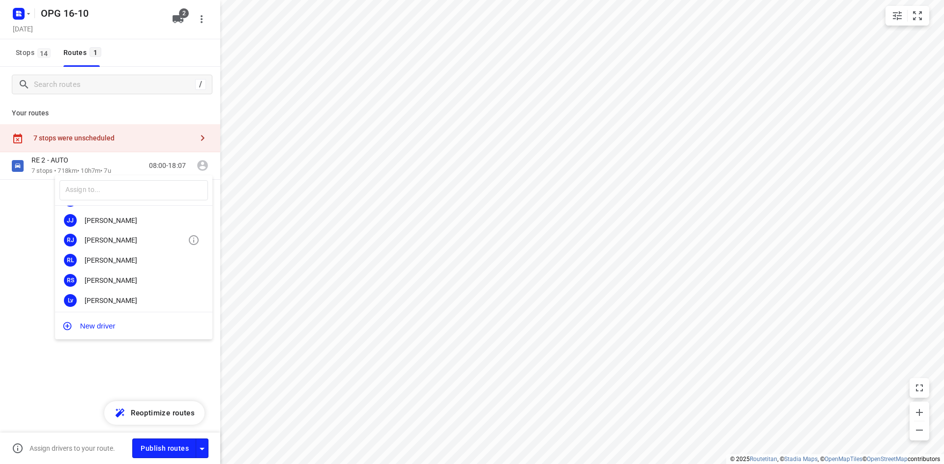
scroll to position [98, 0]
click at [147, 240] on div "[PERSON_NAME]" at bounding box center [136, 242] width 103 height 8
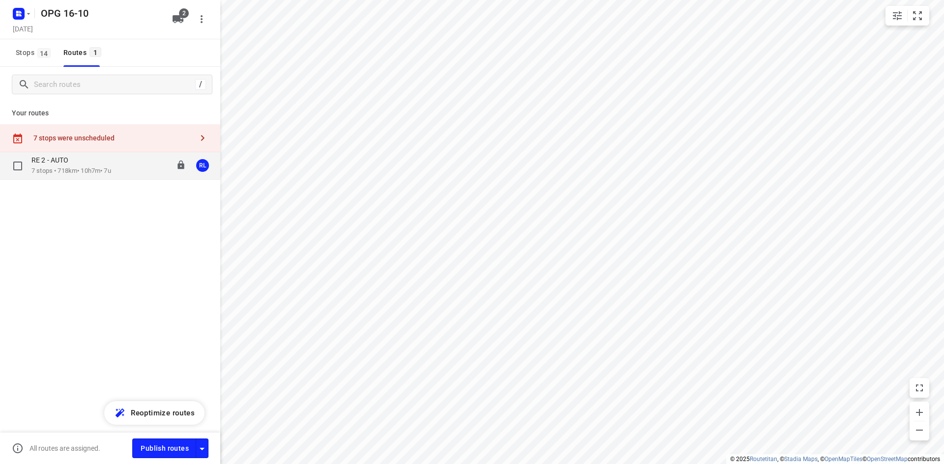
click at [76, 163] on div "RE 2 - AUTO" at bounding box center [71, 161] width 80 height 11
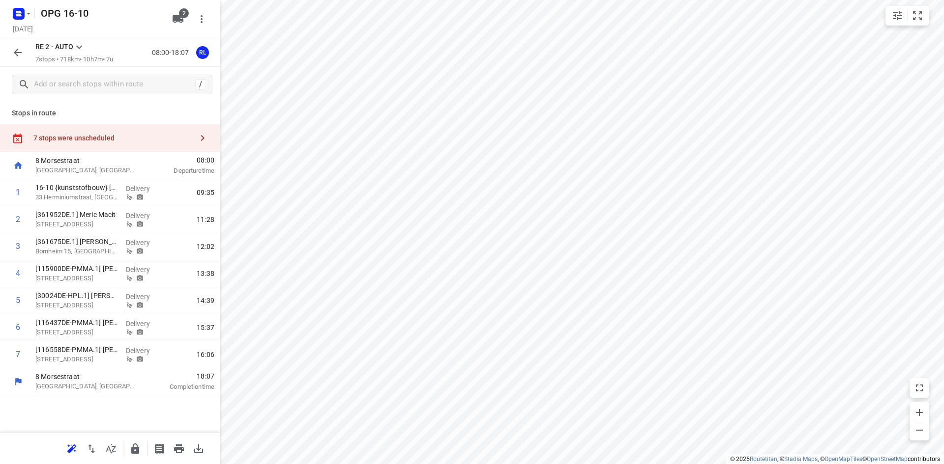
click at [93, 453] on icon "button" at bounding box center [91, 449] width 7 height 9
click at [91, 454] on icon "button" at bounding box center [92, 449] width 12 height 12
click at [161, 201] on div "Delivery" at bounding box center [144, 192] width 44 height 27
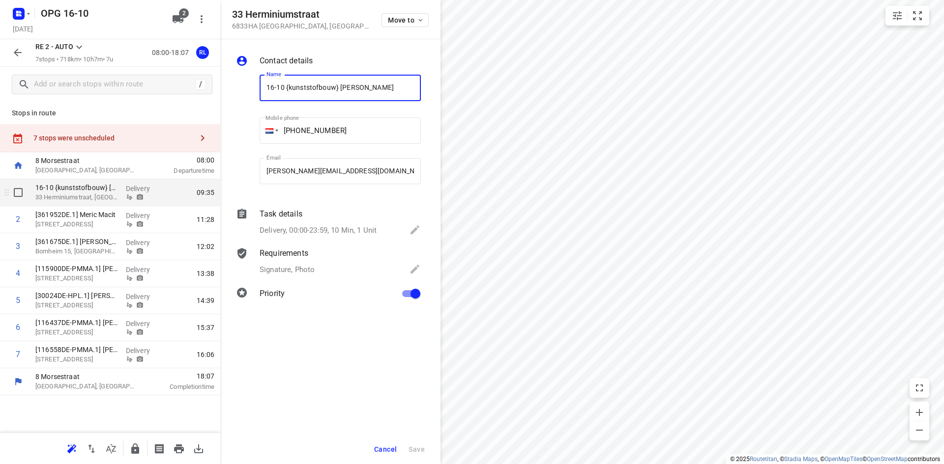
click at [135, 191] on p "Delivery" at bounding box center [144, 189] width 36 height 10
click at [386, 446] on span "Cancel" at bounding box center [385, 450] width 23 height 8
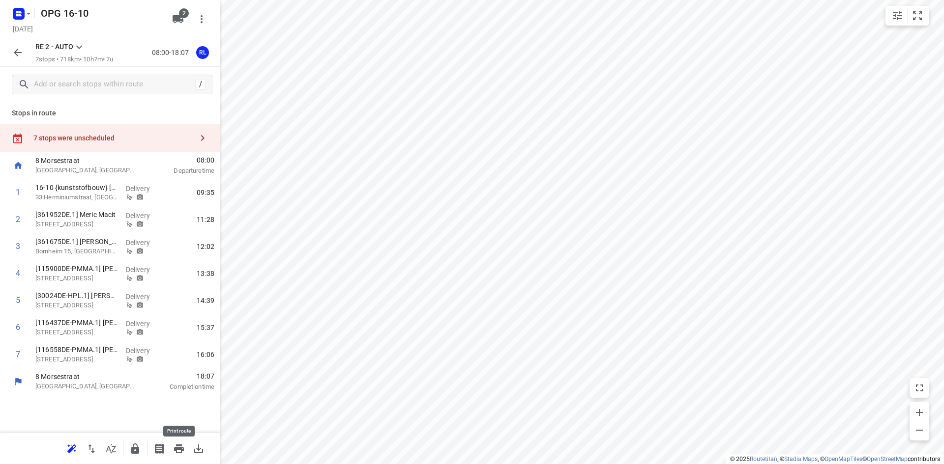
click at [179, 446] on icon "button" at bounding box center [179, 449] width 10 height 9
click at [20, 53] on icon "button" at bounding box center [18, 53] width 8 height 8
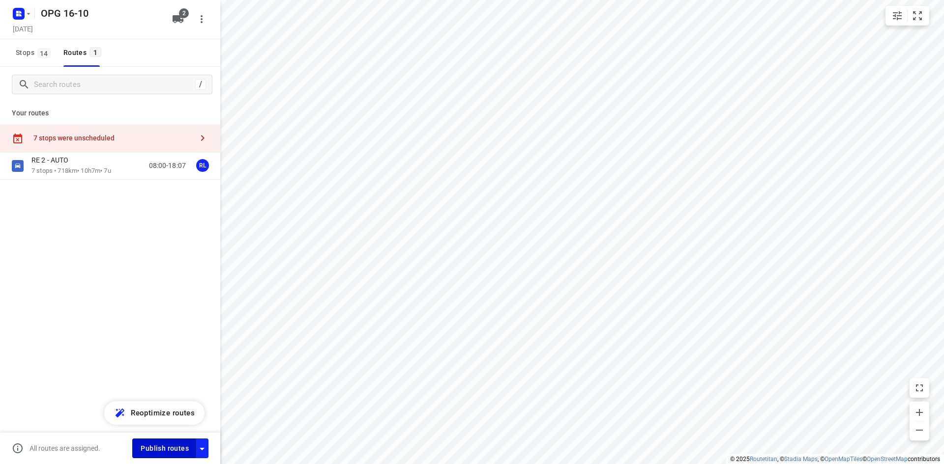
click at [189, 444] on button "Publish routes" at bounding box center [164, 448] width 64 height 19
click at [172, 445] on input "checkbox" at bounding box center [171, 448] width 56 height 19
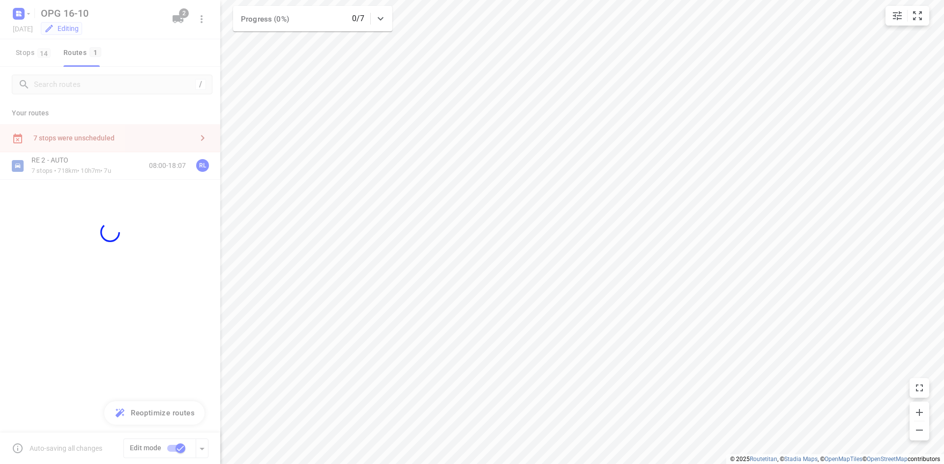
click at [38, 57] on div at bounding box center [110, 232] width 220 height 464
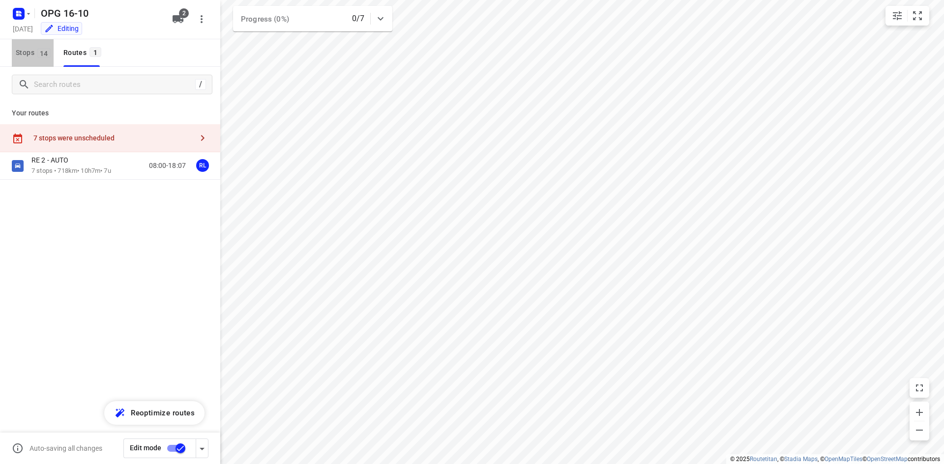
click at [38, 53] on span "14" at bounding box center [43, 53] width 13 height 10
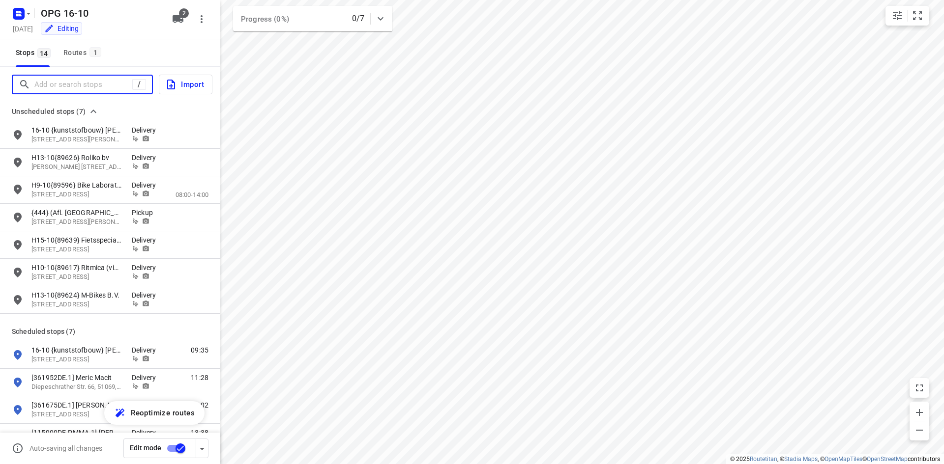
click at [48, 86] on input "Add or search stops" at bounding box center [83, 84] width 98 height 15
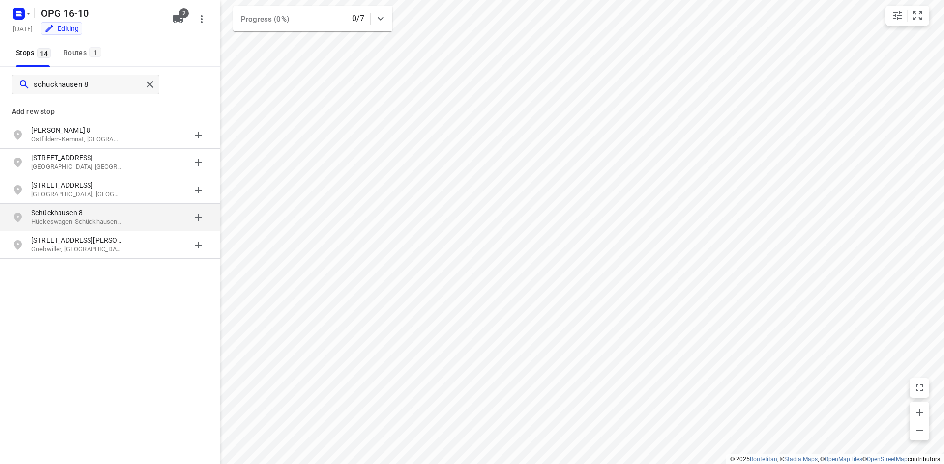
click at [121, 219] on p "Hückeswagen-Schückhausen, [GEOGRAPHIC_DATA]" at bounding box center [76, 222] width 90 height 9
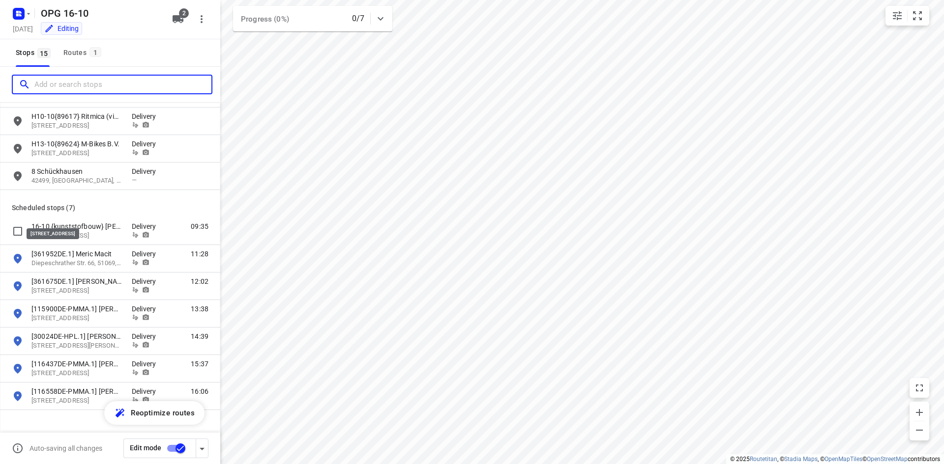
scroll to position [128, 0]
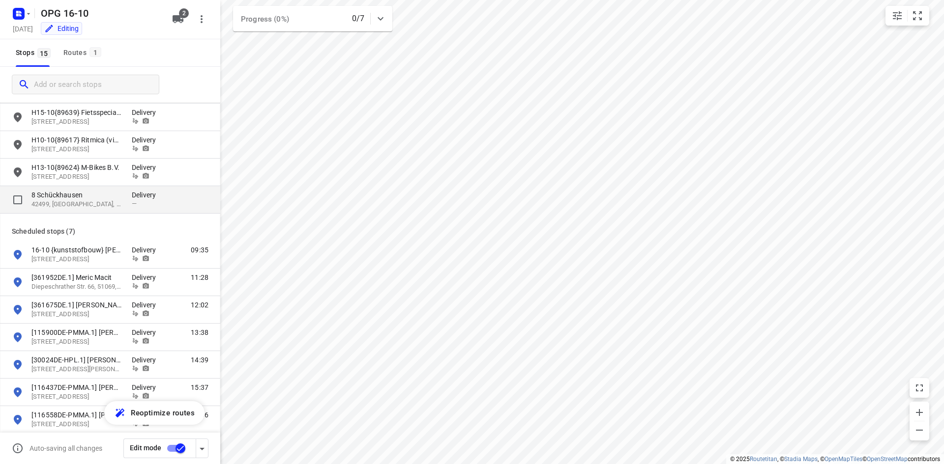
click at [114, 204] on p "42499, [GEOGRAPHIC_DATA], DE" at bounding box center [76, 204] width 90 height 9
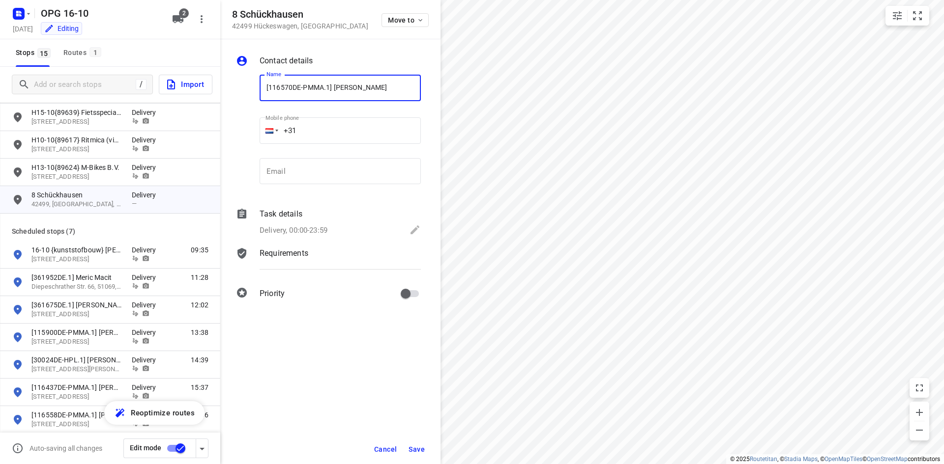
click at [267, 130] on div at bounding box center [269, 130] width 8 height 5
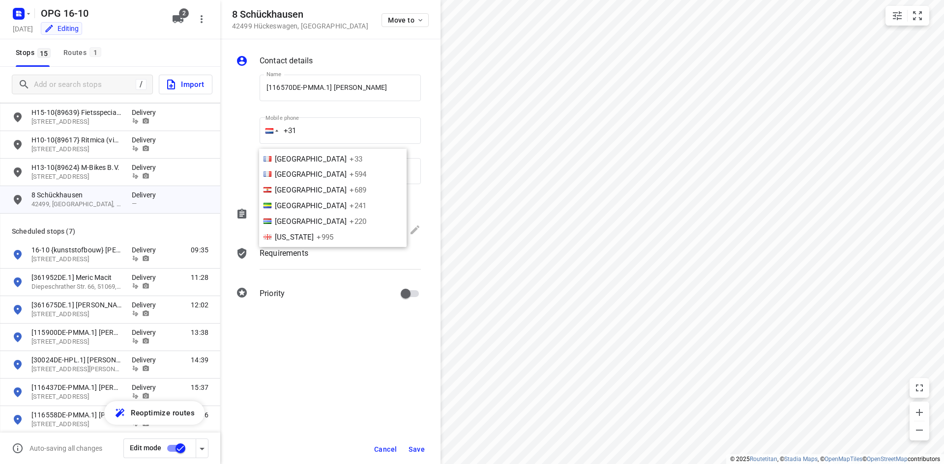
scroll to position [1014, 0]
click at [297, 227] on li "[GEOGRAPHIC_DATA] +49" at bounding box center [332, 230] width 147 height 16
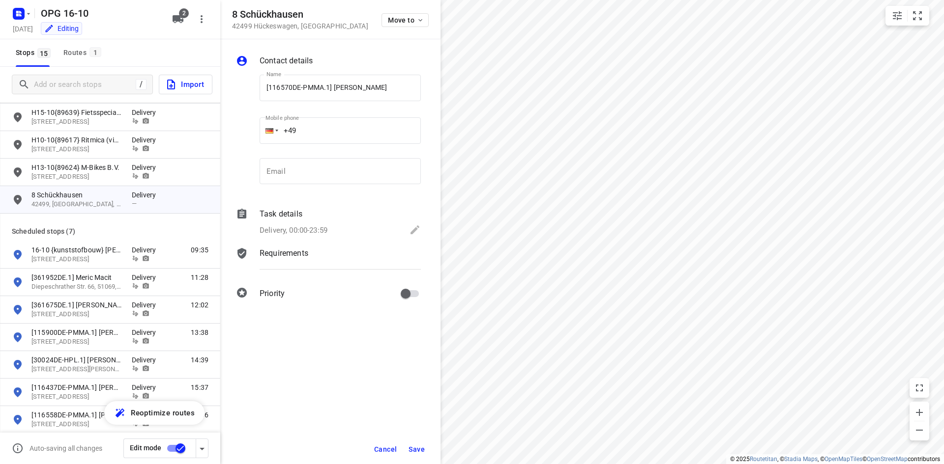
click at [339, 126] on input "+49" at bounding box center [339, 130] width 161 height 27
click at [308, 164] on input "email" at bounding box center [339, 171] width 161 height 27
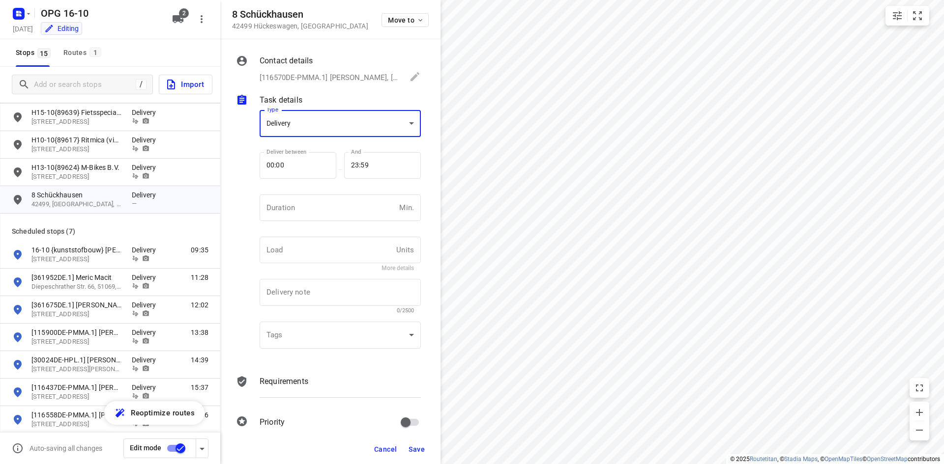
scroll to position [0, 0]
click at [313, 221] on input "number" at bounding box center [327, 212] width 136 height 27
click at [278, 387] on p "Requirements" at bounding box center [283, 382] width 49 height 12
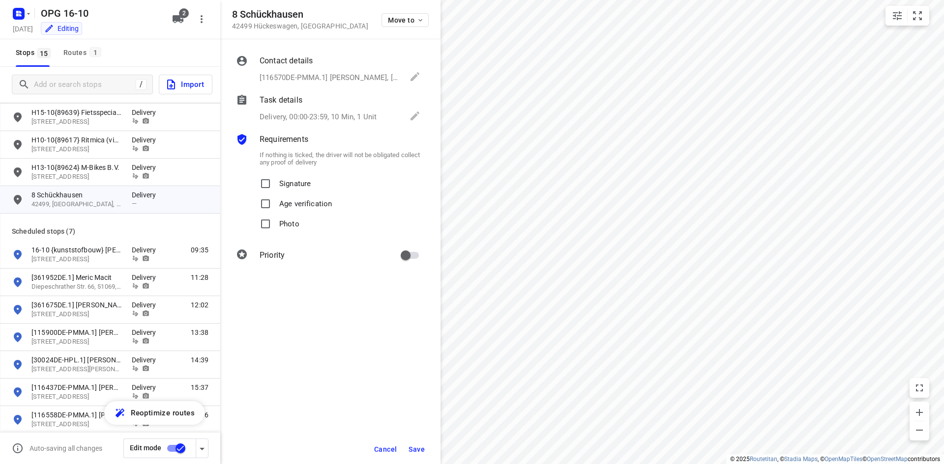
click at [276, 175] on label "Signature" at bounding box center [283, 184] width 55 height 20
click at [275, 175] on input "Signature" at bounding box center [266, 184] width 20 height 20
click at [265, 226] on input "Photo" at bounding box center [266, 224] width 20 height 20
click at [418, 448] on span "Save" at bounding box center [416, 450] width 16 height 8
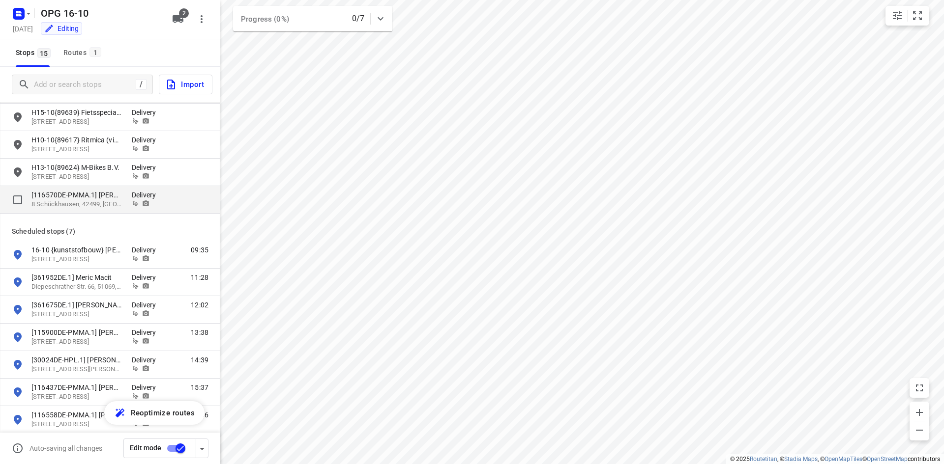
click at [8, 200] on input "grid" at bounding box center [18, 200] width 20 height 20
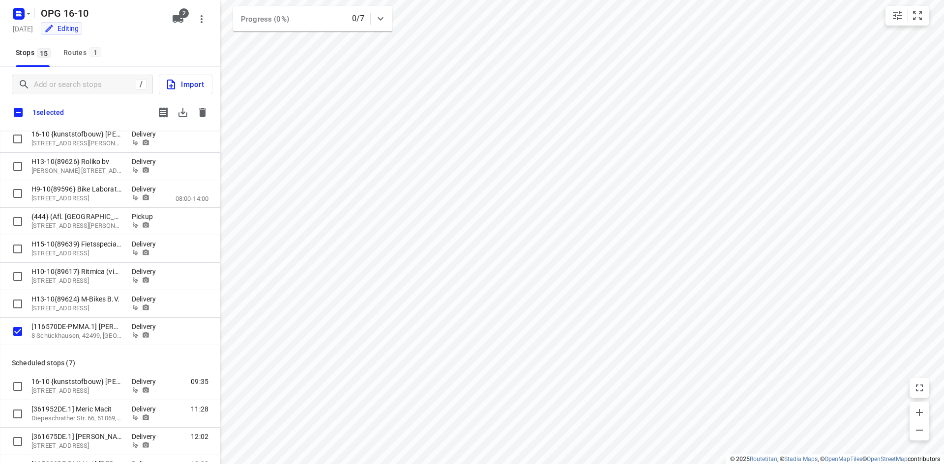
scroll to position [20, 0]
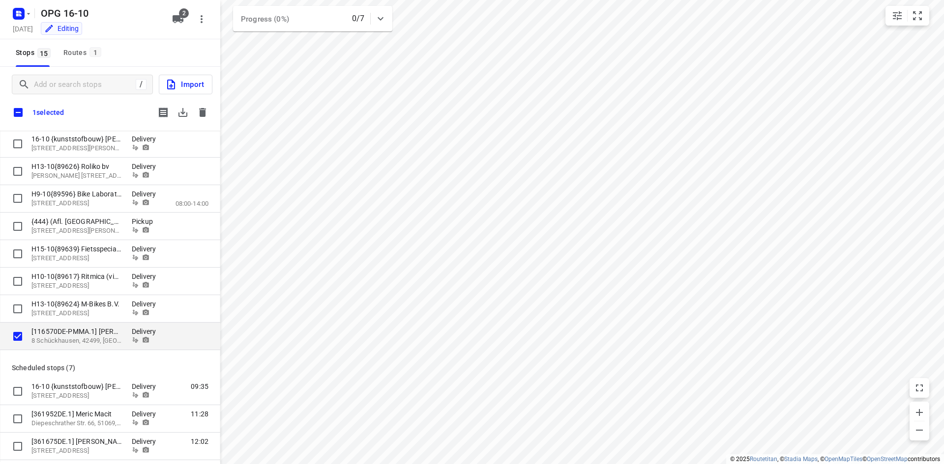
click at [108, 330] on p "[116570DE-PMMA.1] [PERSON_NAME]" at bounding box center [76, 332] width 90 height 10
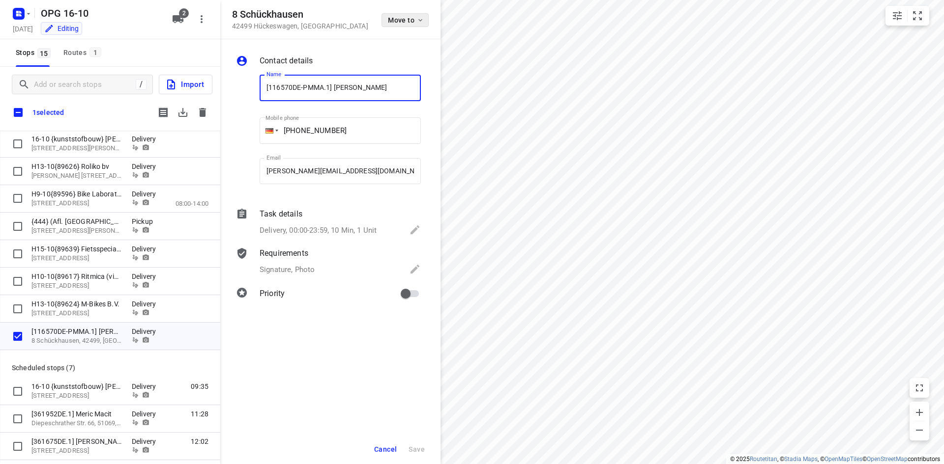
click at [416, 26] on button "Move to" at bounding box center [404, 20] width 47 height 14
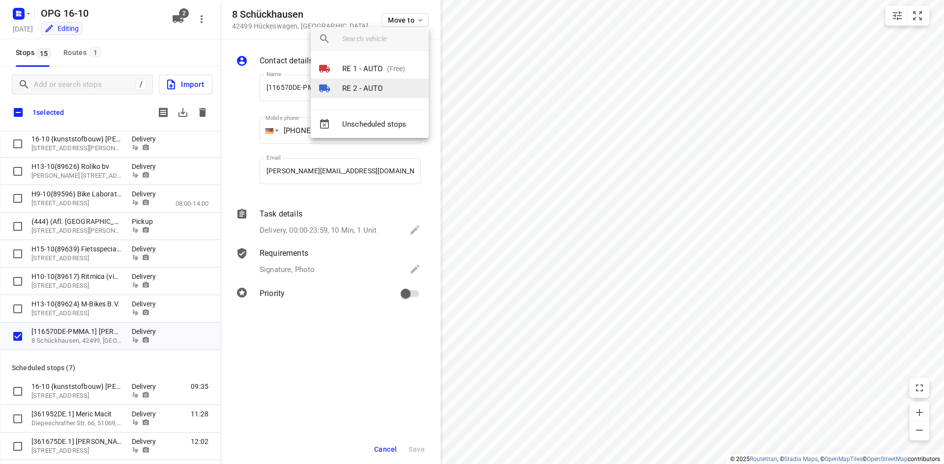
click at [380, 86] on p "RE 2 - AUTO" at bounding box center [362, 88] width 41 height 11
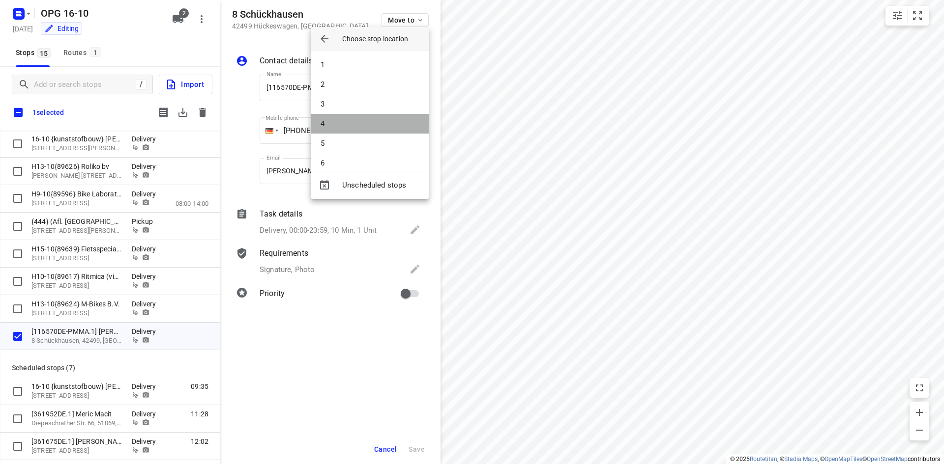
click at [372, 122] on li "4" at bounding box center [370, 124] width 118 height 20
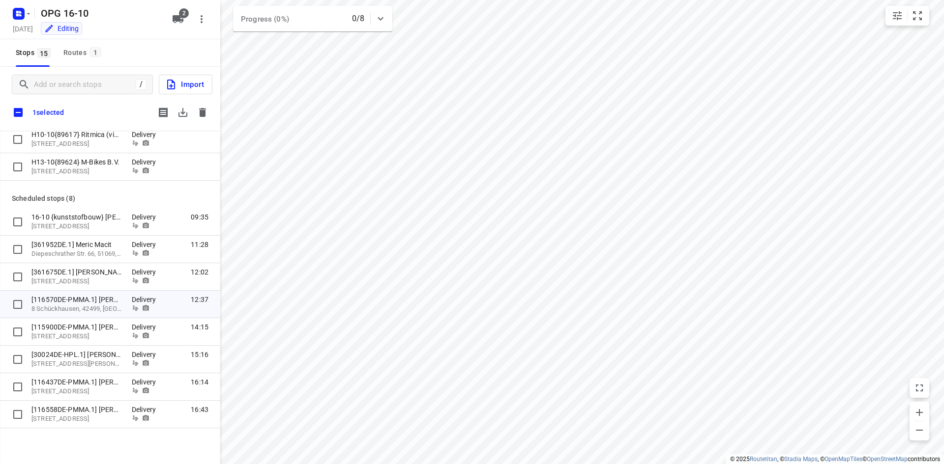
scroll to position [167, 0]
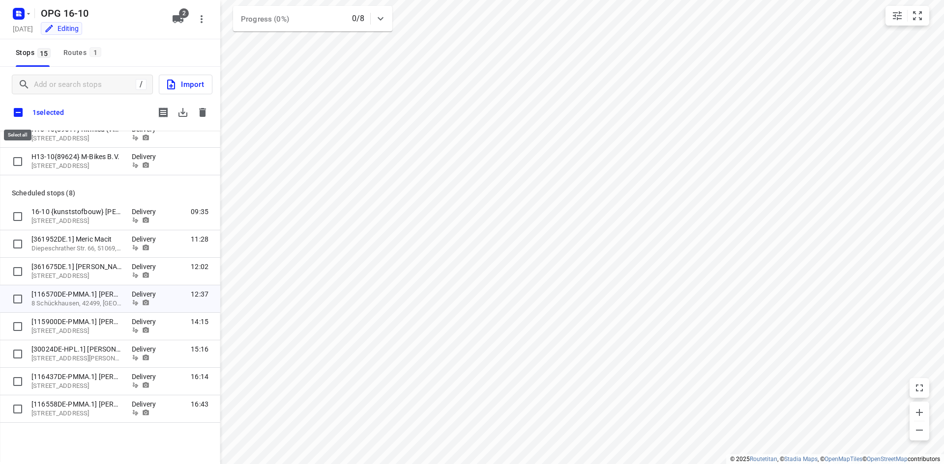
click at [23, 113] on input "checkbox" at bounding box center [18, 112] width 21 height 21
drag, startPoint x: 20, startPoint y: 115, endPoint x: 39, endPoint y: 101, distance: 24.3
click at [20, 115] on input "checkbox" at bounding box center [18, 112] width 21 height 21
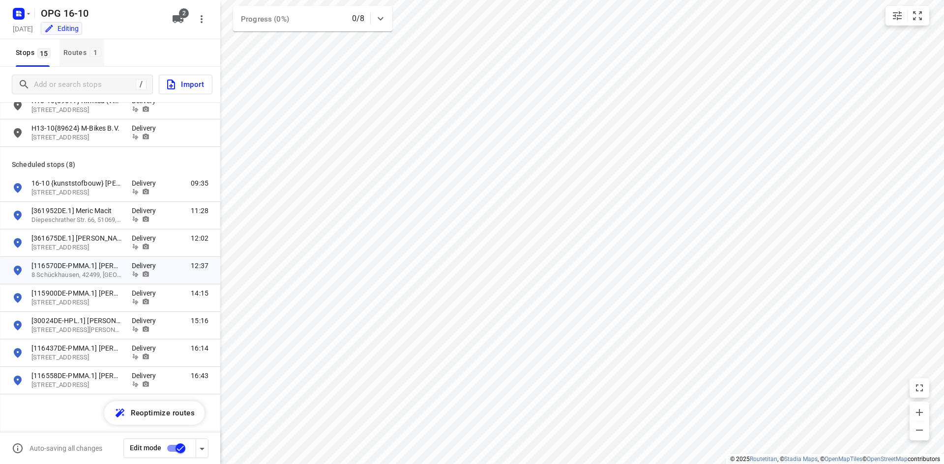
click at [78, 60] on button "Routes 1" at bounding box center [81, 53] width 45 height 28
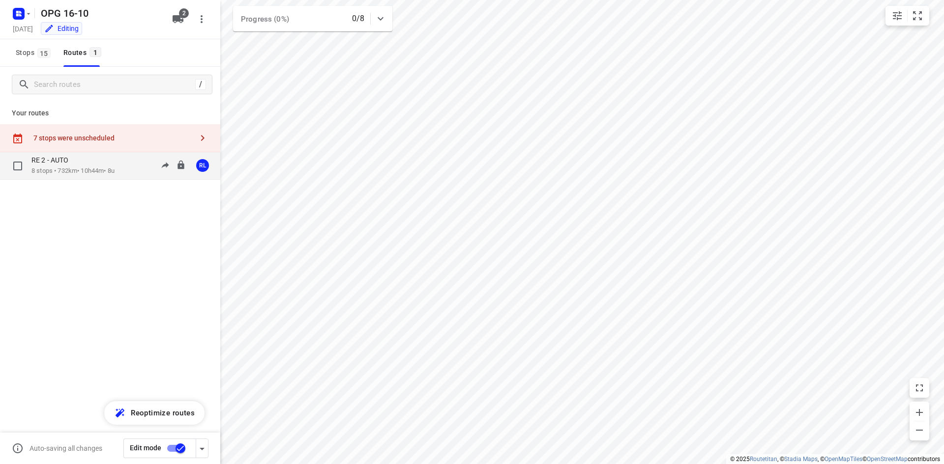
click at [83, 179] on div "RE 2 - AUTO 8 stops • 732km • 10h44m • 8u 08:00-18:44 RL" at bounding box center [110, 166] width 220 height 28
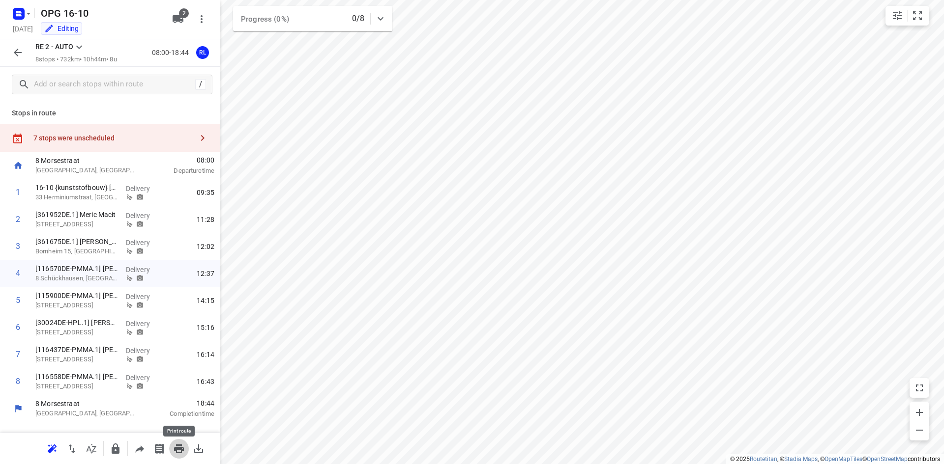
click at [171, 450] on button "button" at bounding box center [179, 449] width 20 height 20
click at [17, 50] on icon "button" at bounding box center [18, 53] width 8 height 8
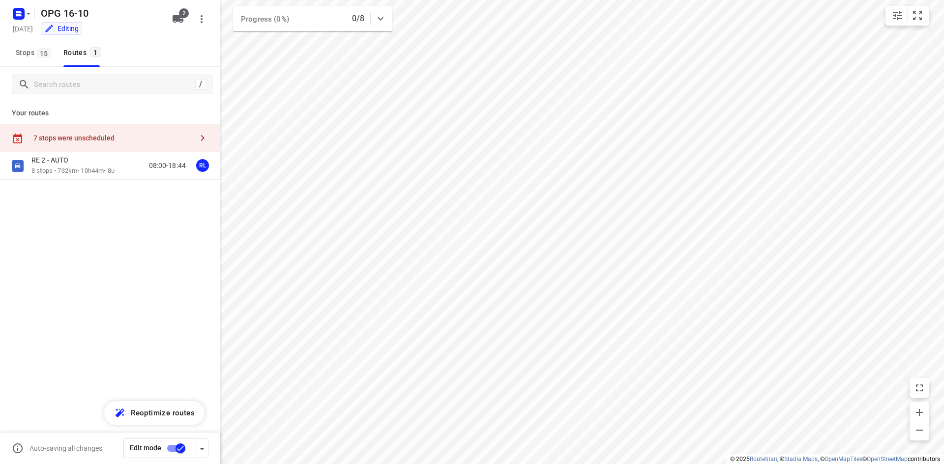
click at [173, 450] on input "checkbox" at bounding box center [180, 448] width 56 height 19
click at [21, 9] on rect "button" at bounding box center [19, 14] width 12 height 12
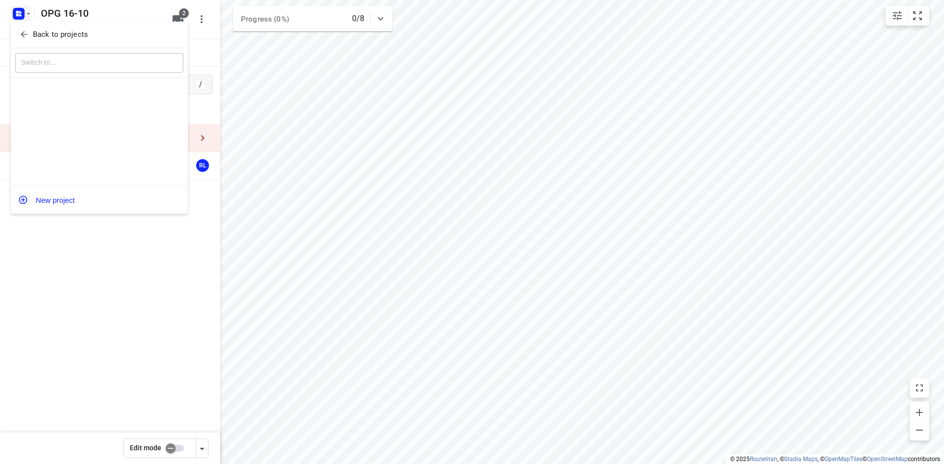
click at [35, 29] on p "Back to projects" at bounding box center [60, 34] width 55 height 11
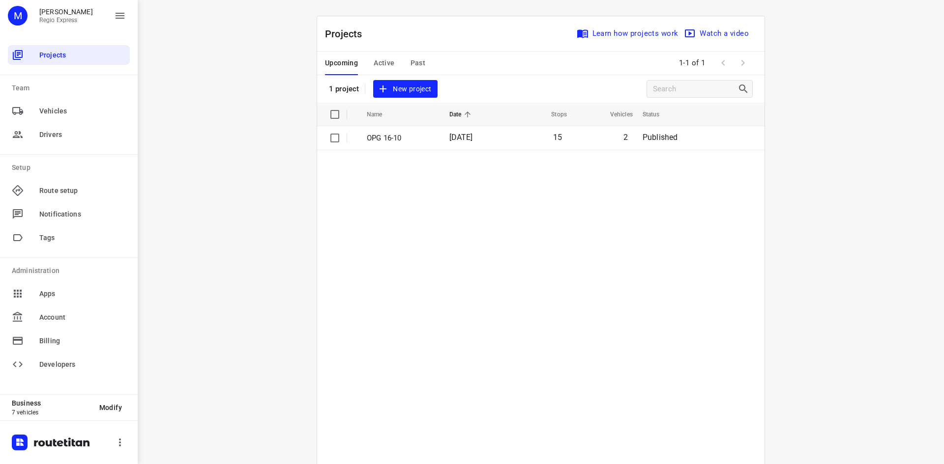
click at [378, 65] on span "Active" at bounding box center [383, 63] width 21 height 12
click at [456, 134] on span "[DATE]" at bounding box center [461, 137] width 24 height 9
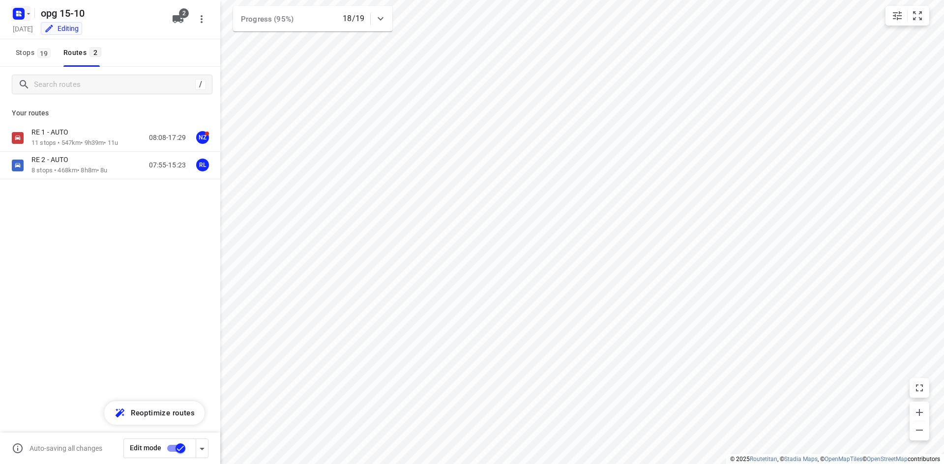
click at [16, 15] on icon "button" at bounding box center [17, 15] width 2 height 2
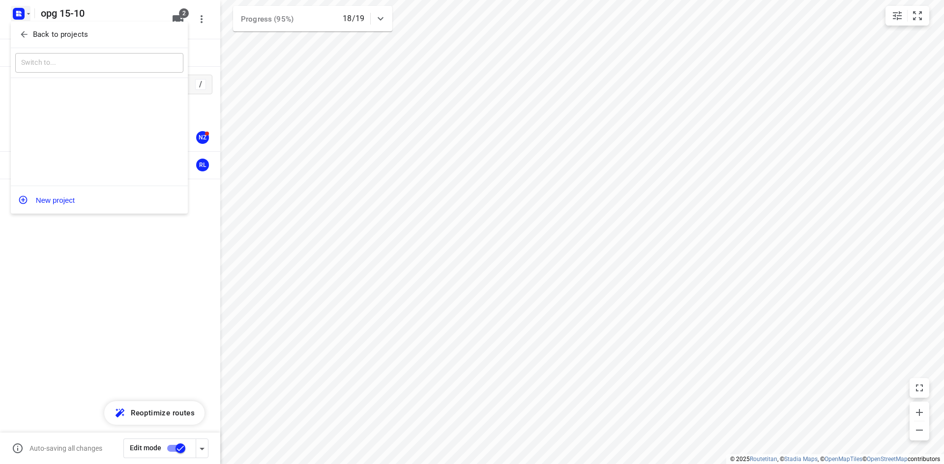
click at [22, 32] on icon "button" at bounding box center [24, 34] width 10 height 10
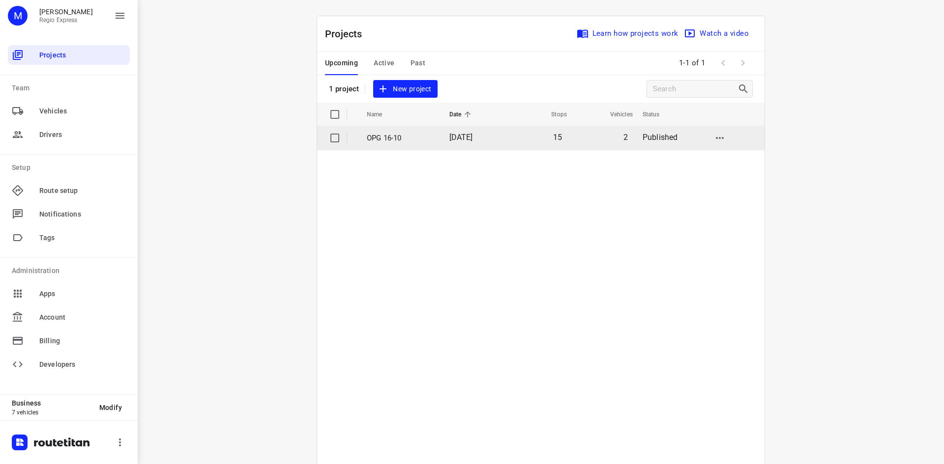
click at [473, 141] on span "[DATE]" at bounding box center [461, 137] width 24 height 9
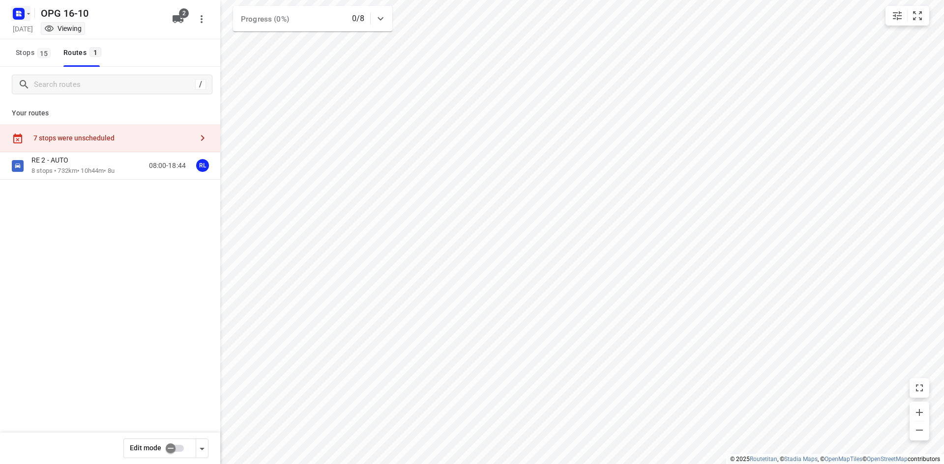
click at [17, 16] on rect "button" at bounding box center [19, 14] width 12 height 12
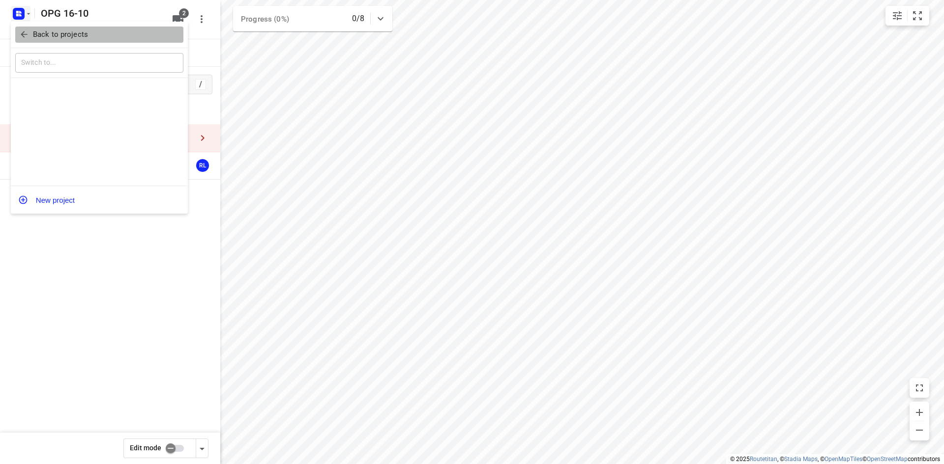
click at [20, 30] on icon "button" at bounding box center [24, 34] width 10 height 10
